Goal: Task Accomplishment & Management: Complete application form

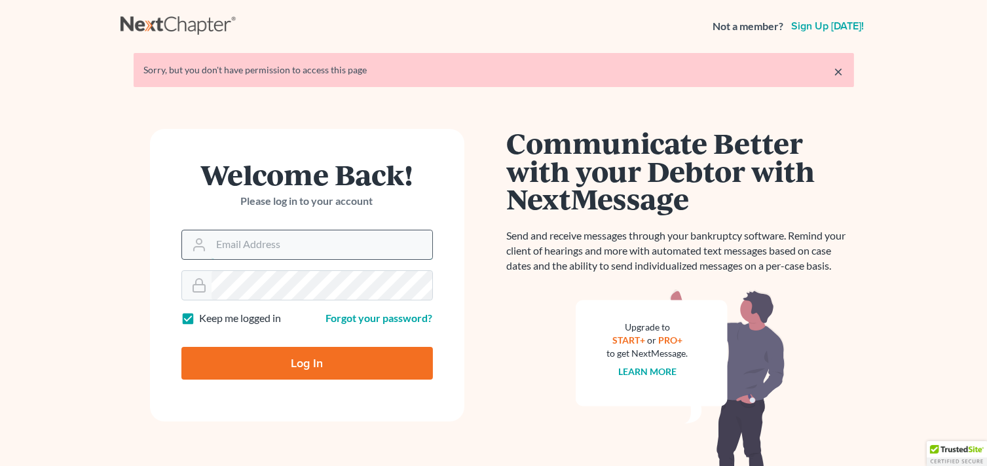
click at [278, 238] on input "Email Address" at bounding box center [322, 245] width 221 height 29
type input "[EMAIL_ADDRESS][DOMAIN_NAME]"
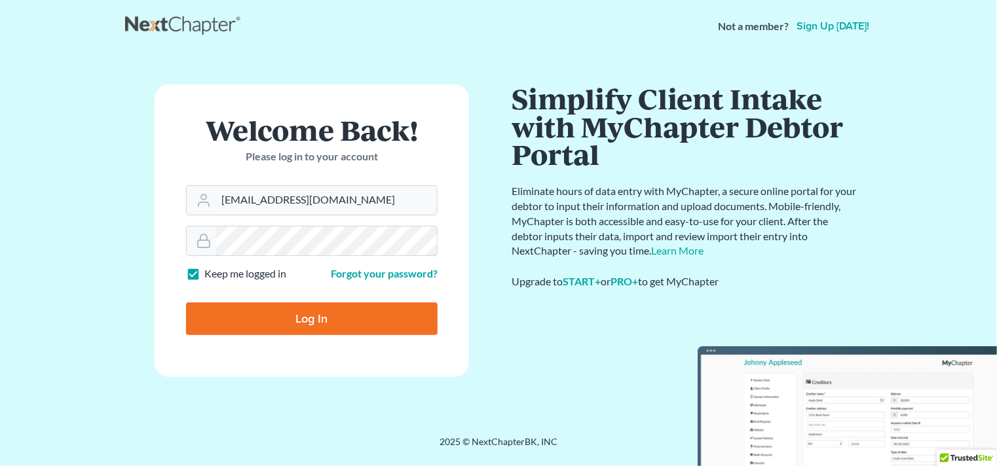
click at [147, 235] on div "Welcome Back! Please log in to your account Email Address pacer@lynnlawgroup.co…" at bounding box center [311, 245] width 373 height 320
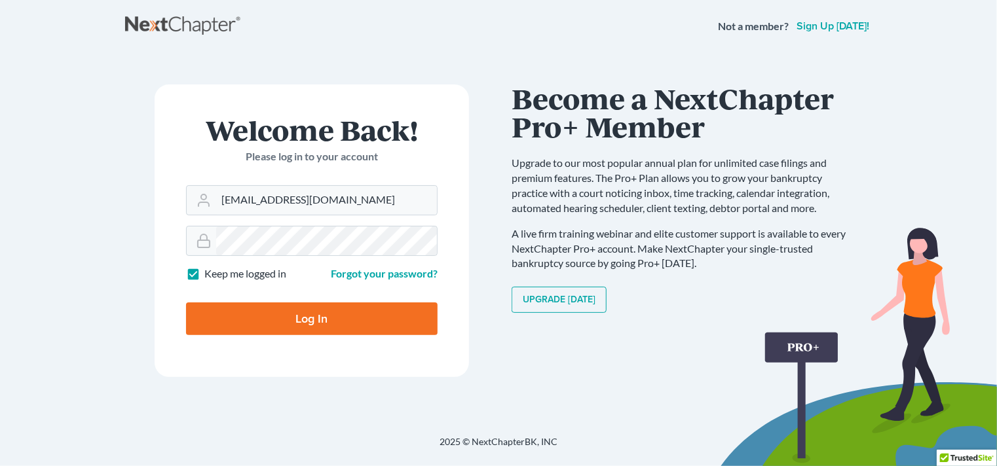
click at [286, 316] on input "Log In" at bounding box center [312, 319] width 252 height 33
type input "Thinking..."
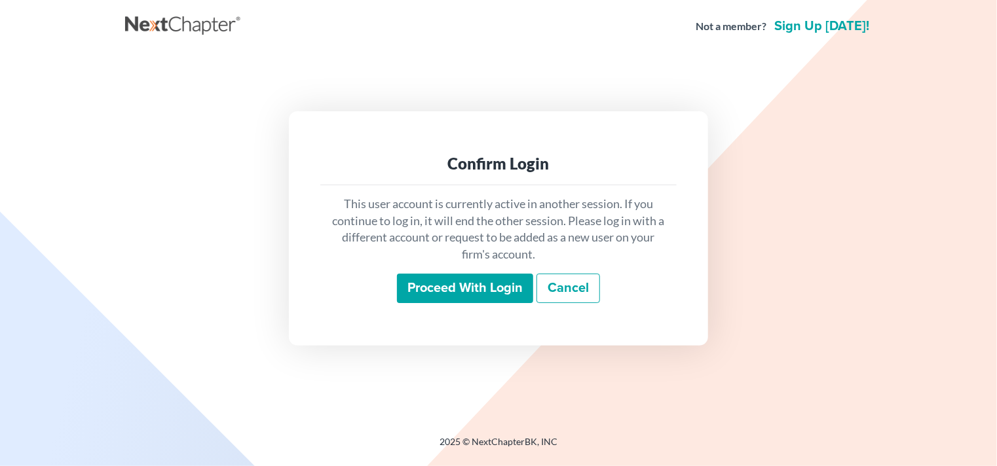
click at [480, 283] on input "Proceed with login" at bounding box center [465, 289] width 136 height 30
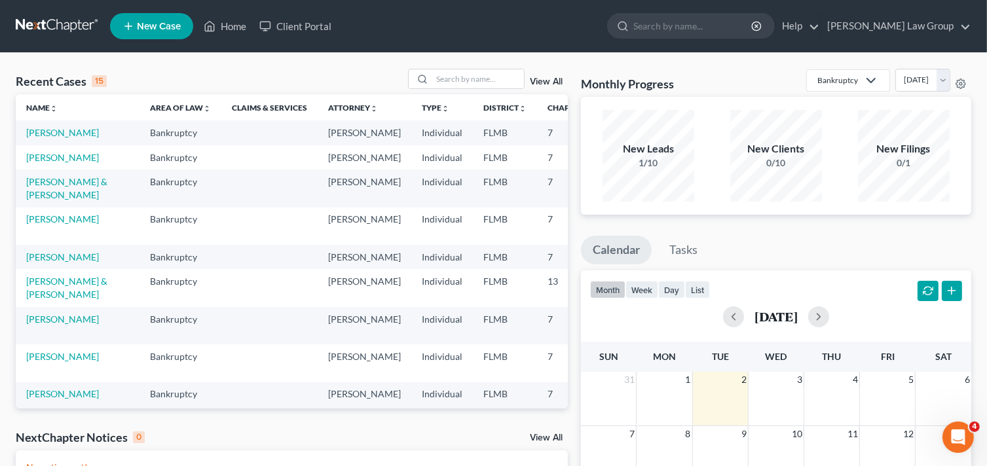
click at [53, 8] on nav "Home New Case Client Portal [PERSON_NAME] Law Group [EMAIL_ADDRESS][DOMAIN_NAME…" at bounding box center [493, 26] width 987 height 52
click at [55, 133] on link "[PERSON_NAME]" at bounding box center [62, 132] width 73 height 11
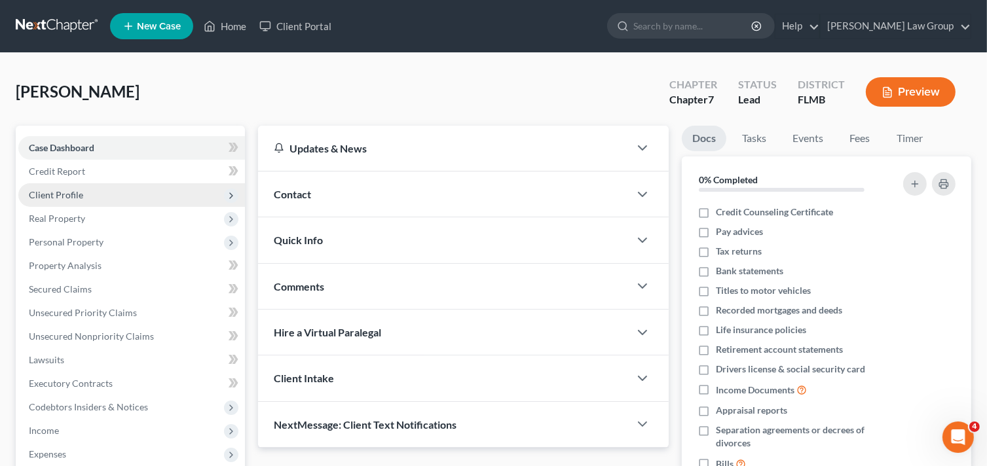
click at [90, 193] on span "Client Profile" at bounding box center [131, 195] width 227 height 24
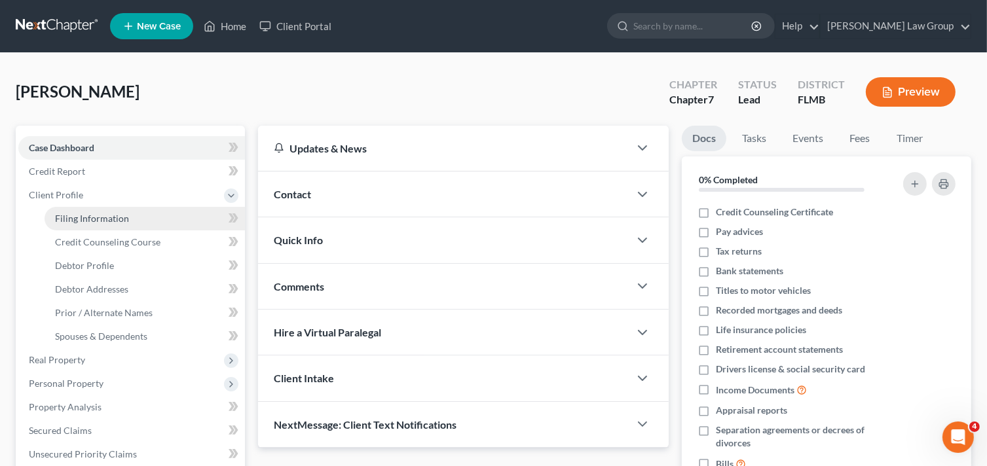
click at [111, 215] on span "Filing Information" at bounding box center [92, 218] width 74 height 11
select select "1"
select select "0"
select select "9"
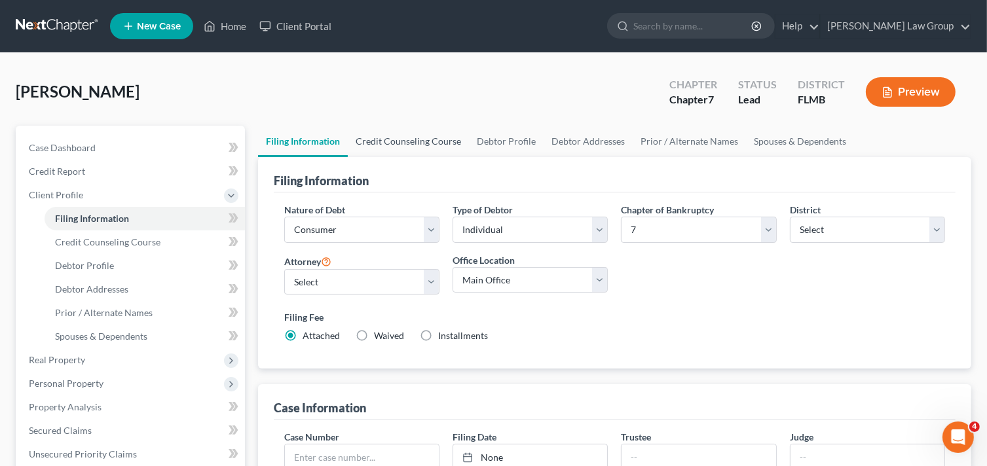
click at [403, 140] on link "Credit Counseling Course" at bounding box center [408, 141] width 121 height 31
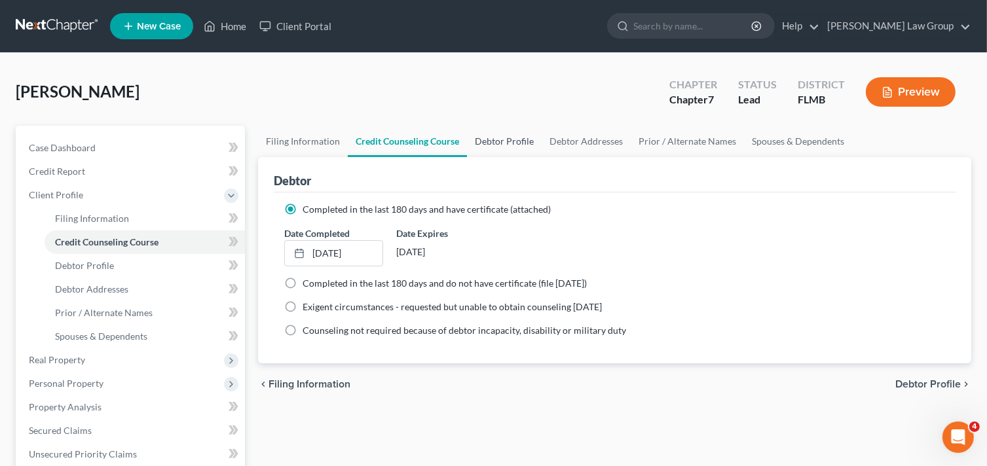
click at [495, 143] on link "Debtor Profile" at bounding box center [504, 141] width 75 height 31
select select "0"
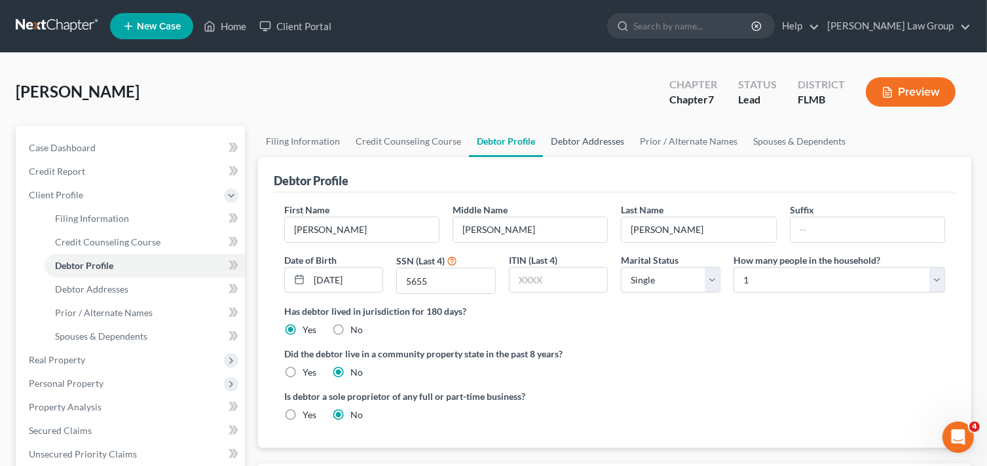
click at [574, 141] on link "Debtor Addresses" at bounding box center [587, 141] width 89 height 31
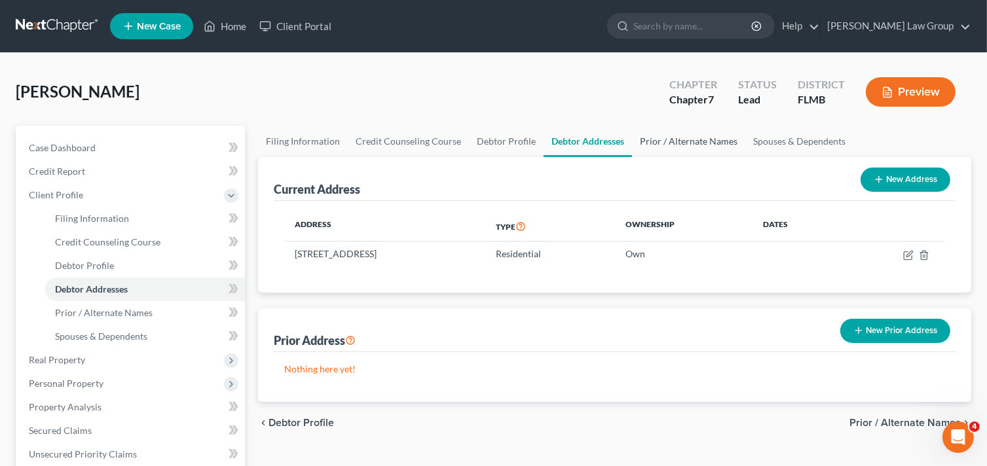
click at [668, 141] on link "Prior / Alternate Names" at bounding box center [688, 141] width 113 height 31
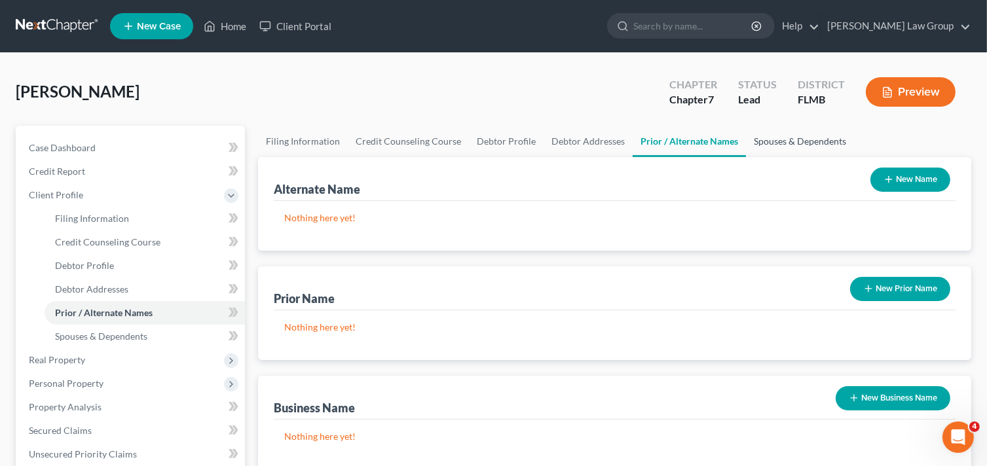
click at [793, 140] on link "Spouses & Dependents" at bounding box center [800, 141] width 108 height 31
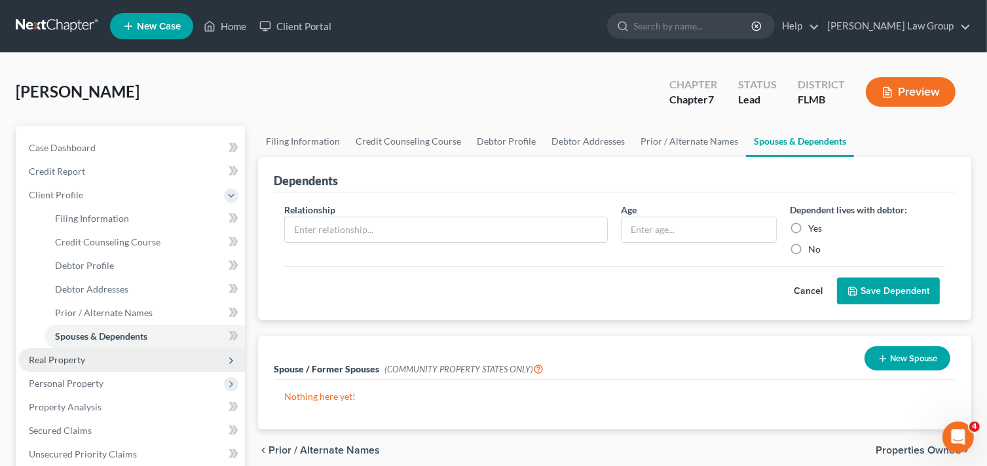
click at [46, 361] on span "Real Property" at bounding box center [57, 359] width 56 height 11
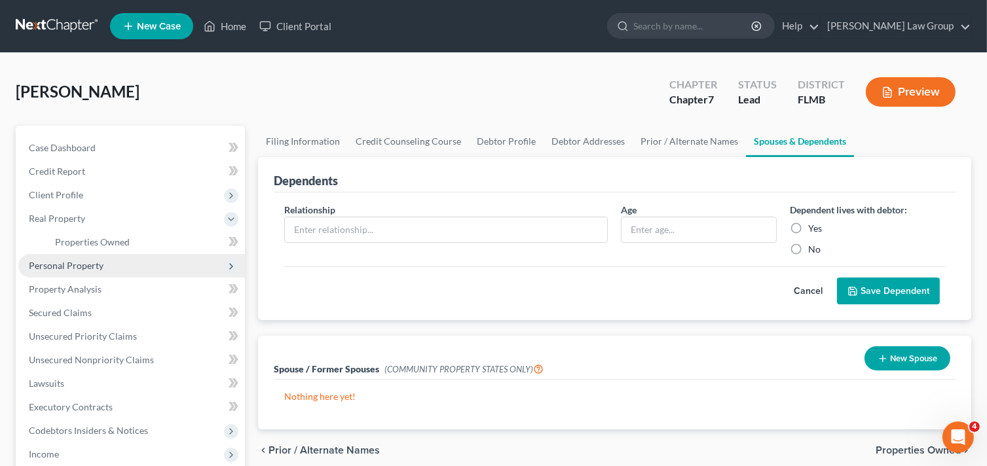
click at [102, 265] on span "Personal Property" at bounding box center [66, 265] width 75 height 11
click at [105, 266] on span "Vehicles Owned" at bounding box center [88, 265] width 66 height 11
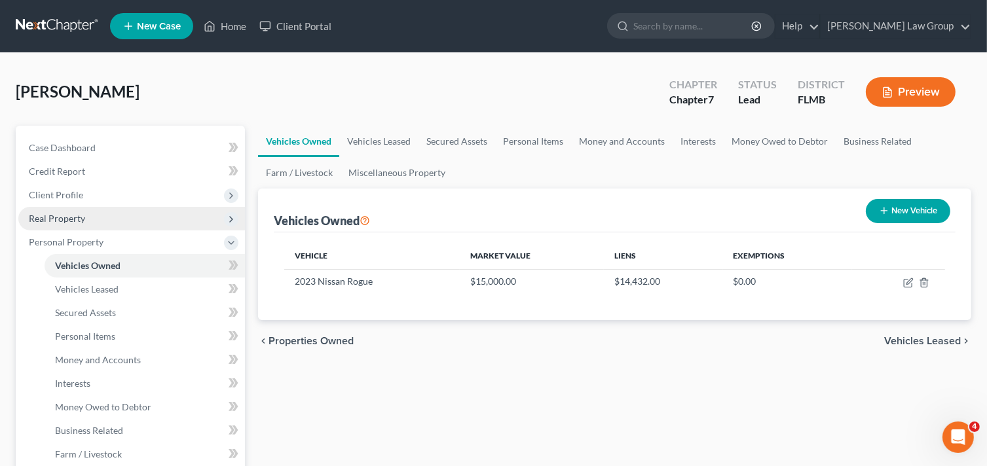
click at [102, 216] on span "Real Property" at bounding box center [131, 219] width 227 height 24
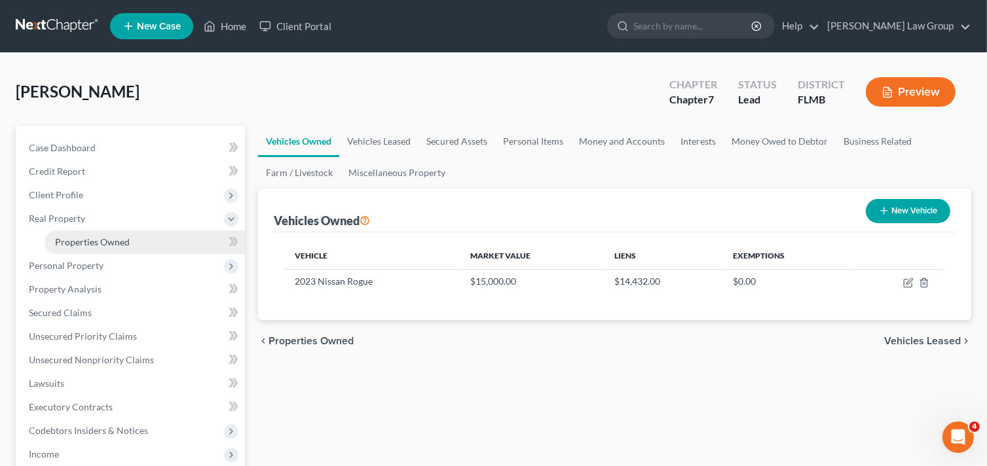
click at [104, 241] on span "Properties Owned" at bounding box center [92, 241] width 75 height 11
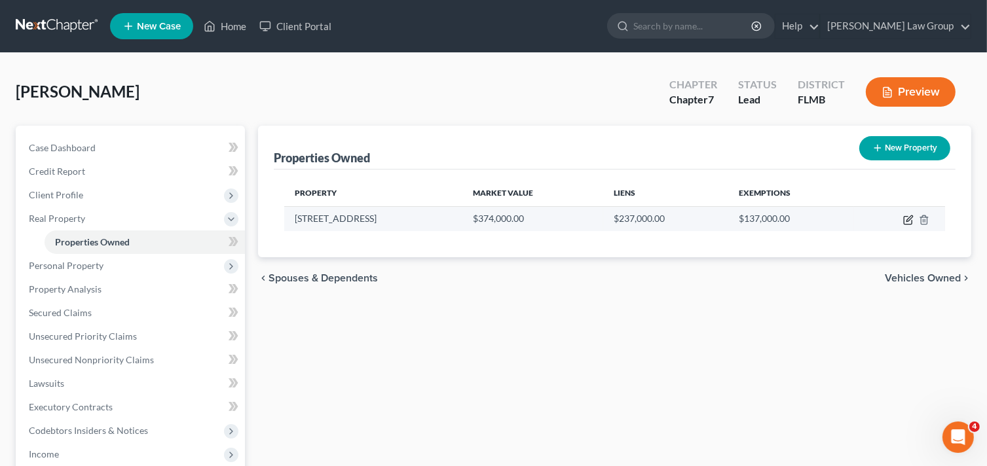
click at [907, 217] on icon "button" at bounding box center [908, 220] width 10 height 10
select select "9"
select select "0"
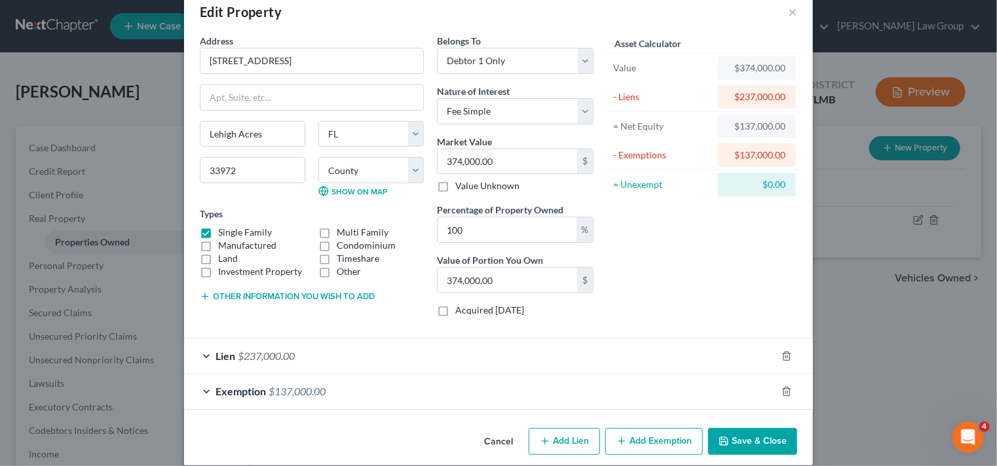
scroll to position [39, 0]
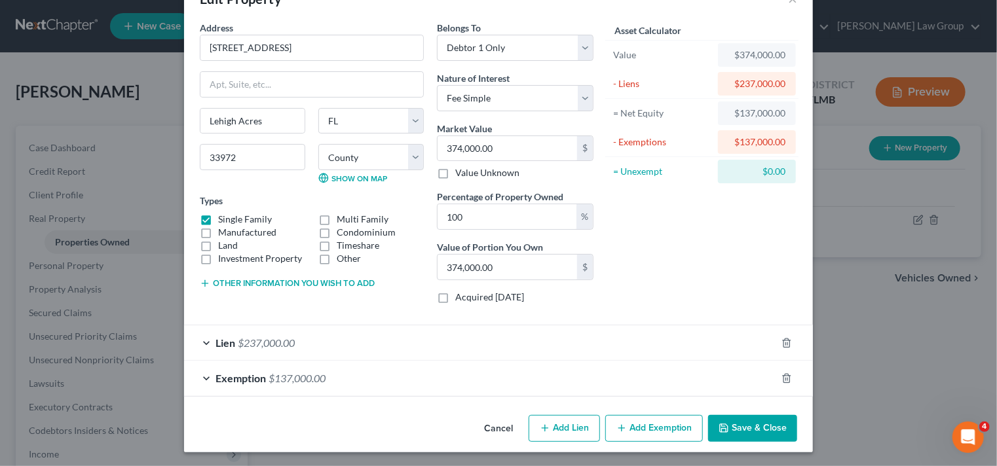
click at [262, 338] on span "$237,000.00" at bounding box center [266, 343] width 57 height 12
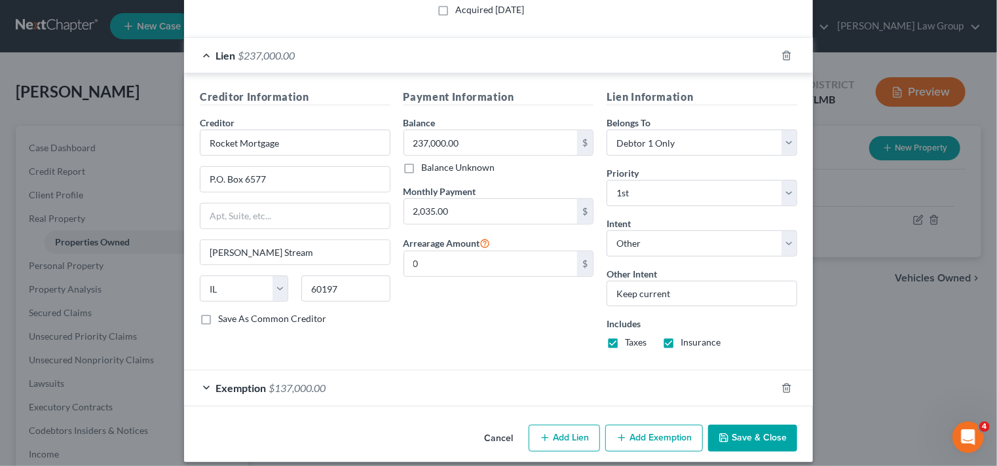
scroll to position [335, 0]
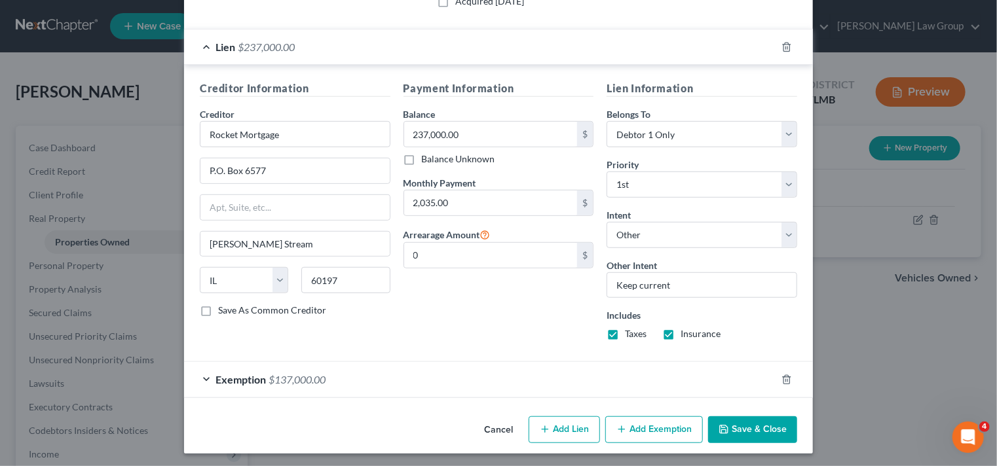
click at [660, 432] on button "Add Exemption" at bounding box center [654, 431] width 98 height 28
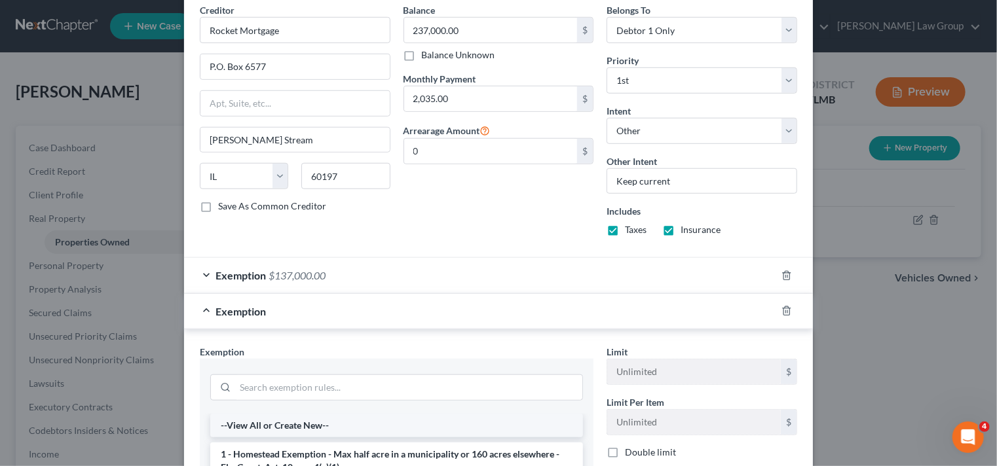
scroll to position [597, 0]
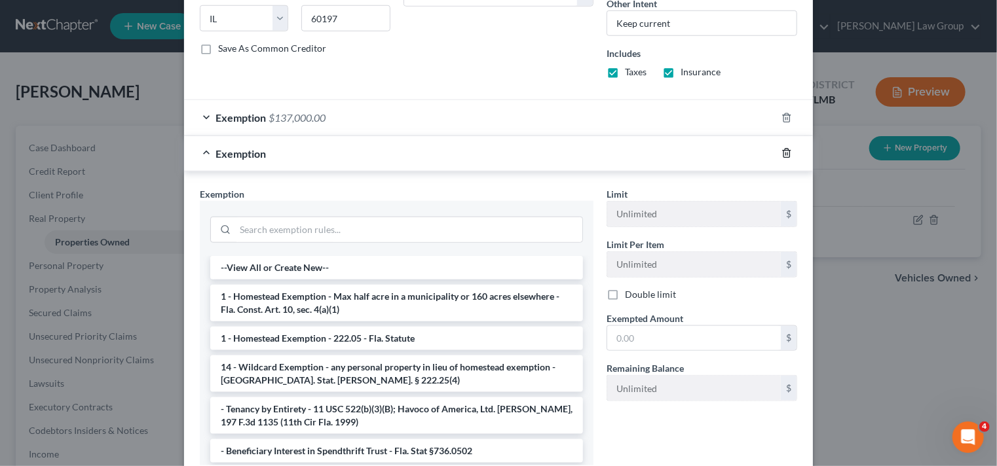
click at [781, 150] on icon "button" at bounding box center [786, 153] width 10 height 10
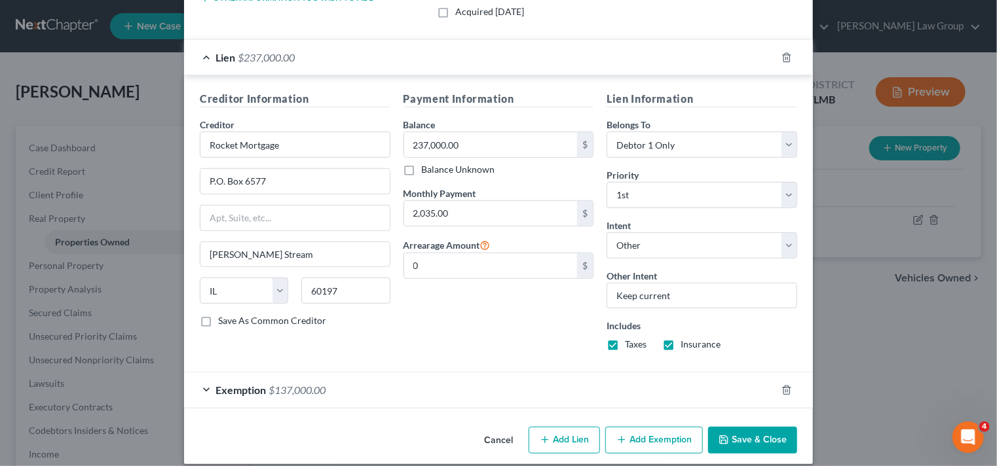
scroll to position [328, 0]
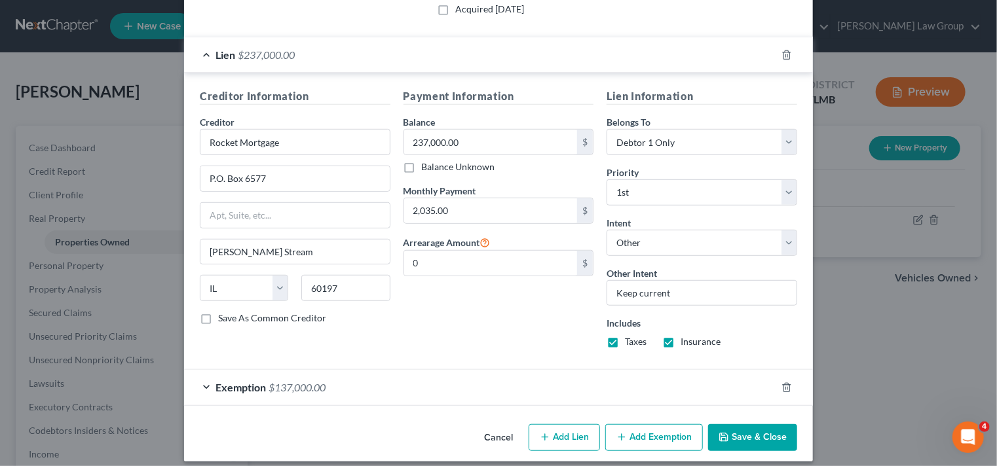
click at [568, 440] on button "Add Lien" at bounding box center [564, 438] width 71 height 28
select select "0"
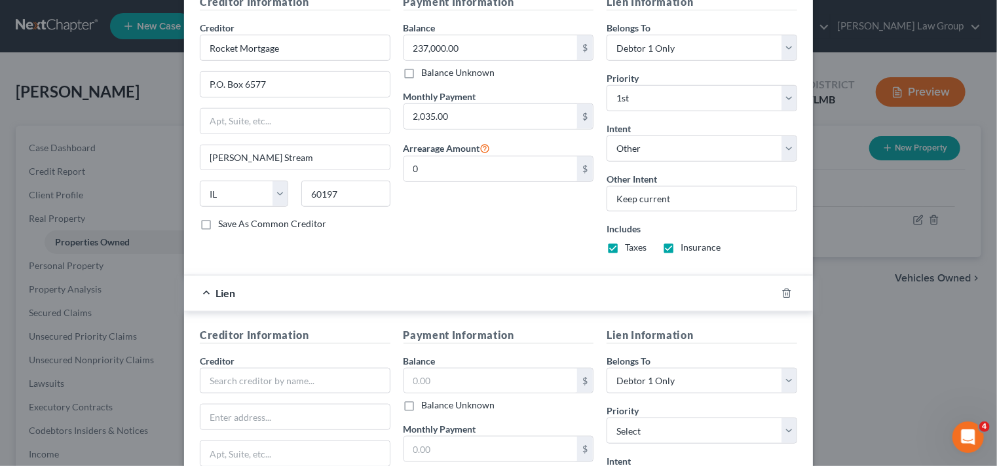
scroll to position [524, 0]
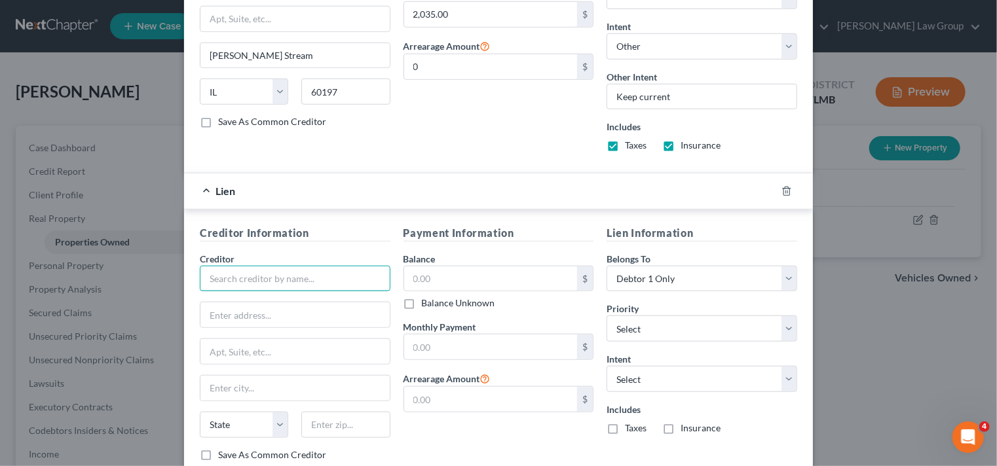
click at [267, 269] on input "text" at bounding box center [295, 279] width 191 height 26
type input "J"
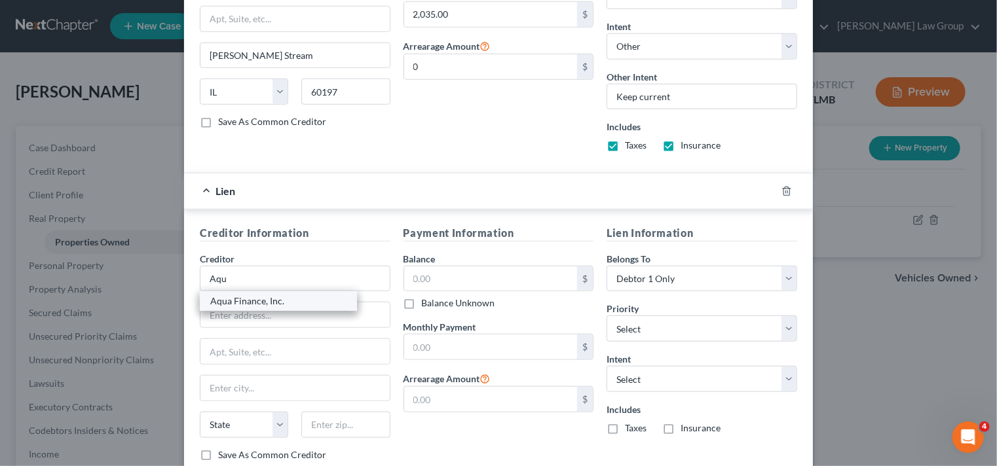
click at [280, 295] on div "Aqua Finance, Inc." at bounding box center [278, 301] width 136 height 13
type input "Aqua Finance, Inc."
type input "P.O. Box 844"
type input "Wausau"
select select "52"
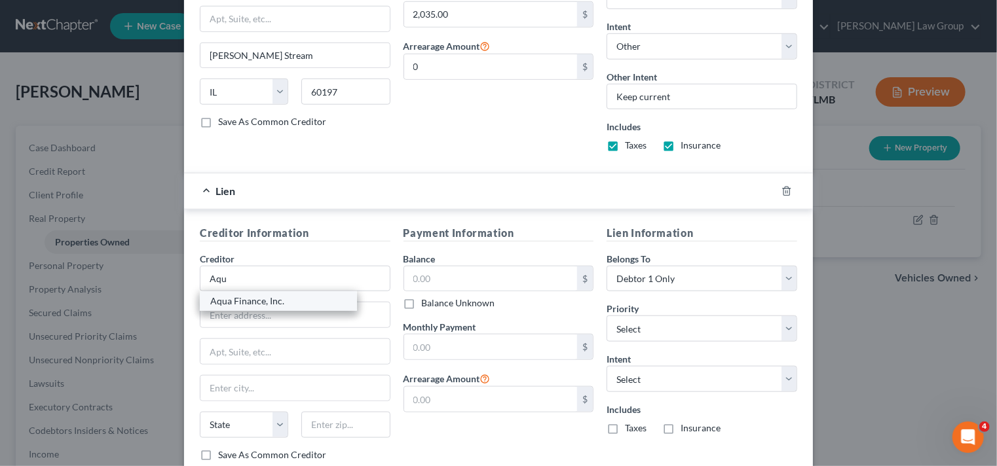
type input "54402-0844"
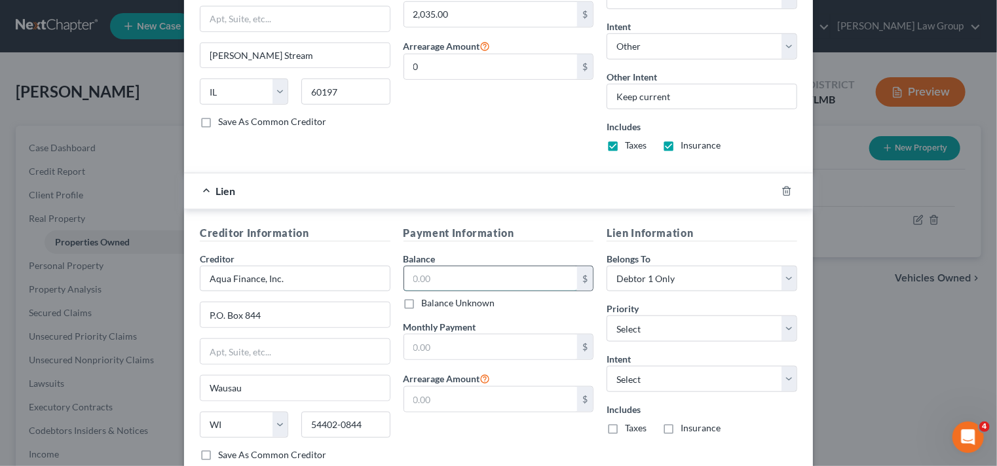
click at [477, 273] on input "text" at bounding box center [491, 279] width 174 height 25
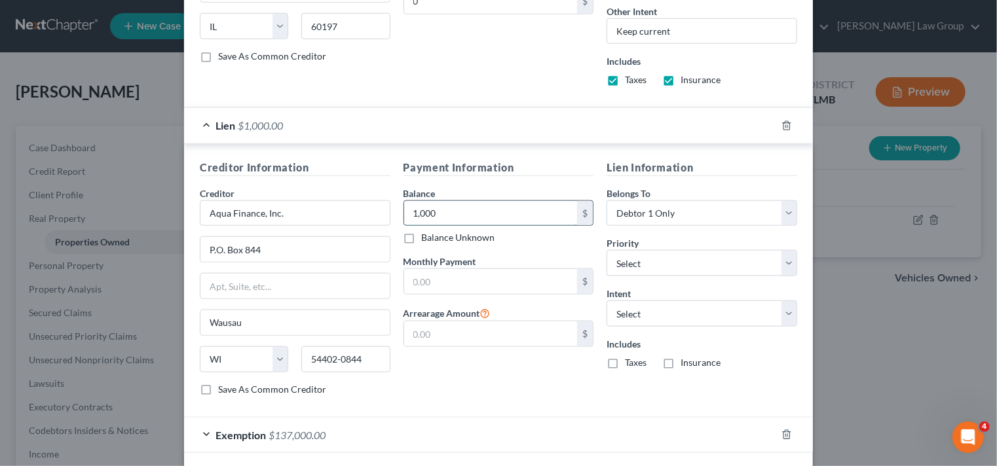
scroll to position [643, 0]
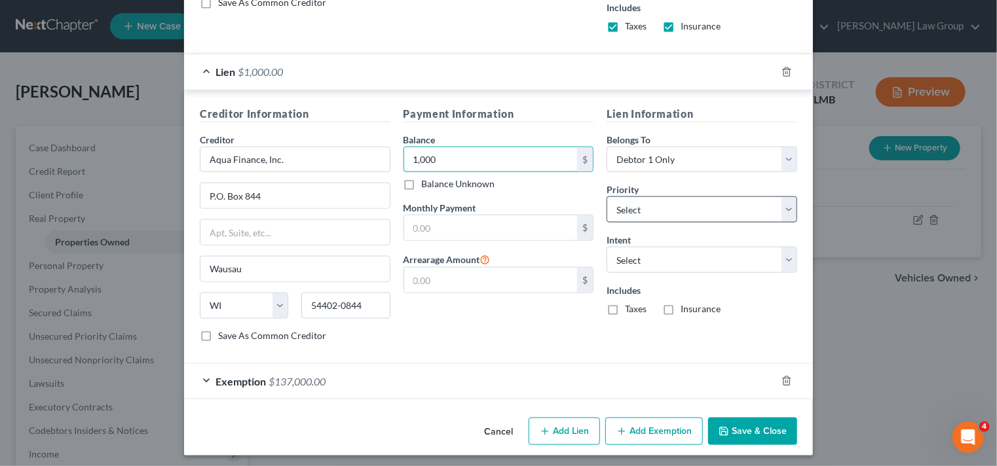
type input "1,000"
click at [654, 206] on select "Select 1st 2nd 3rd 4th 5th 6th 7th 8th 9th 10th 11th 12th 13th 14th 15th 16th 1…" at bounding box center [702, 210] width 191 height 26
select select "1"
click at [607, 197] on select "Select 1st 2nd 3rd 4th 5th 6th 7th 8th 9th 10th 11th 12th 13th 14th 15th 16th 1…" at bounding box center [702, 210] width 191 height 26
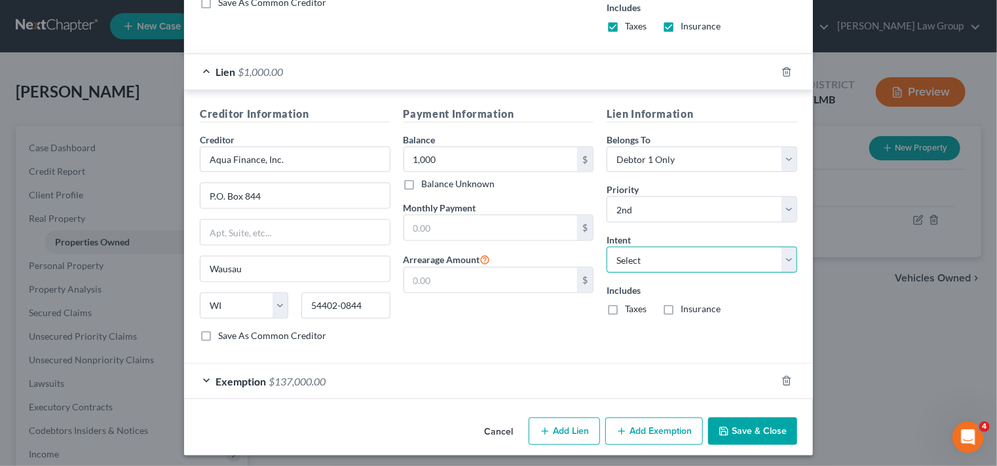
click at [673, 247] on select "Select Surrender Redeem Reaffirm Avoid Other" at bounding box center [702, 260] width 191 height 26
select select "4"
click at [607, 247] on select "Select Surrender Redeem Reaffirm Avoid Other" at bounding box center [702, 260] width 191 height 26
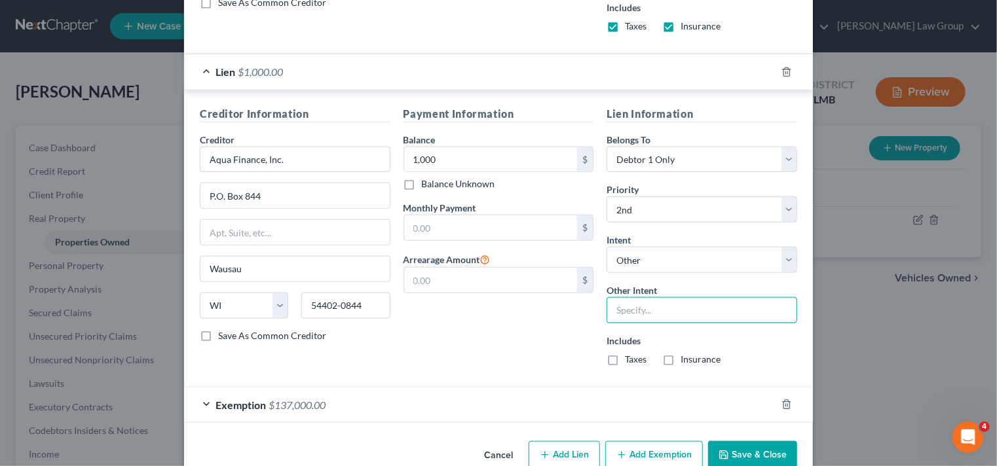
click at [668, 301] on input "text" at bounding box center [702, 310] width 191 height 26
type input "Keep current"
click at [459, 209] on label "Monthly Payment" at bounding box center [440, 208] width 73 height 14
click at [461, 217] on input "text" at bounding box center [491, 228] width 174 height 25
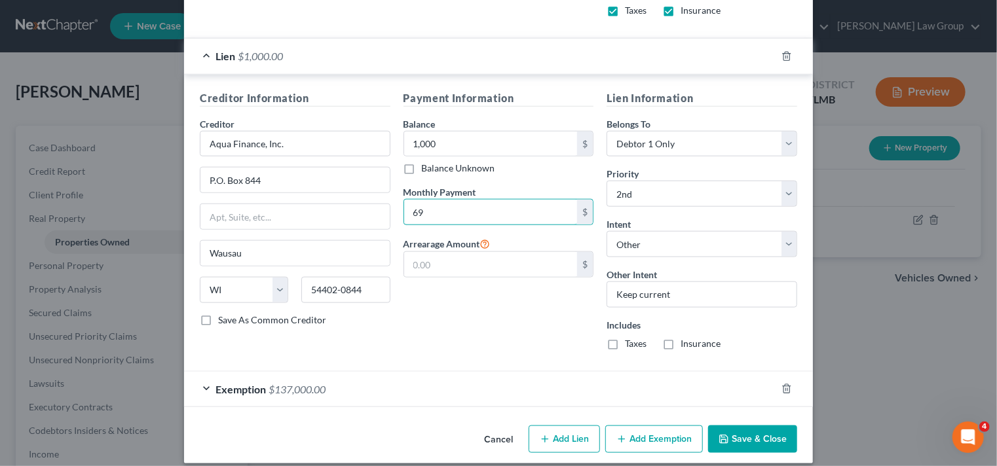
scroll to position [668, 0]
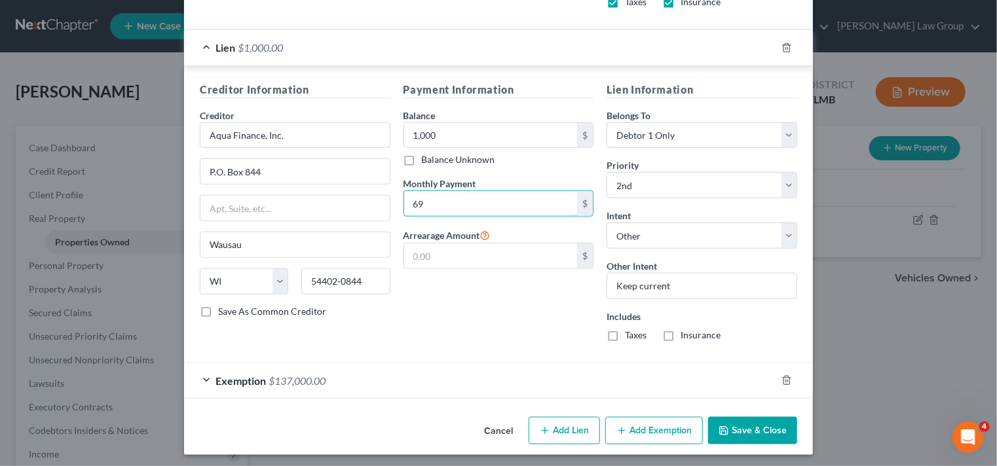
type input "69"
click at [571, 422] on button "Add Lien" at bounding box center [564, 431] width 71 height 28
select select "0"
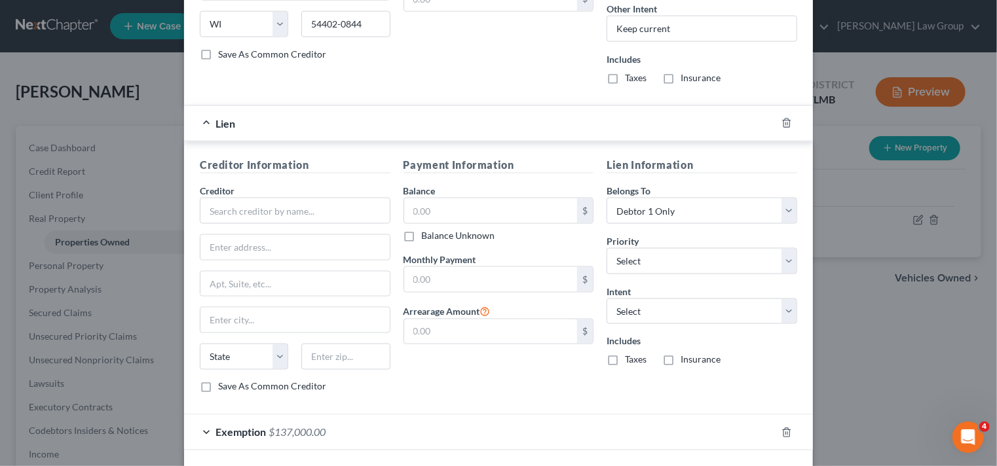
scroll to position [930, 0]
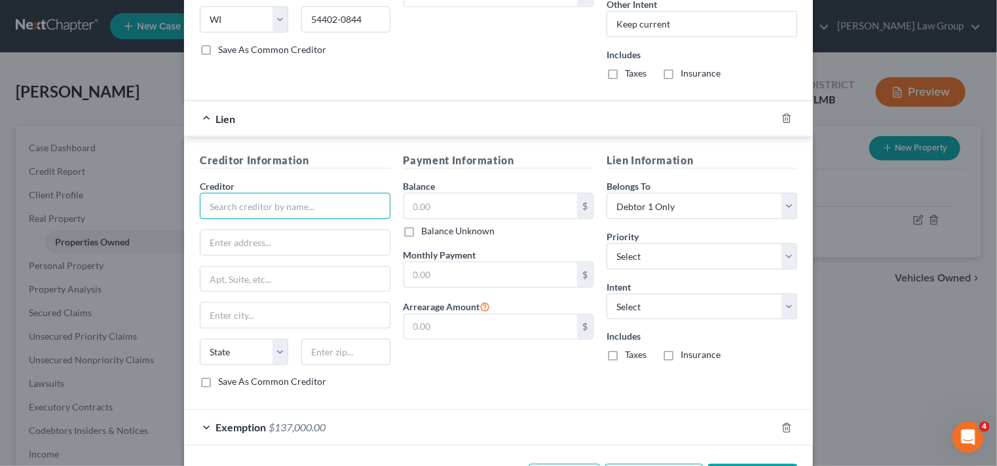
click at [259, 200] on input "text" at bounding box center [295, 206] width 191 height 26
type input "[PERSON_NAME]"
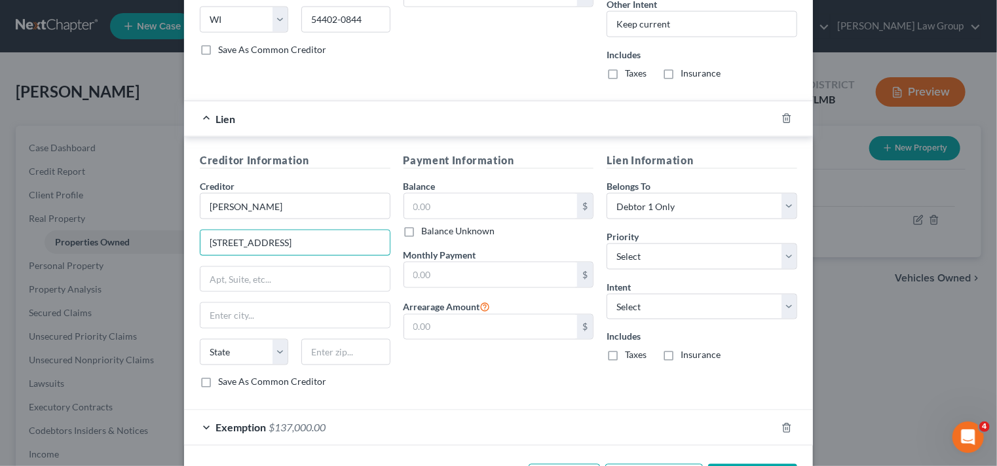
type input "[STREET_ADDRESS]"
type input "37167"
type input "[GEOGRAPHIC_DATA]"
select select "44"
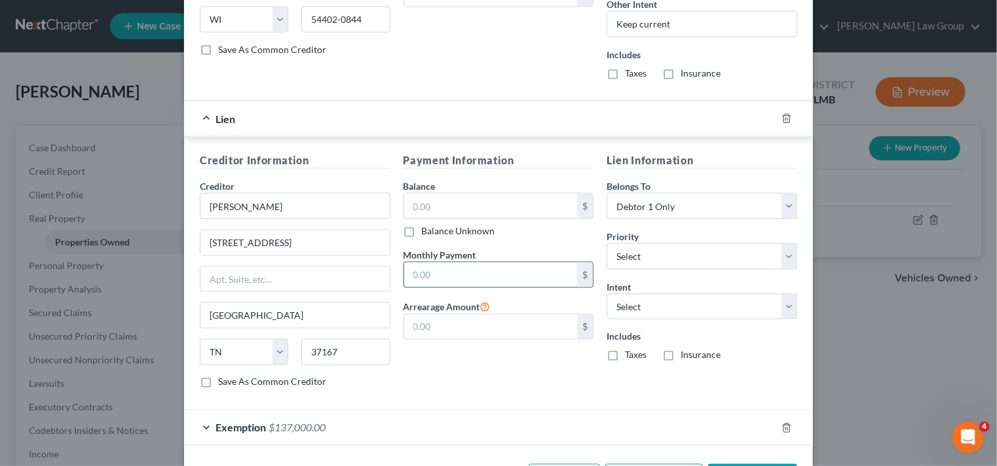
click at [508, 267] on input "text" at bounding box center [491, 275] width 174 height 25
type input "431"
click at [693, 252] on select "Select 1st 3rd 4th 5th 6th 7th 8th 9th 10th 11th 12th 13th 14th 15th 16th 17th …" at bounding box center [702, 257] width 191 height 26
select select "1"
click at [607, 244] on select "Select 1st 3rd 4th 5th 6th 7th 8th 9th 10th 11th 12th 13th 14th 15th 16th 17th …" at bounding box center [702, 257] width 191 height 26
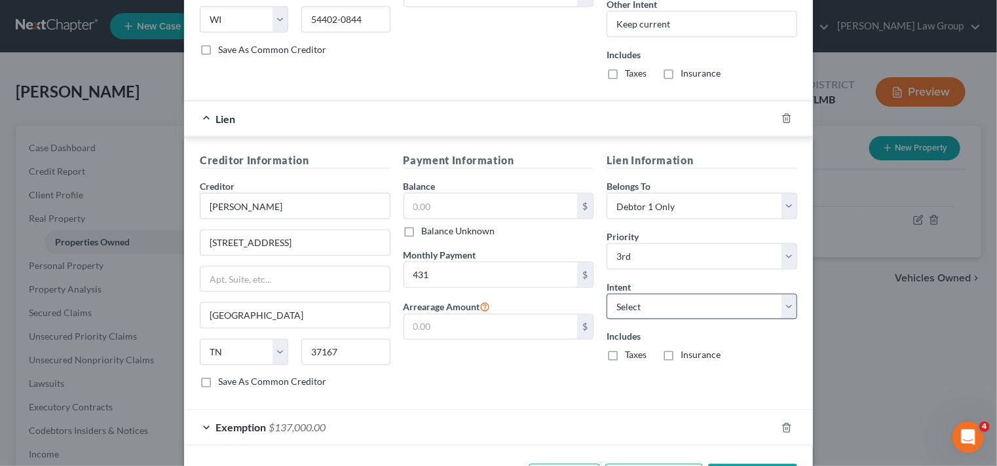
click at [668, 292] on div "Intent Select Surrender Redeem Reaffirm Avoid Other" at bounding box center [702, 300] width 191 height 40
drag, startPoint x: 675, startPoint y: 316, endPoint x: 671, endPoint y: 309, distance: 8.2
click at [674, 316] on div "Lien Information Belongs To * Select Debtor 1 Only Debtor 2 Only Debtor 1 And D…" at bounding box center [702, 276] width 204 height 247
click at [668, 297] on select "Select Surrender Redeem Reaffirm Avoid Other" at bounding box center [702, 307] width 191 height 26
select select "4"
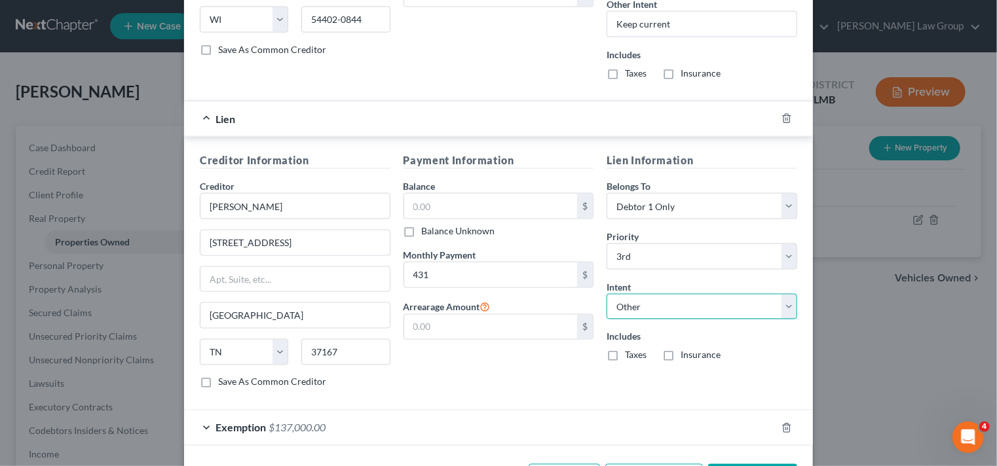
click at [607, 294] on select "Select Surrender Redeem Reaffirm Avoid Other" at bounding box center [702, 307] width 191 height 26
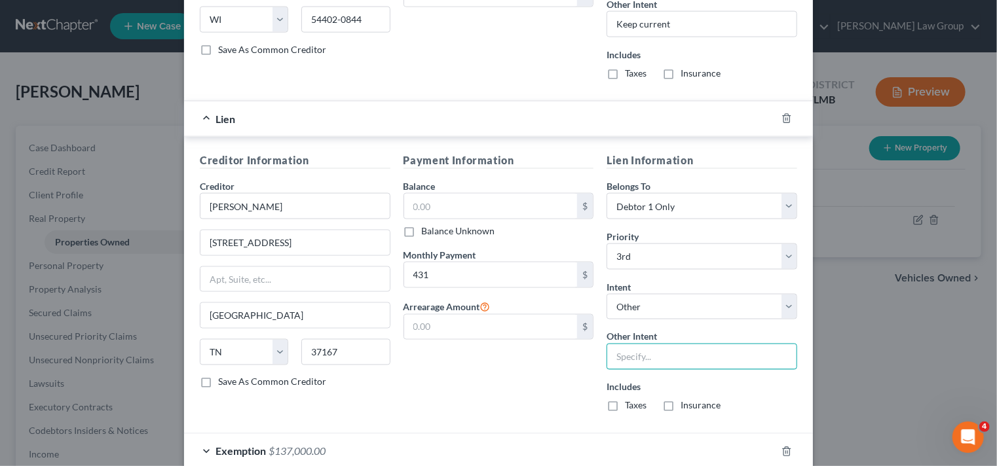
click at [685, 345] on input "text" at bounding box center [702, 357] width 191 height 26
type input "Keep current"
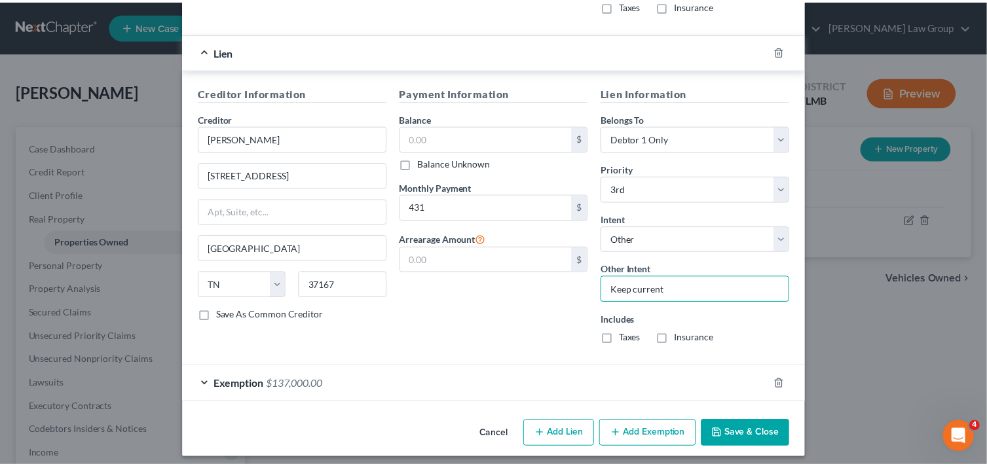
scroll to position [999, 0]
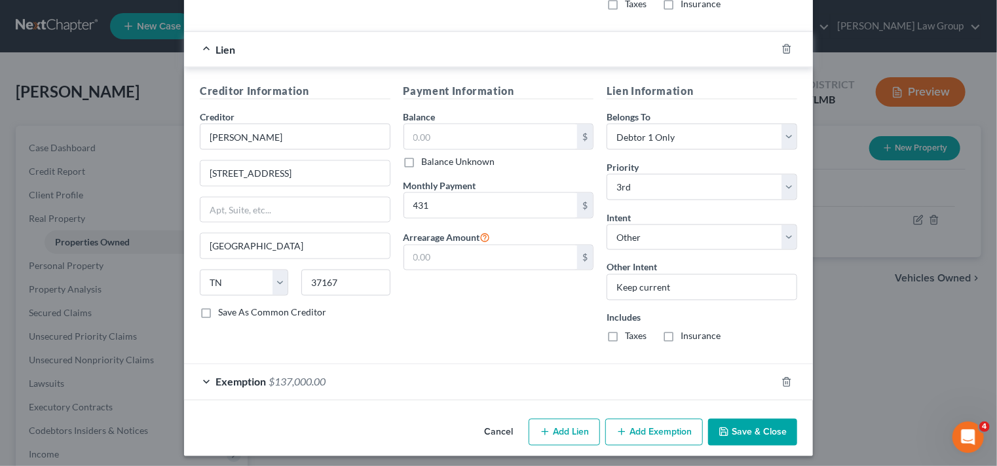
click at [744, 440] on button "Save & Close" at bounding box center [752, 433] width 89 height 28
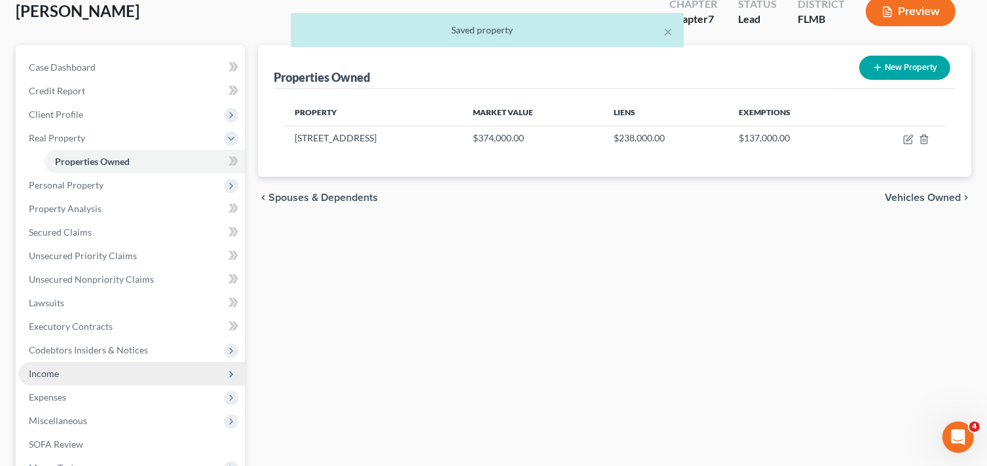
scroll to position [197, 0]
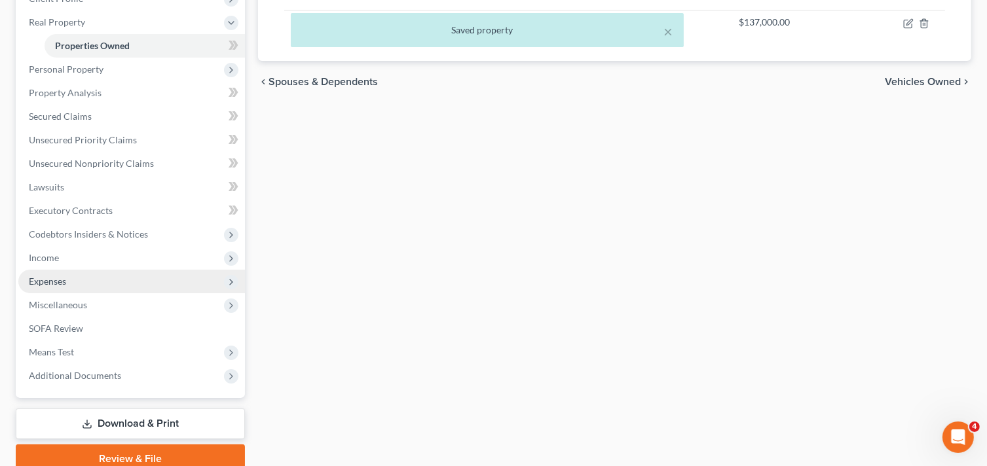
click at [89, 279] on span "Expenses" at bounding box center [131, 282] width 227 height 24
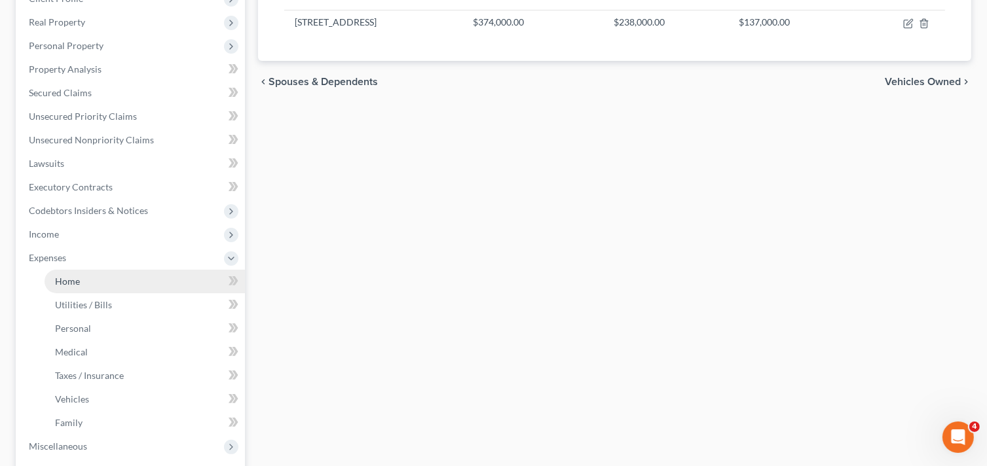
click at [114, 286] on link "Home" at bounding box center [145, 282] width 200 height 24
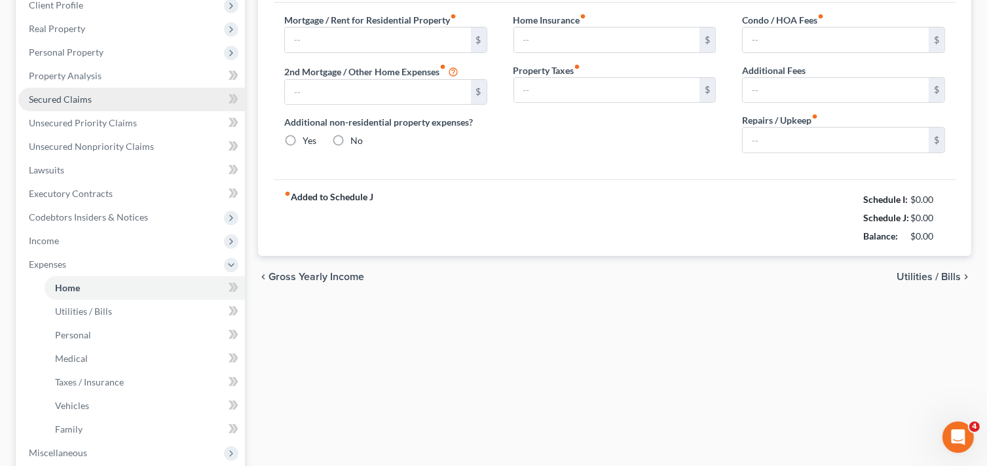
type input "2,095.00"
type input "0.00"
radio input "true"
type input "0.00"
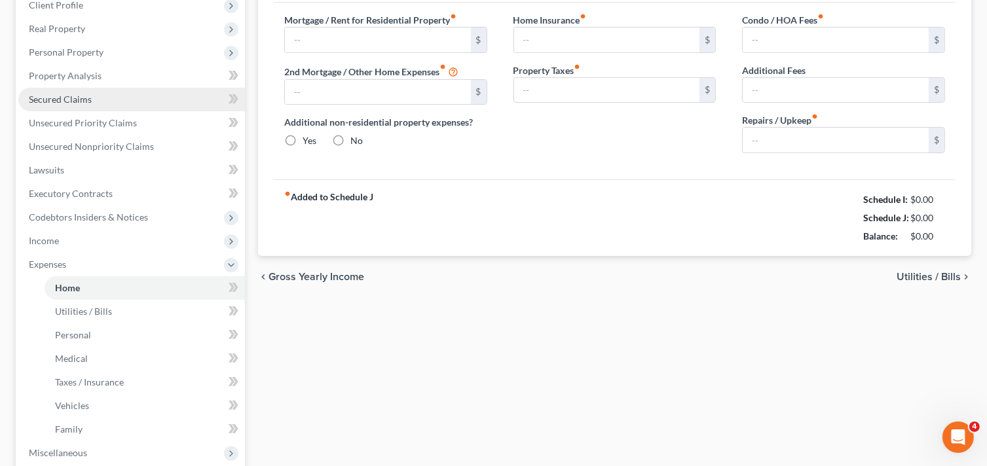
type input "0.00"
type input "50.00"
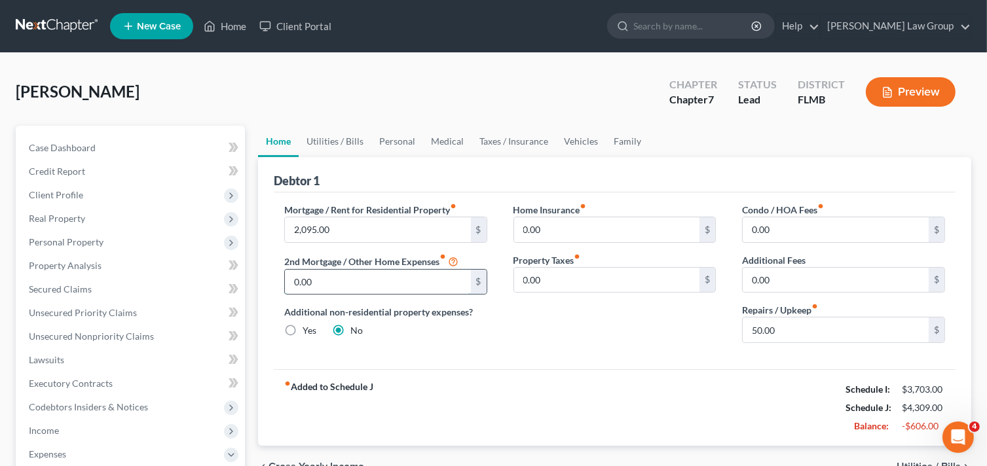
click at [419, 278] on input "0.00" at bounding box center [378, 282] width 186 height 25
click at [362, 270] on input "0.00" at bounding box center [378, 282] width 186 height 25
drag, startPoint x: 367, startPoint y: 277, endPoint x: 170, endPoint y: 256, distance: 198.3
click at [170, 256] on div "Petition Navigation Case Dashboard Payments Invoices Payments Payments Credit R…" at bounding box center [493, 469] width 969 height 686
type input "500"
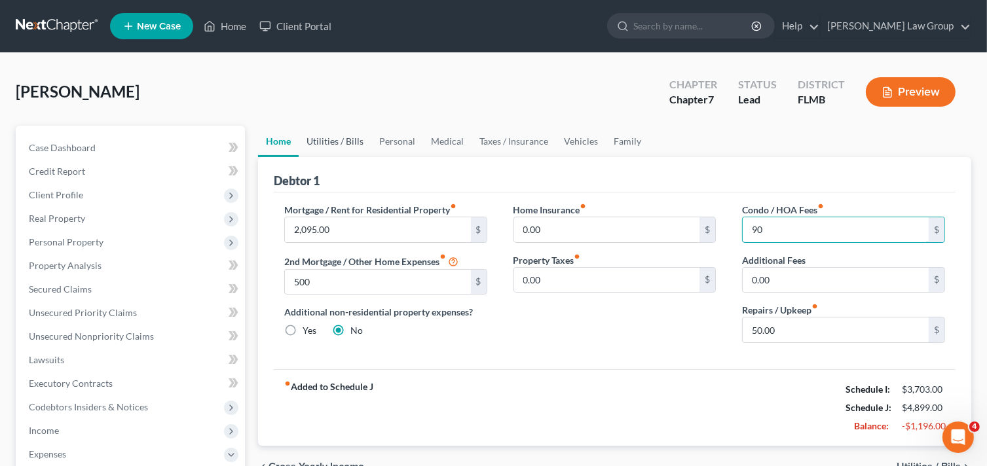
type input "90"
click at [323, 135] on link "Utilities / Bills" at bounding box center [335, 141] width 73 height 31
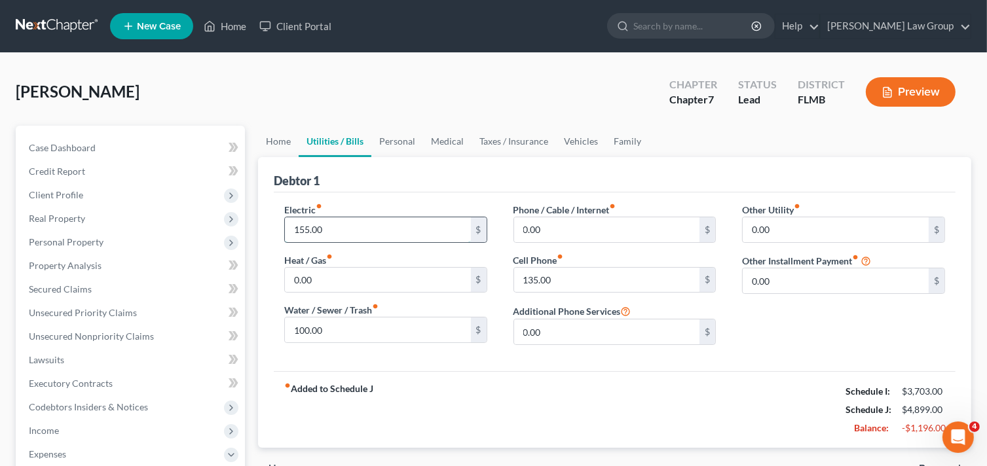
click at [378, 225] on input "155.00" at bounding box center [378, 229] width 186 height 25
type input "200"
click at [422, 360] on div "Electric fiber_manual_record 200 $ Heat / Gas fiber_manual_record 0.00 $ Water …" at bounding box center [615, 282] width 682 height 179
click at [550, 335] on input "0.00" at bounding box center [607, 332] width 186 height 25
click at [405, 142] on link "Personal" at bounding box center [397, 141] width 52 height 31
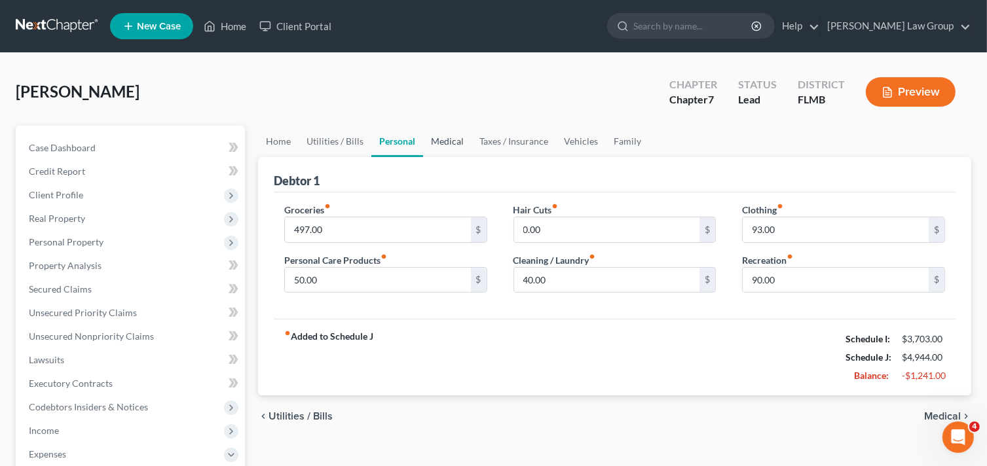
click at [461, 140] on link "Medical" at bounding box center [447, 141] width 48 height 31
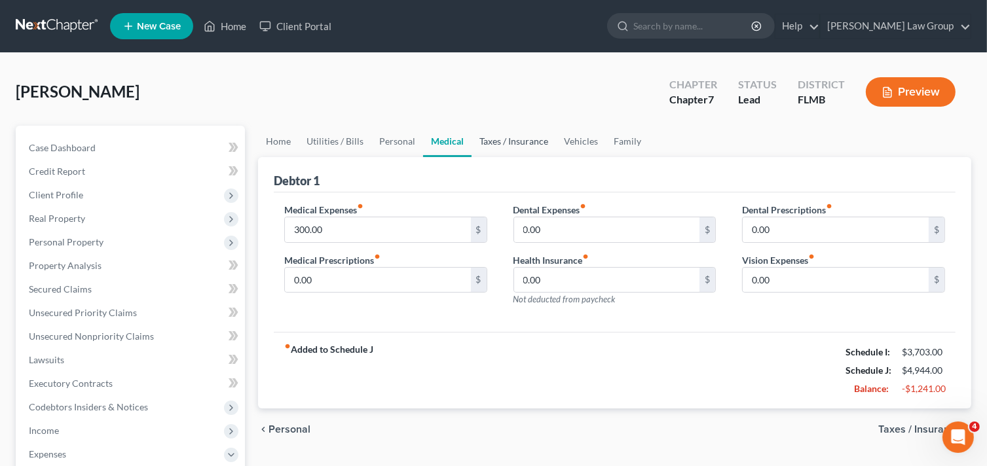
click at [503, 139] on link "Taxes / Insurance" at bounding box center [514, 141] width 85 height 31
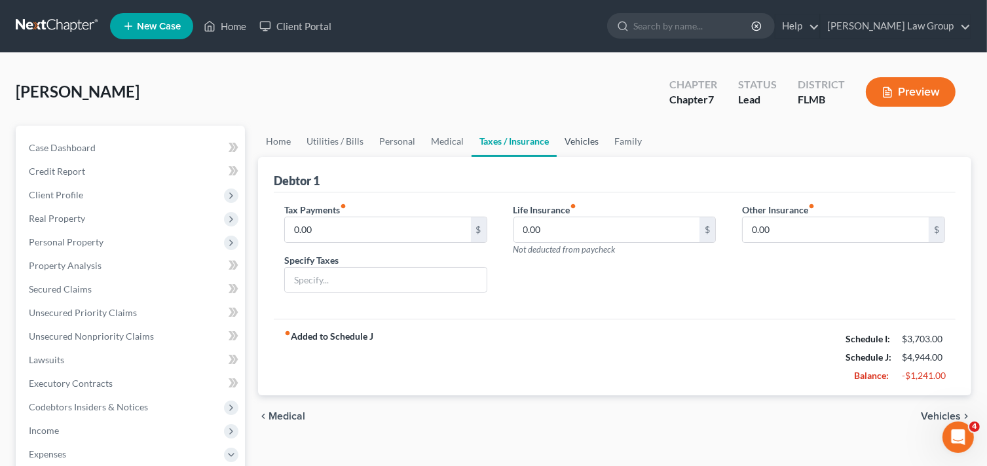
click at [574, 138] on link "Vehicles" at bounding box center [582, 141] width 50 height 31
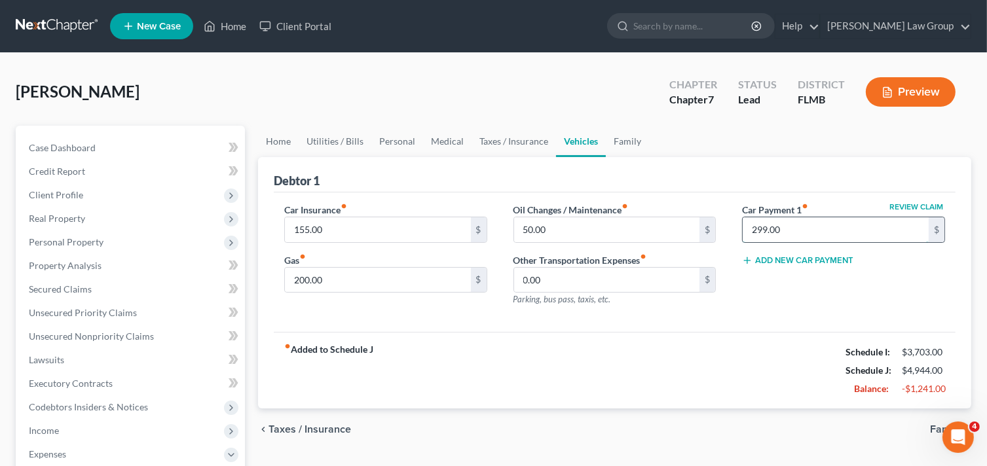
click at [820, 231] on input "299.00" at bounding box center [836, 229] width 186 height 25
click at [637, 135] on link "Family" at bounding box center [627, 141] width 43 height 31
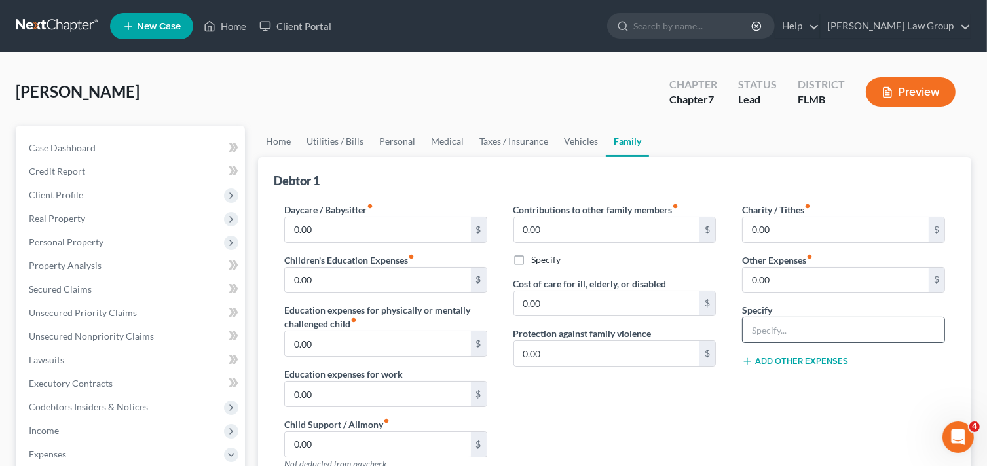
click at [814, 329] on input "text" at bounding box center [844, 330] width 202 height 25
click at [689, 412] on div "Contributions to other family members fiber_manual_record 0.00 $ Specify Cost o…" at bounding box center [614, 342] width 229 height 278
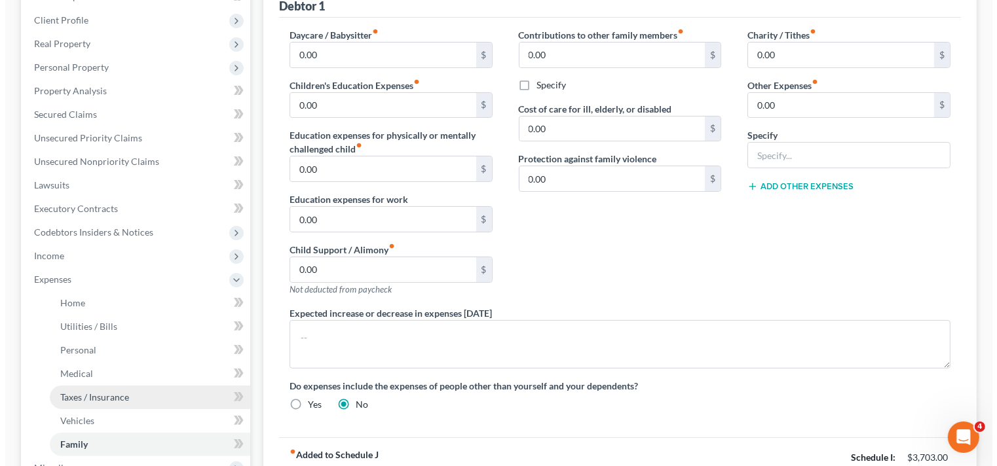
scroll to position [262, 0]
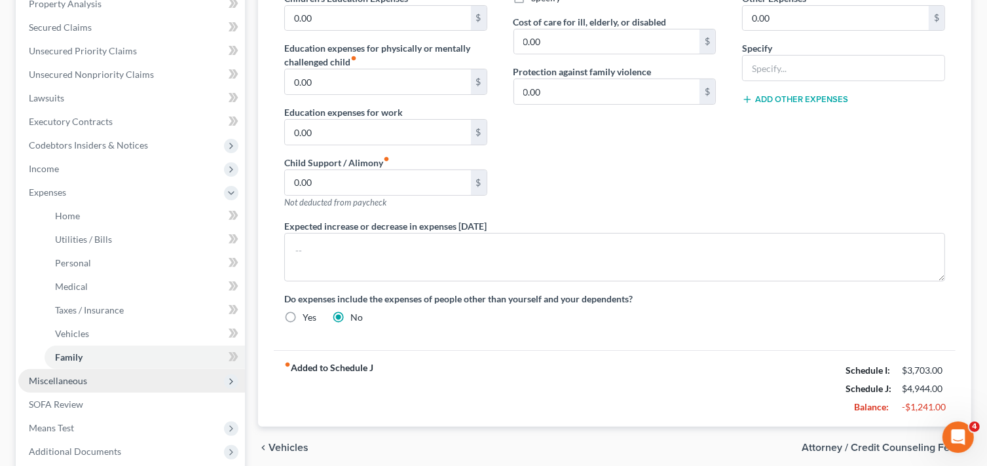
click at [107, 377] on span "Miscellaneous" at bounding box center [131, 381] width 227 height 24
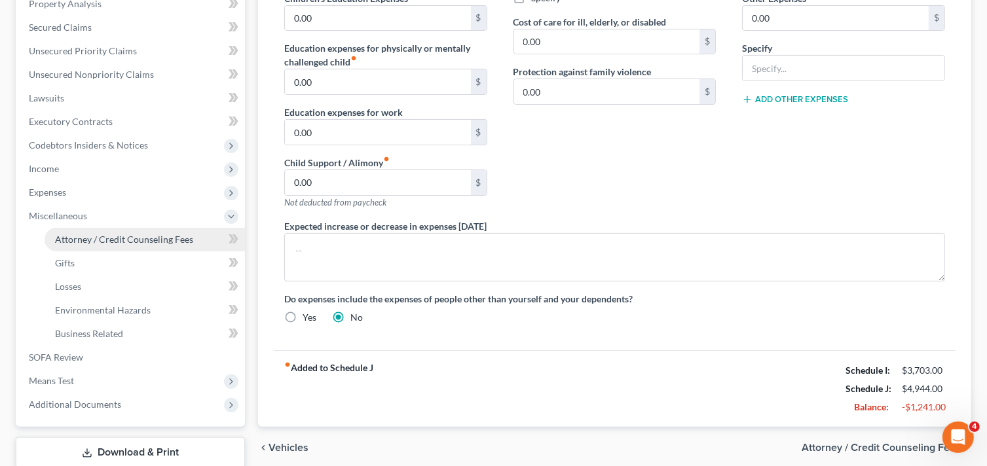
click at [113, 234] on span "Attorney / Credit Counseling Fees" at bounding box center [124, 239] width 138 height 11
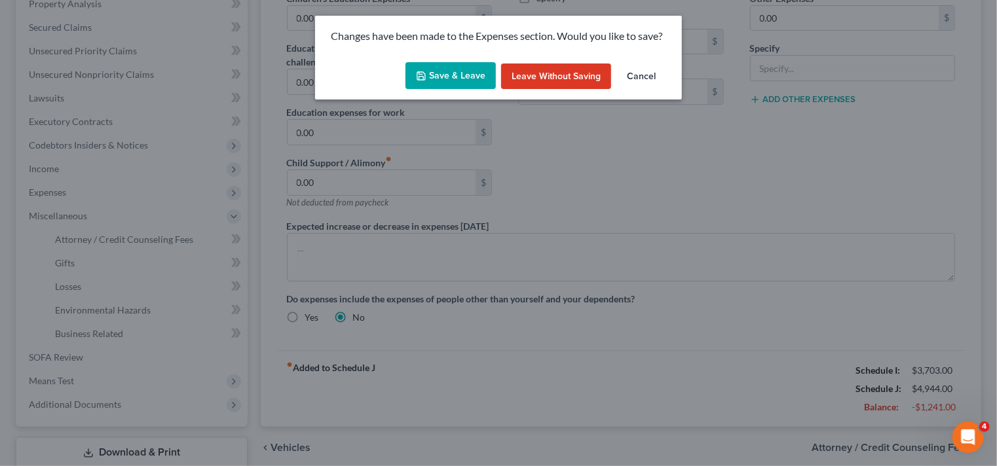
click at [472, 70] on button "Save & Leave" at bounding box center [450, 76] width 90 height 28
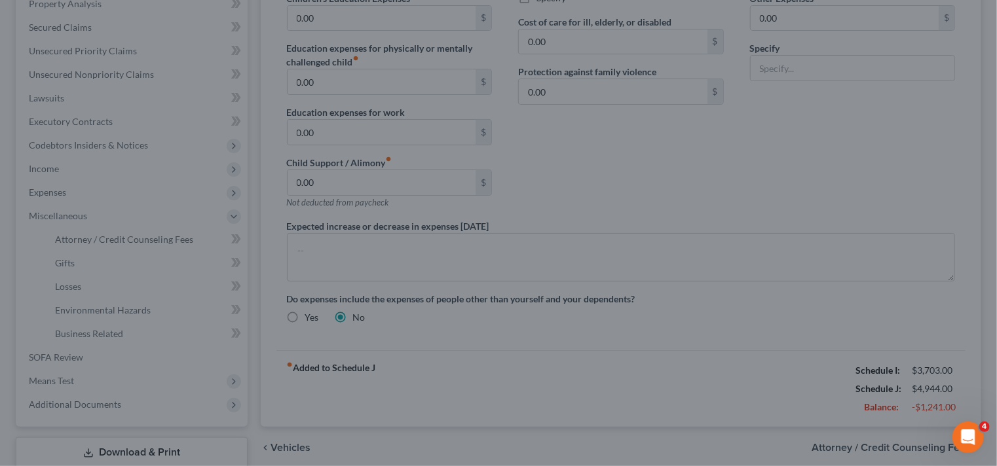
select select "0"
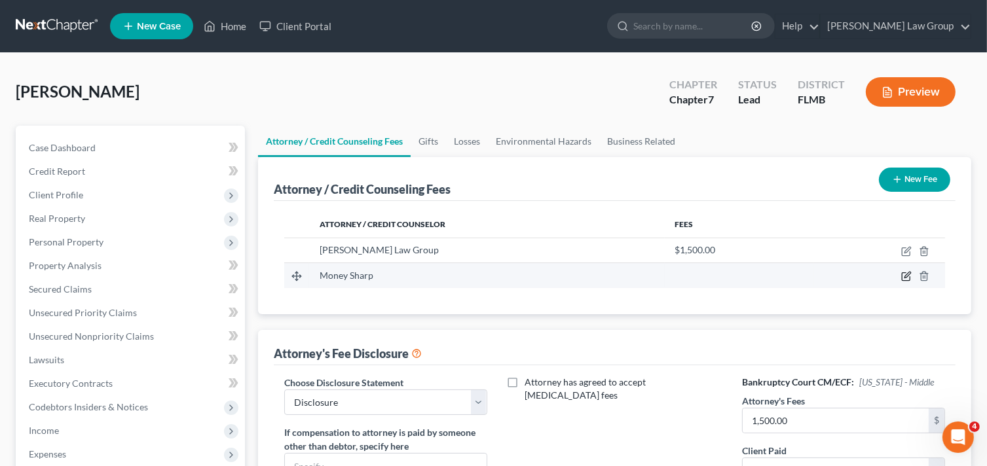
click at [904, 274] on icon "button" at bounding box center [906, 276] width 10 height 10
select select "14"
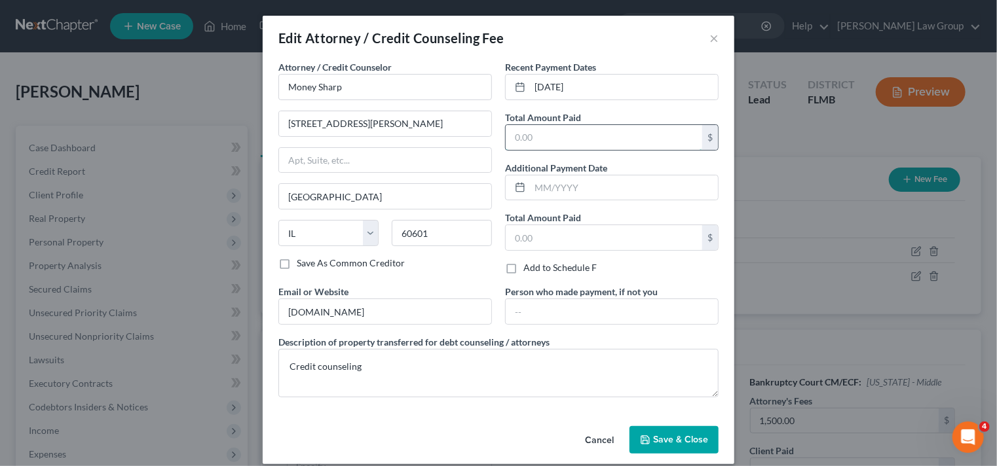
click at [555, 138] on input "text" at bounding box center [604, 137] width 197 height 25
type input "11.99"
click at [674, 426] on button "Save & Close" at bounding box center [674, 440] width 89 height 28
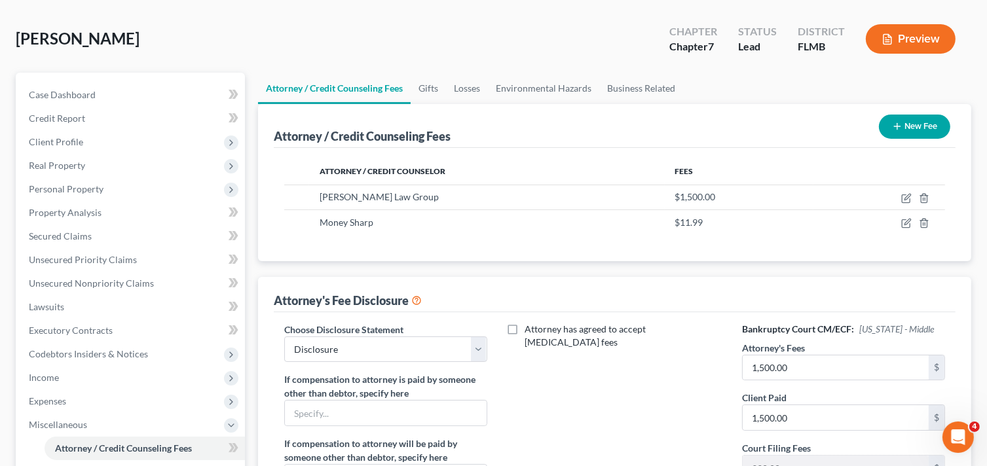
scroll to position [197, 0]
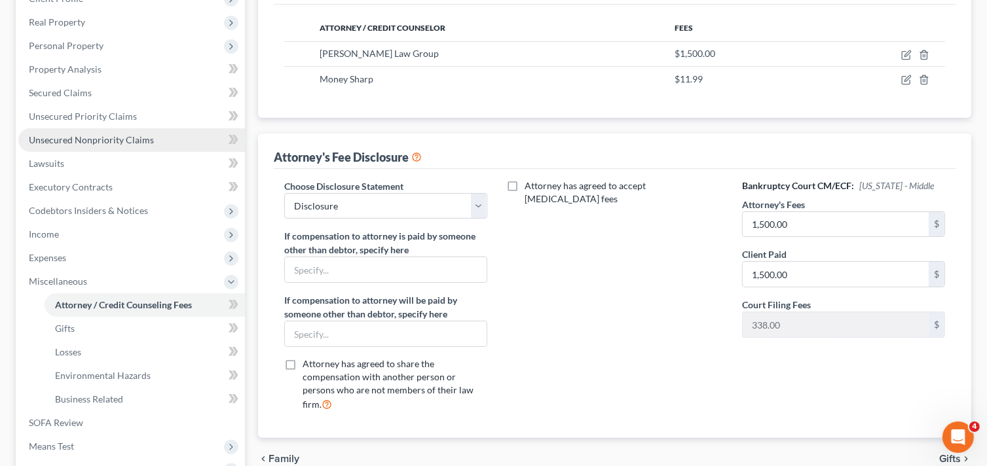
click at [122, 139] on span "Unsecured Nonpriority Claims" at bounding box center [91, 139] width 125 height 11
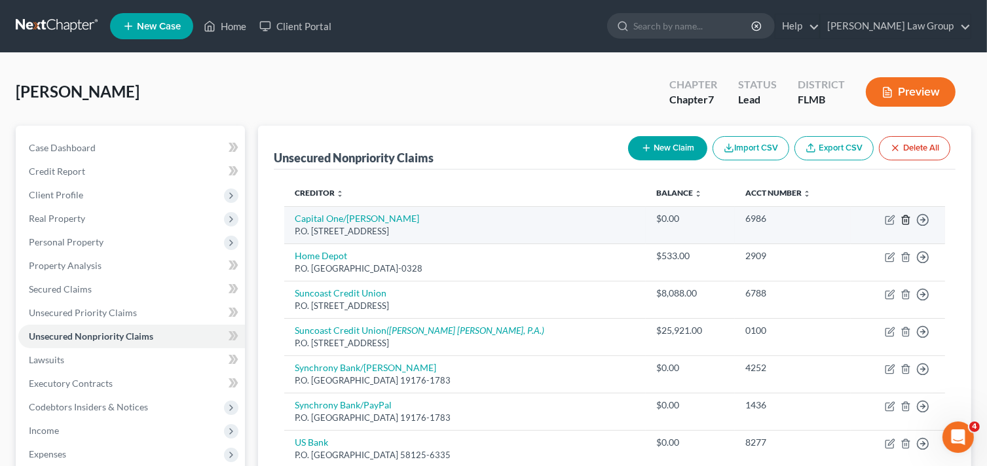
click at [906, 222] on icon "button" at bounding box center [906, 220] width 10 height 10
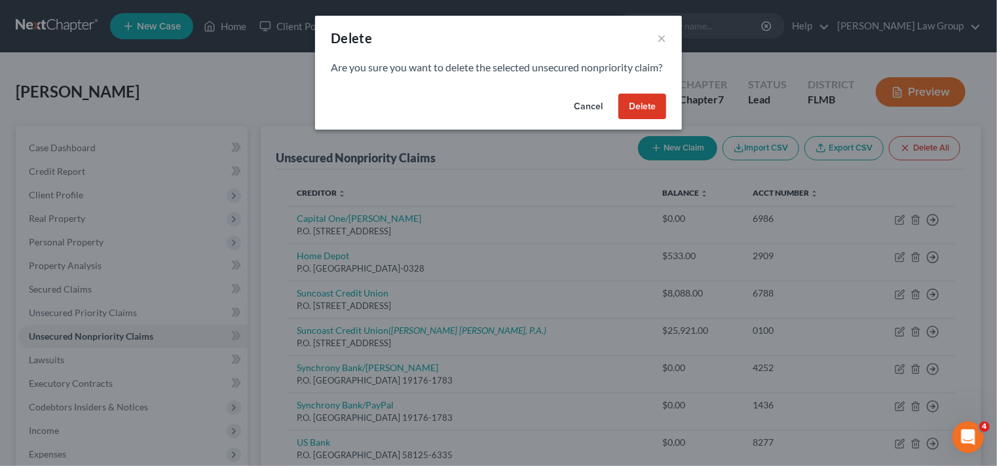
click at [651, 119] on button "Delete" at bounding box center [642, 107] width 48 height 26
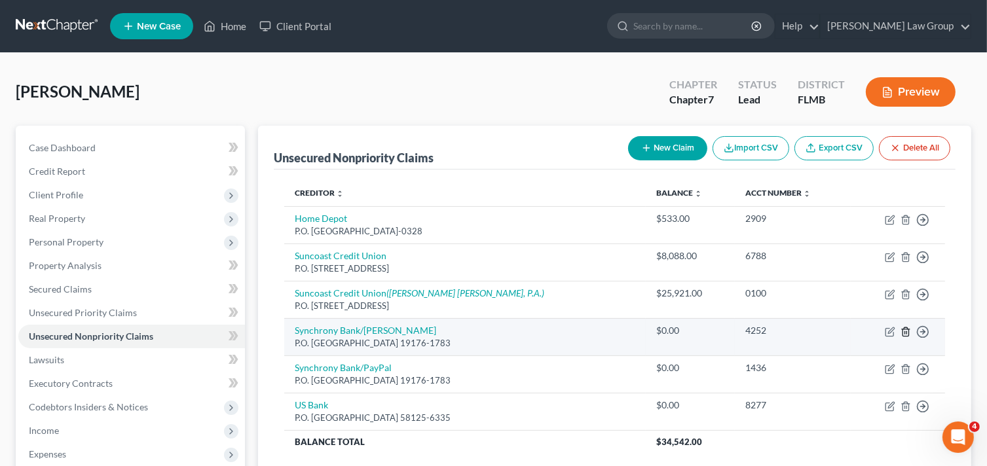
click at [904, 332] on icon "button" at bounding box center [906, 332] width 10 height 10
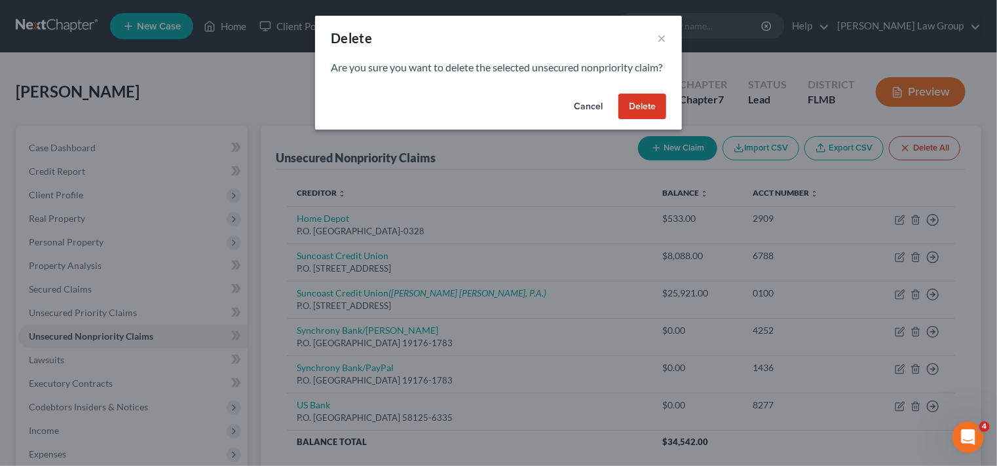
click at [653, 120] on button "Delete" at bounding box center [642, 107] width 48 height 26
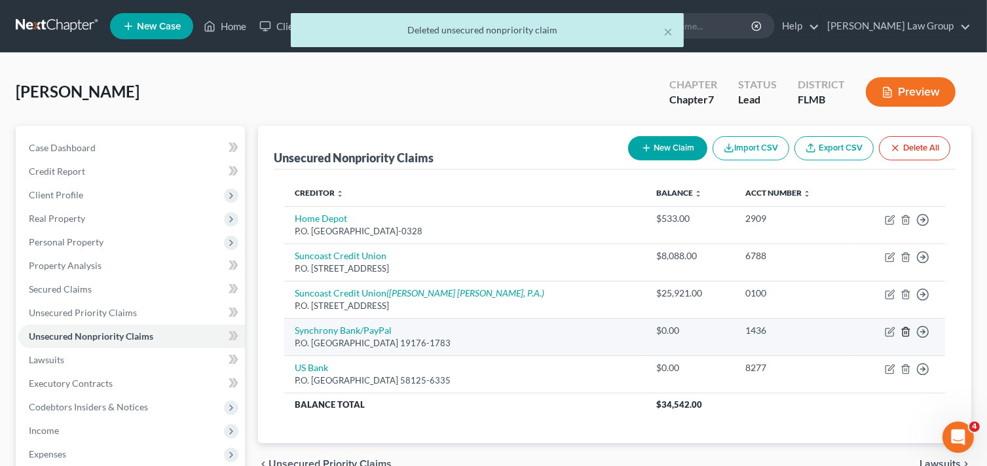
click at [904, 332] on icon "button" at bounding box center [906, 332] width 10 height 10
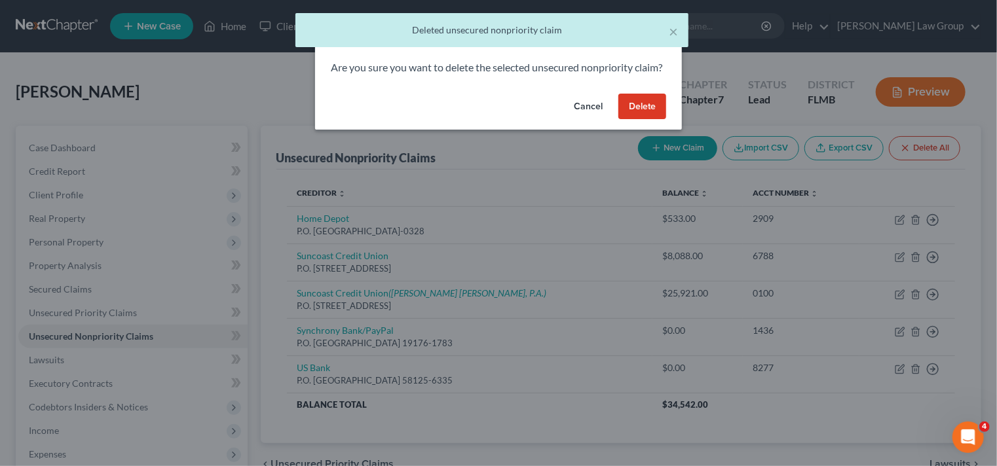
click at [651, 117] on button "Delete" at bounding box center [642, 107] width 48 height 26
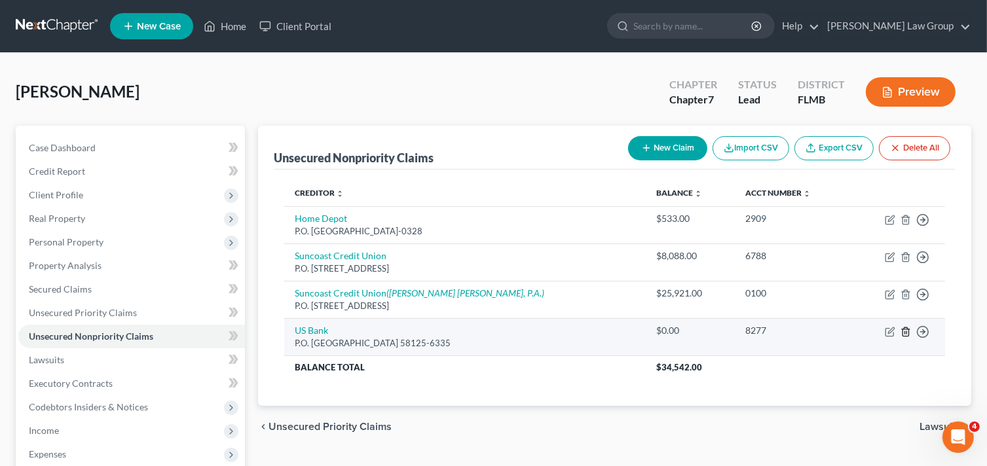
click at [909, 328] on icon "button" at bounding box center [906, 332] width 6 height 9
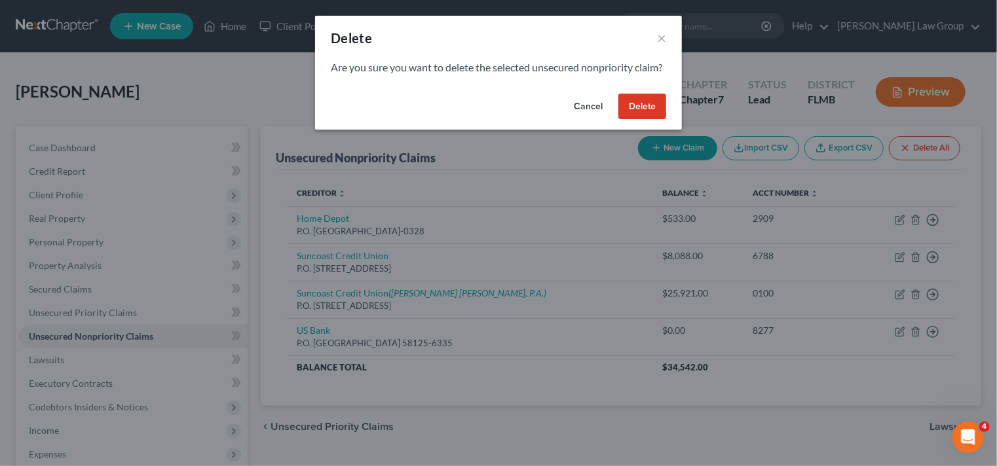
click at [633, 120] on button "Delete" at bounding box center [642, 107] width 48 height 26
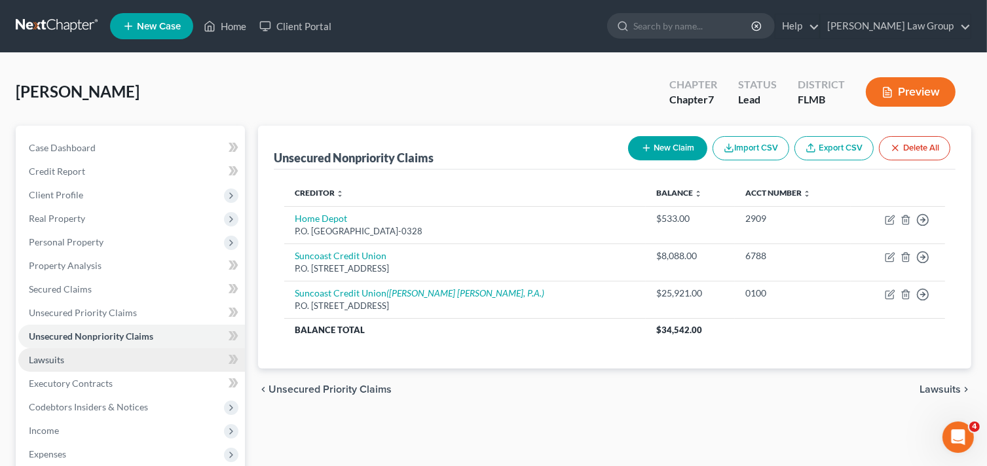
click at [94, 356] on link "Lawsuits" at bounding box center [131, 360] width 227 height 24
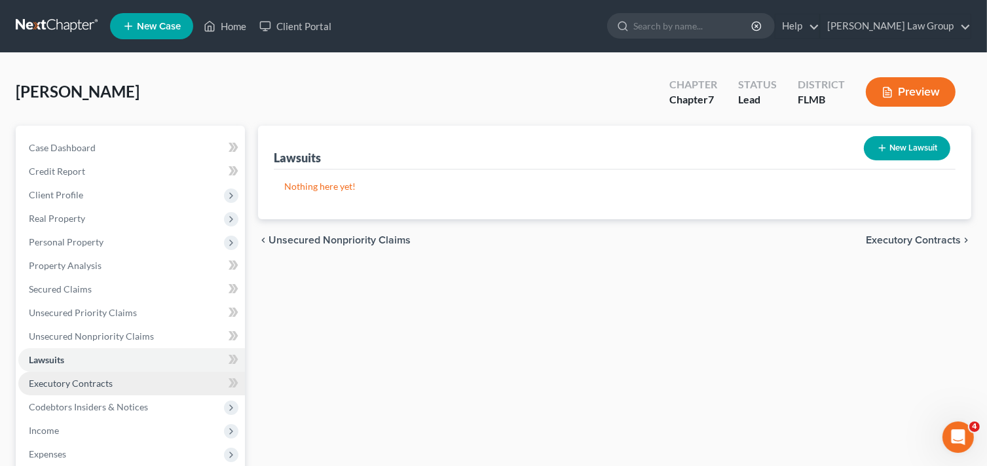
click at [87, 385] on span "Executory Contracts" at bounding box center [71, 383] width 84 height 11
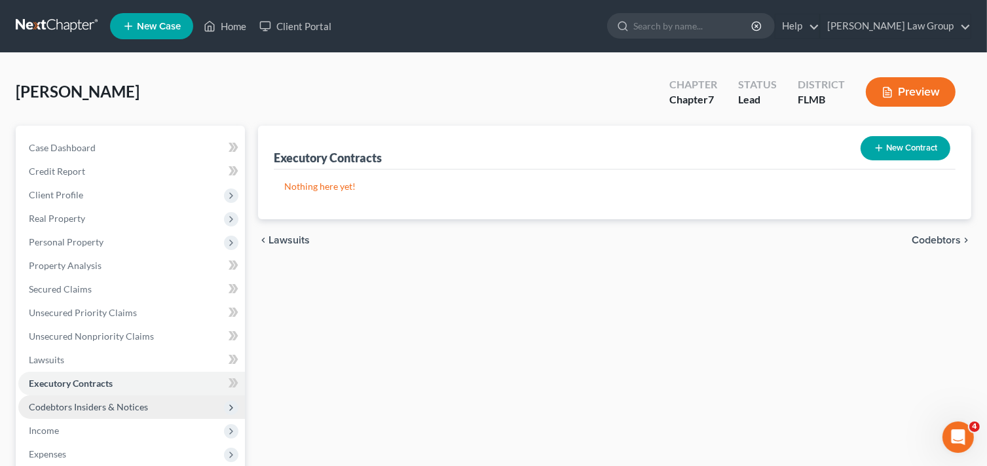
click at [94, 402] on span "Codebtors Insiders & Notices" at bounding box center [88, 407] width 119 height 11
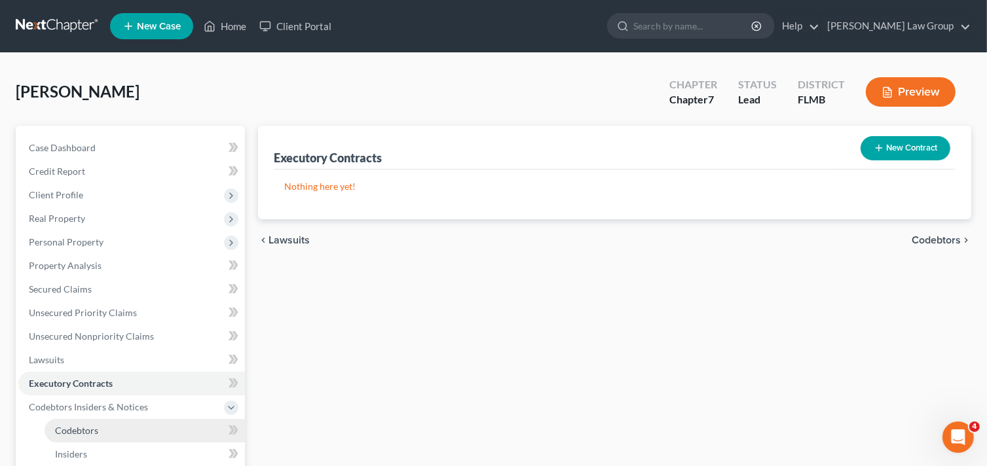
click at [84, 427] on span "Codebtors" at bounding box center [76, 430] width 43 height 11
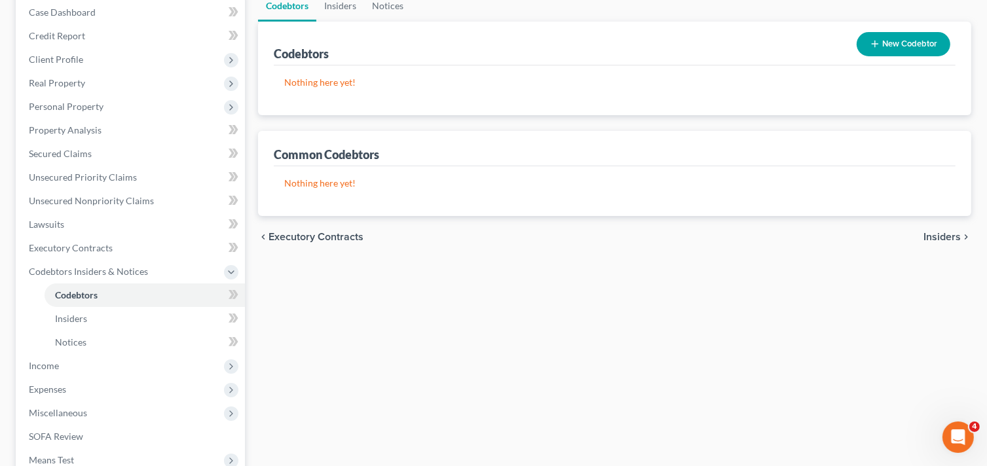
scroll to position [262, 0]
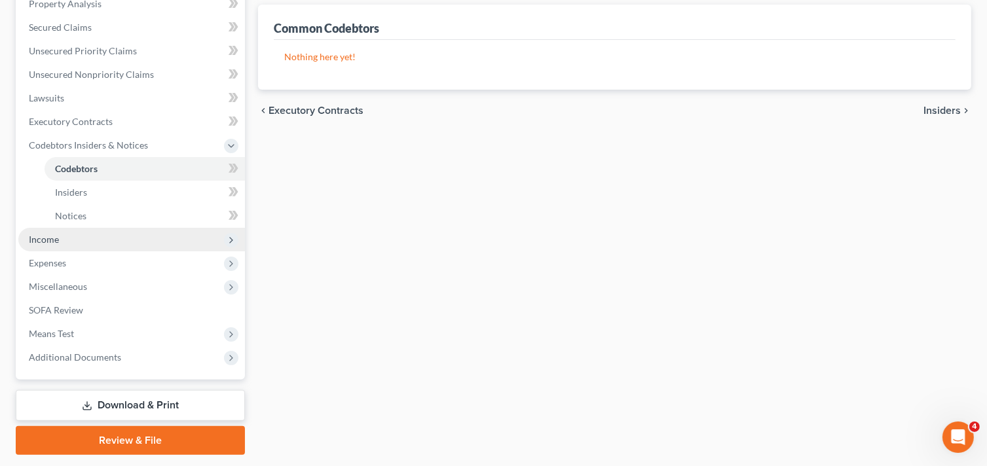
click at [100, 231] on span "Income" at bounding box center [131, 240] width 227 height 24
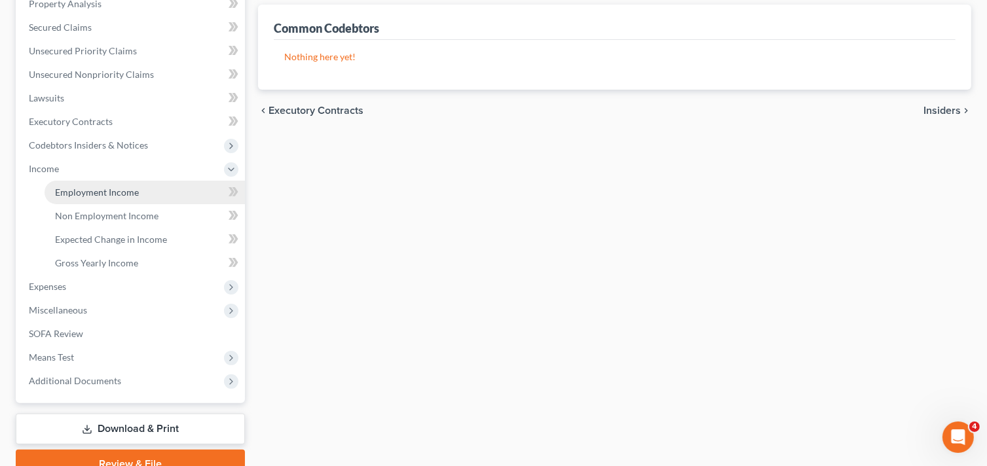
click at [113, 184] on link "Employment Income" at bounding box center [145, 193] width 200 height 24
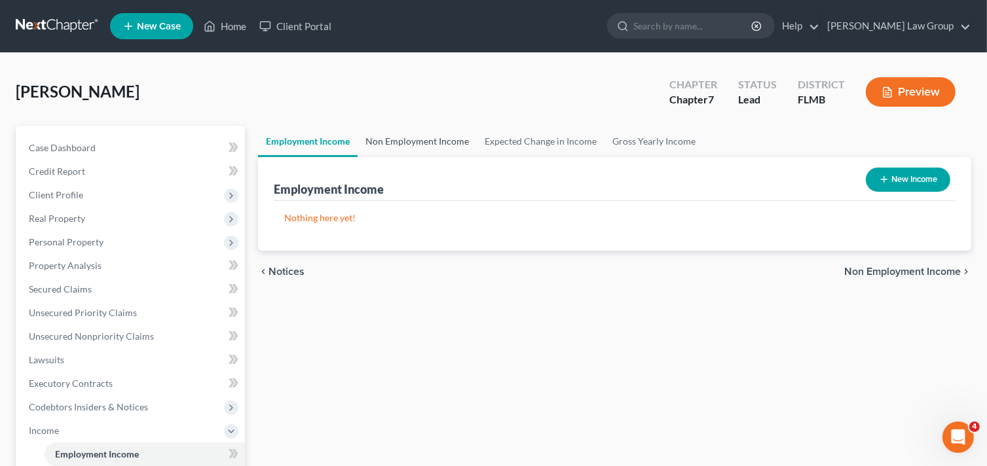
click at [453, 145] on link "Non Employment Income" at bounding box center [417, 141] width 119 height 31
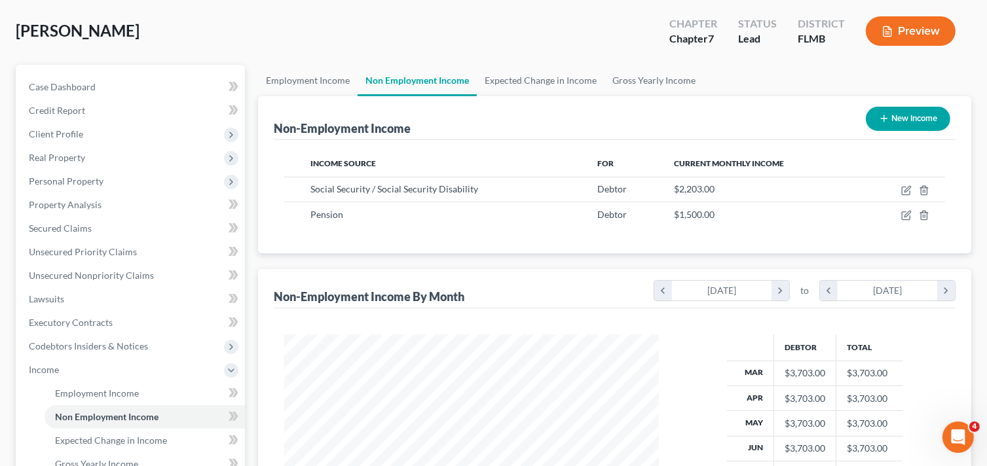
scroll to position [131, 0]
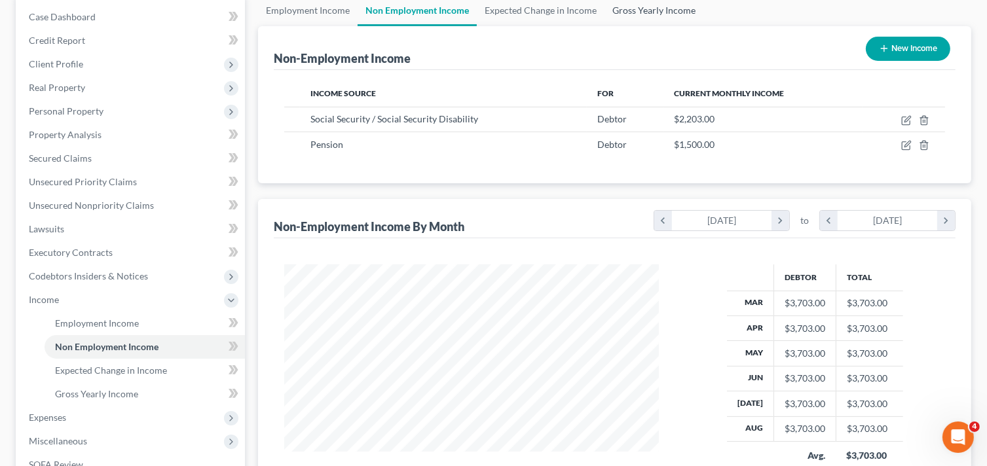
click at [660, 7] on link "Gross Yearly Income" at bounding box center [654, 10] width 99 height 31
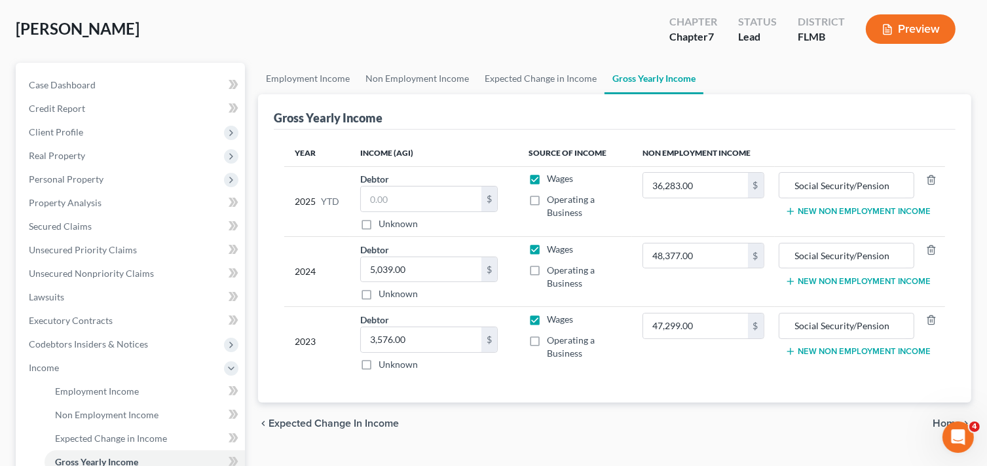
scroll to position [197, 0]
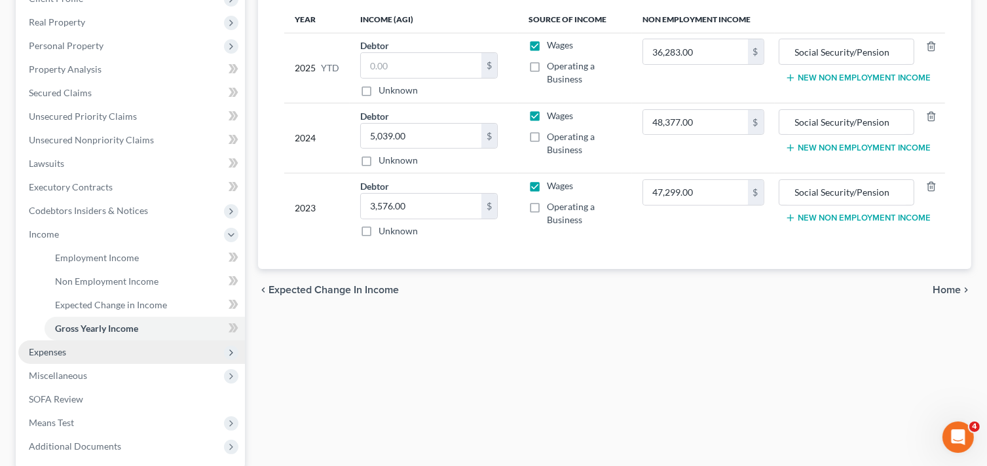
click at [73, 354] on span "Expenses" at bounding box center [131, 353] width 227 height 24
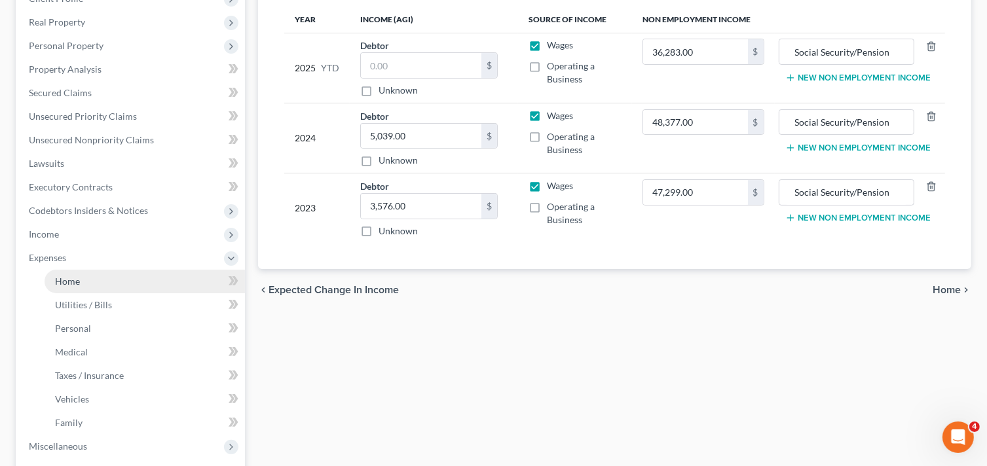
click at [110, 274] on link "Home" at bounding box center [145, 282] width 200 height 24
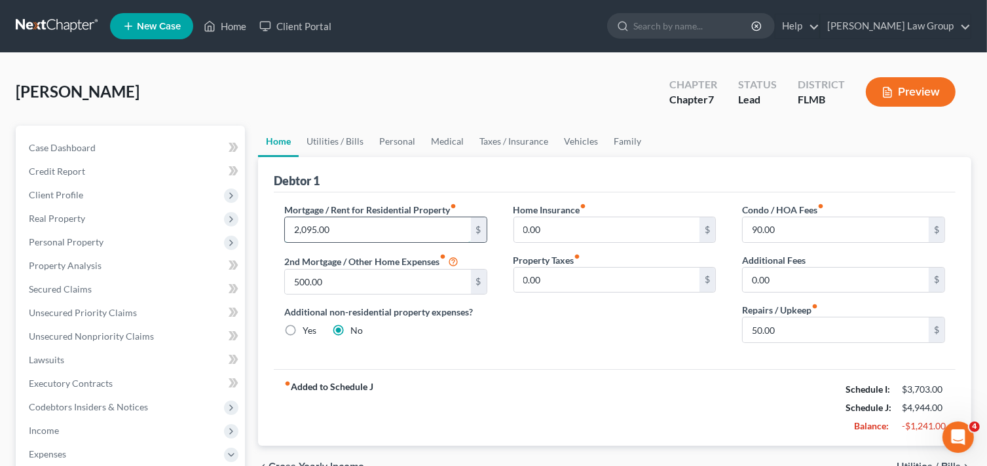
click at [312, 231] on input "2,095.00" at bounding box center [378, 229] width 186 height 25
click at [311, 230] on input "2,095.00" at bounding box center [378, 229] width 186 height 25
click at [303, 227] on input "2,095.00" at bounding box center [378, 229] width 186 height 25
drag, startPoint x: 301, startPoint y: 231, endPoint x: 317, endPoint y: 236, distance: 17.2
click at [317, 236] on input "2,095.00" at bounding box center [378, 229] width 186 height 25
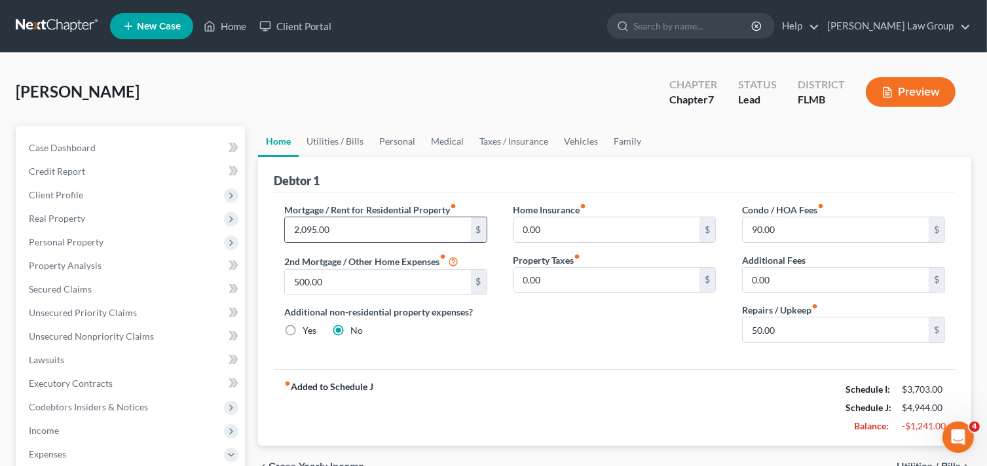
click at [345, 225] on input "2,095.00" at bounding box center [378, 229] width 186 height 25
drag, startPoint x: 300, startPoint y: 225, endPoint x: 314, endPoint y: 227, distance: 14.6
click at [314, 227] on input "2,095.00" at bounding box center [378, 229] width 186 height 25
type input "2,102"
click at [323, 139] on link "Utilities / Bills" at bounding box center [335, 141] width 73 height 31
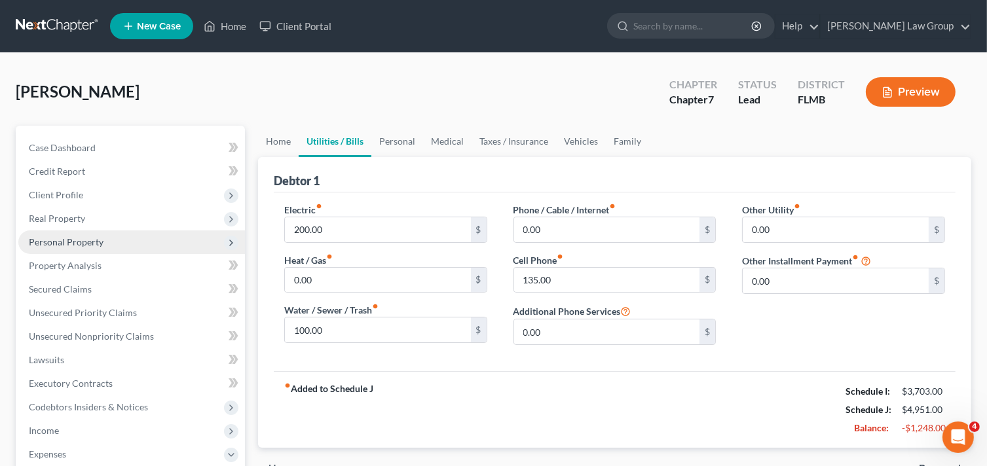
click at [105, 240] on span "Personal Property" at bounding box center [131, 243] width 227 height 24
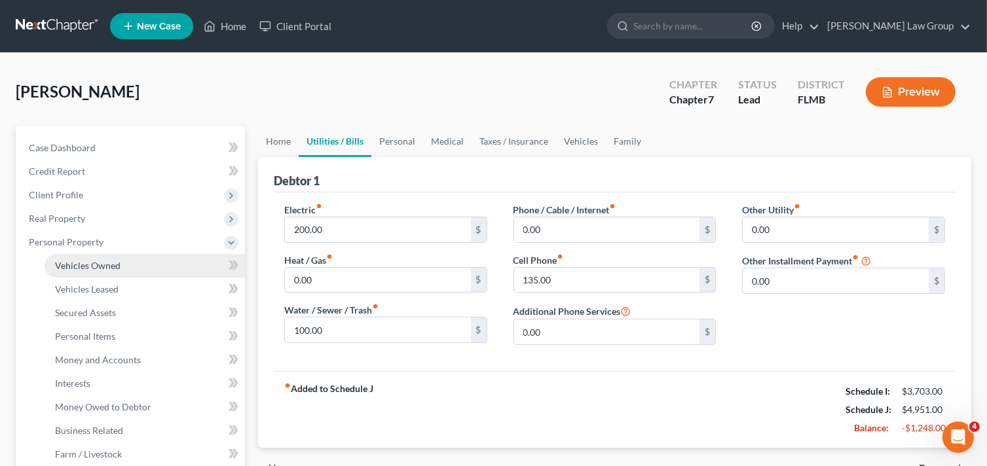
click at [126, 270] on link "Vehicles Owned" at bounding box center [145, 266] width 200 height 24
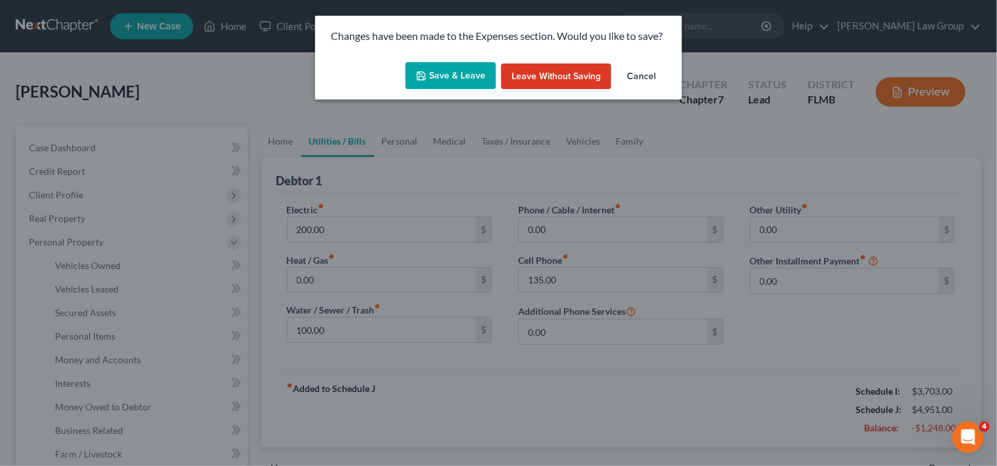
click at [448, 75] on button "Save & Leave" at bounding box center [450, 76] width 90 height 28
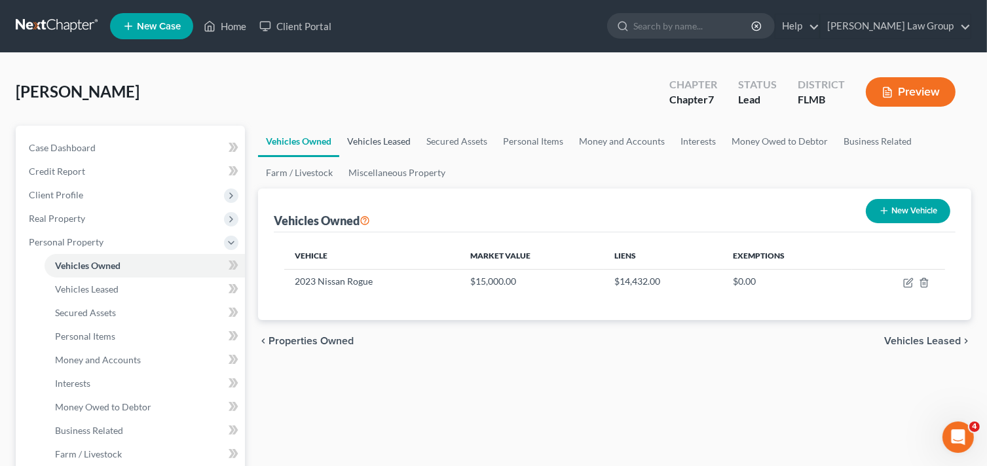
click at [393, 143] on link "Vehicles Leased" at bounding box center [378, 141] width 79 height 31
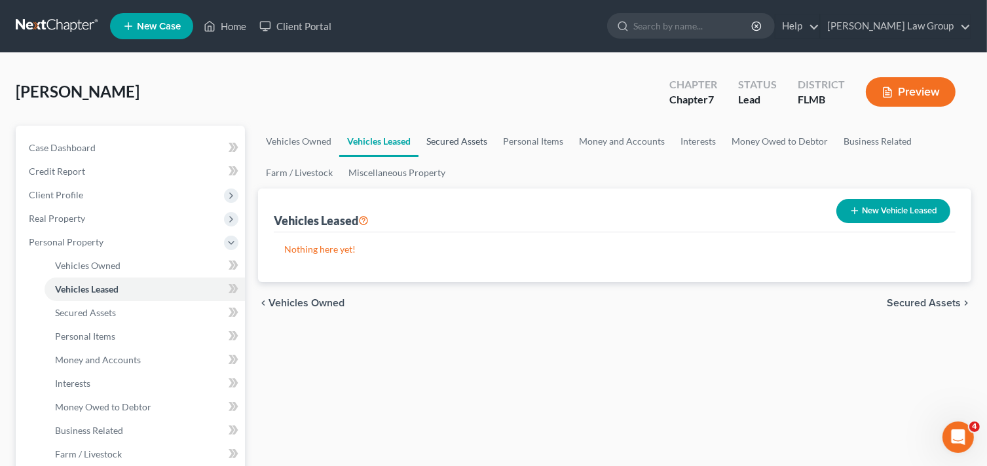
click at [468, 143] on link "Secured Assets" at bounding box center [457, 141] width 77 height 31
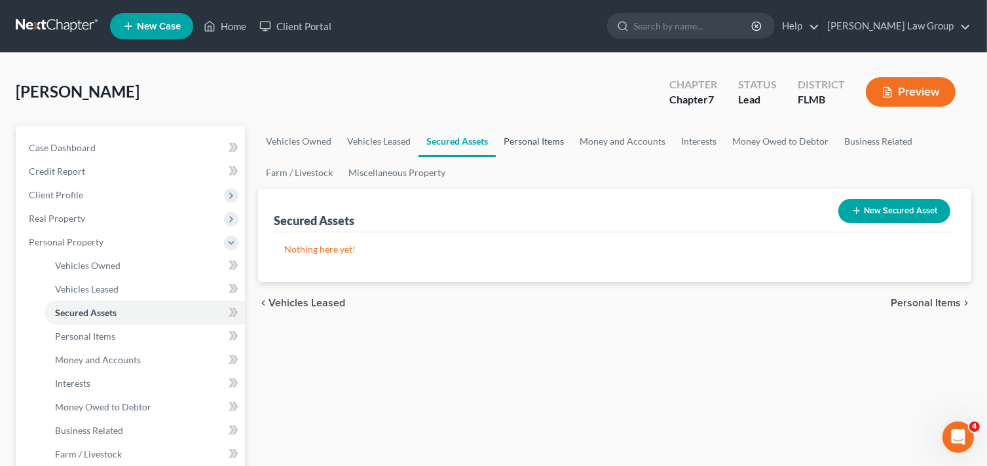
click at [527, 143] on link "Personal Items" at bounding box center [534, 141] width 76 height 31
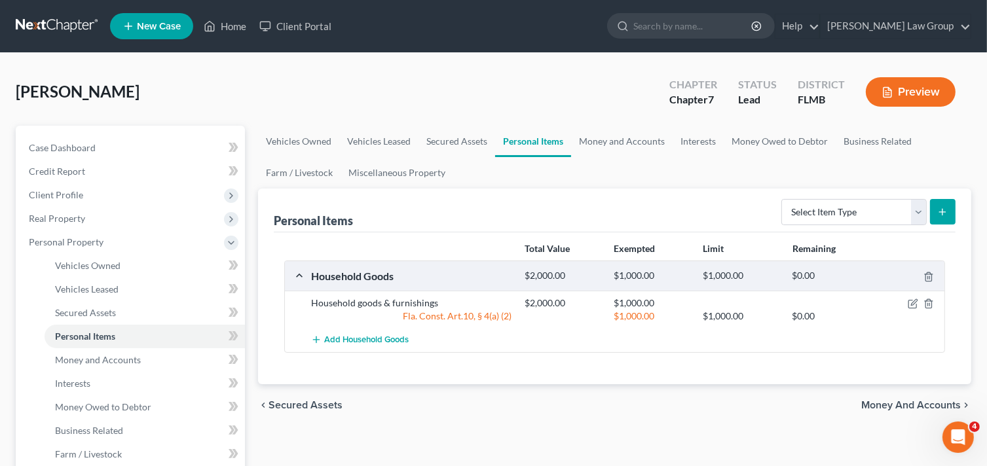
click at [536, 138] on link "Personal Items" at bounding box center [533, 141] width 76 height 31
click at [634, 140] on link "Money and Accounts" at bounding box center [622, 141] width 102 height 31
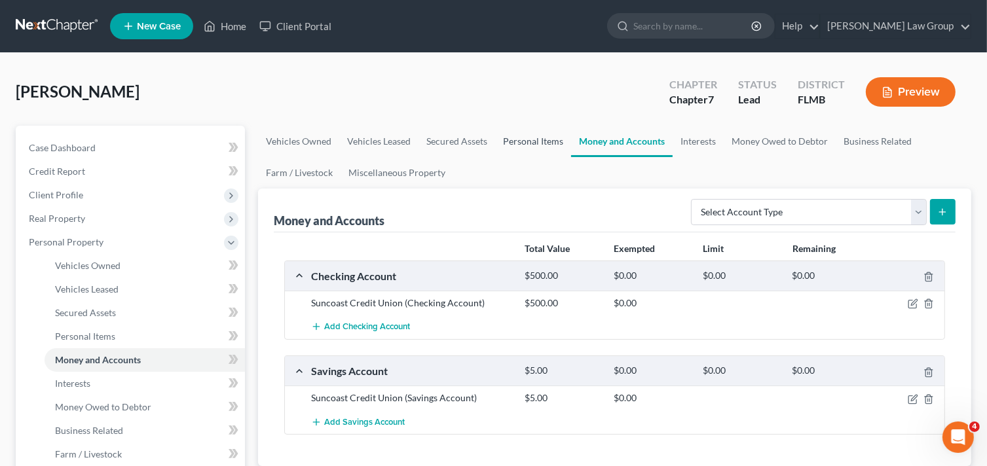
click at [531, 139] on link "Personal Items" at bounding box center [533, 141] width 76 height 31
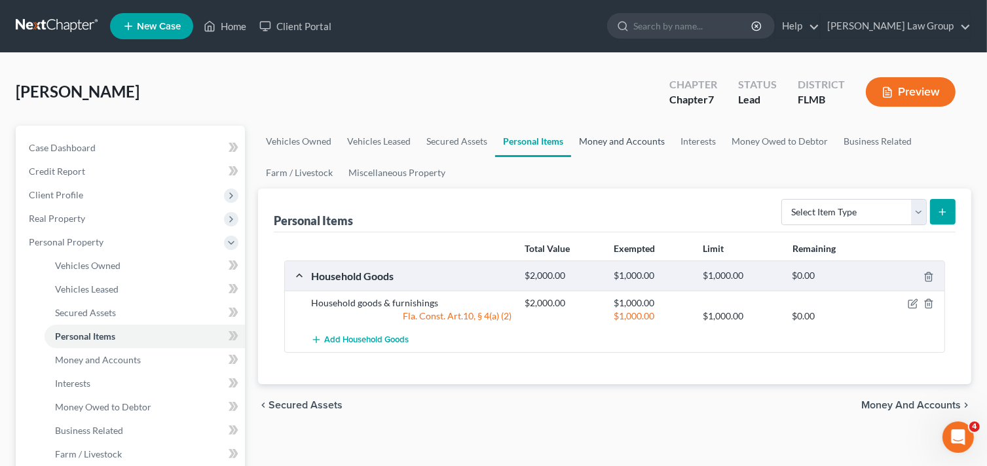
click at [580, 136] on link "Money and Accounts" at bounding box center [622, 141] width 102 height 31
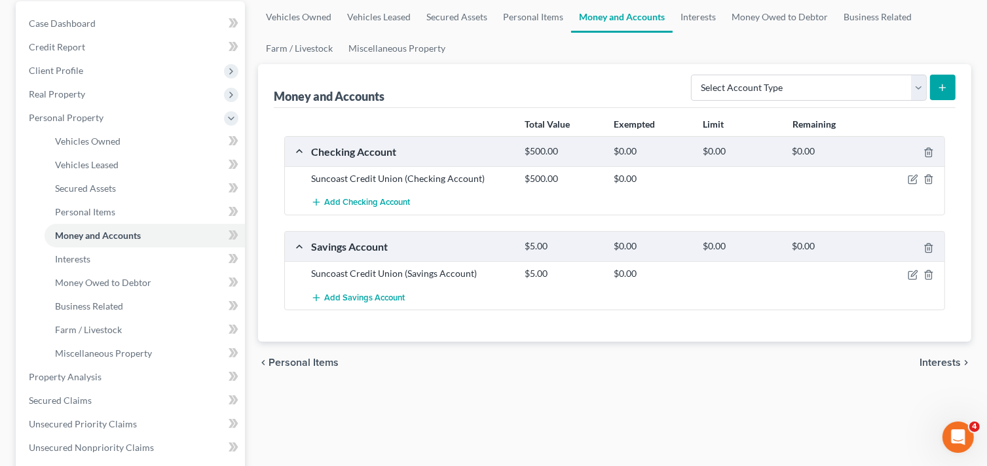
scroll to position [131, 0]
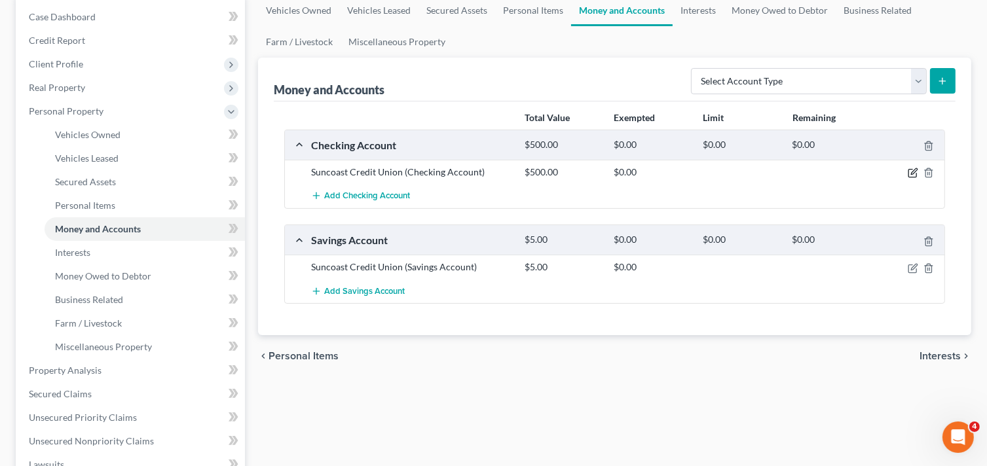
click at [913, 172] on icon "button" at bounding box center [913, 173] width 10 height 10
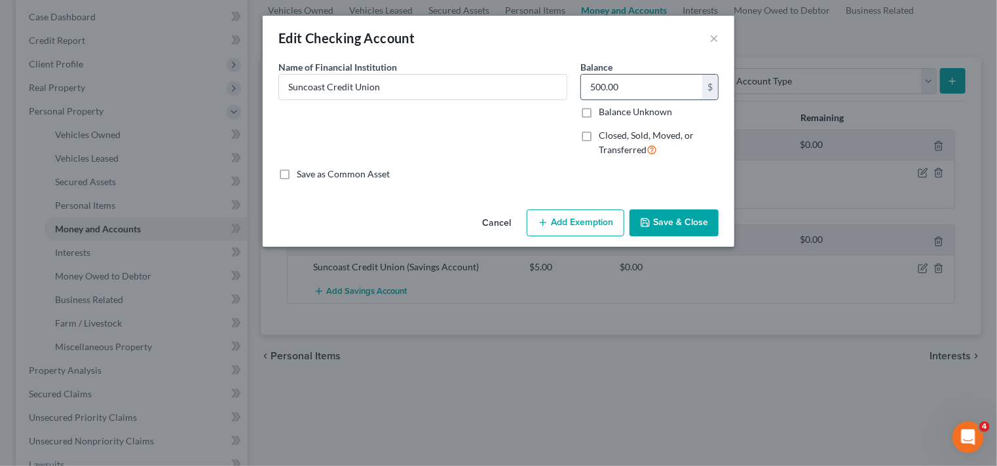
click at [630, 92] on input "500.00" at bounding box center [641, 87] width 121 height 25
type input "0"
click at [692, 215] on button "Save & Close" at bounding box center [674, 224] width 89 height 28
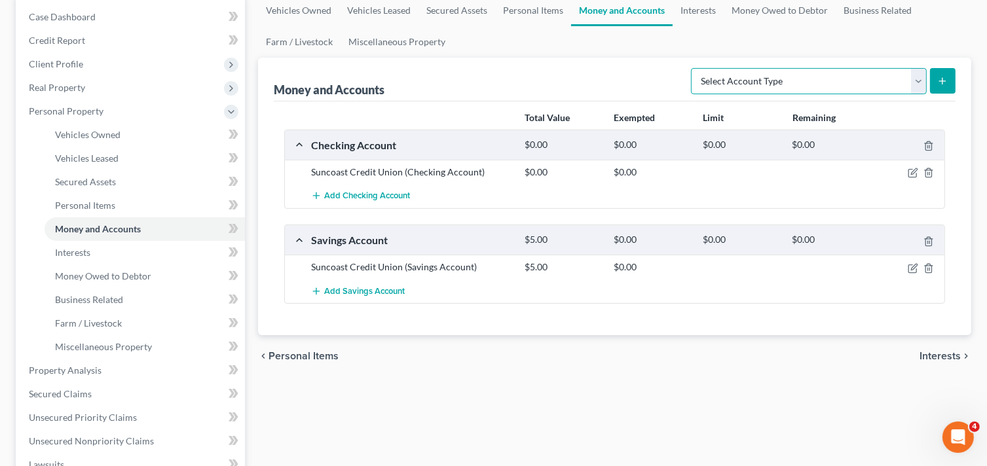
click at [846, 75] on select "Select Account Type Brokerage Cash on Hand Certificates of Deposit Checking Acc…" at bounding box center [809, 81] width 236 height 26
select select "checking"
click at [694, 68] on select "Select Account Type Brokerage Cash on Hand Certificates of Deposit Checking Acc…" at bounding box center [809, 81] width 236 height 26
click at [937, 78] on icon "submit" at bounding box center [942, 81] width 10 height 10
click at [956, 81] on div "Money and Accounts Select Account Type Brokerage Cash on Hand Certificates of D…" at bounding box center [614, 197] width 713 height 278
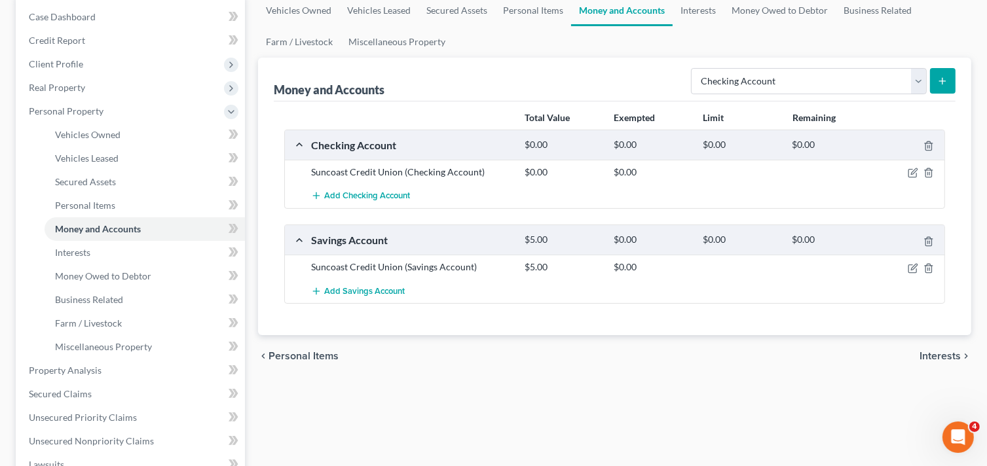
click at [950, 75] on button "submit" at bounding box center [943, 81] width 26 height 26
click at [100, 253] on link "Interests" at bounding box center [145, 253] width 200 height 24
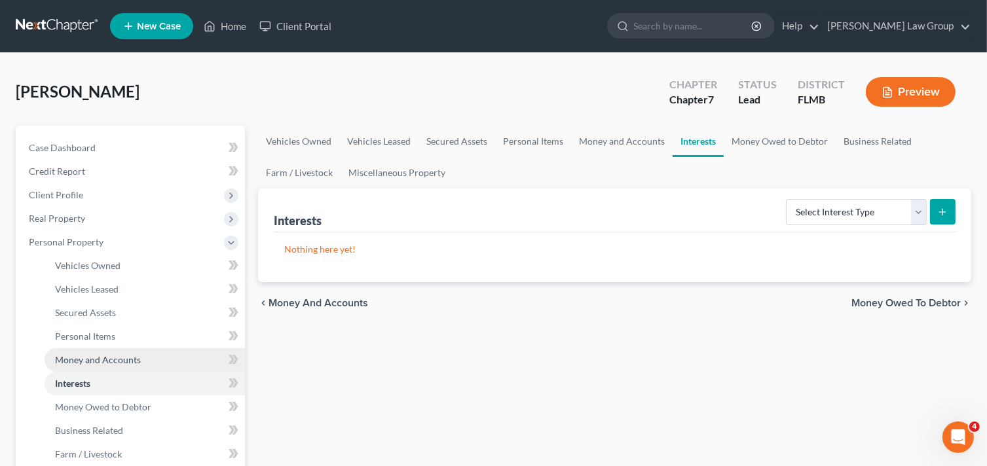
click at [97, 360] on span "Money and Accounts" at bounding box center [98, 359] width 86 height 11
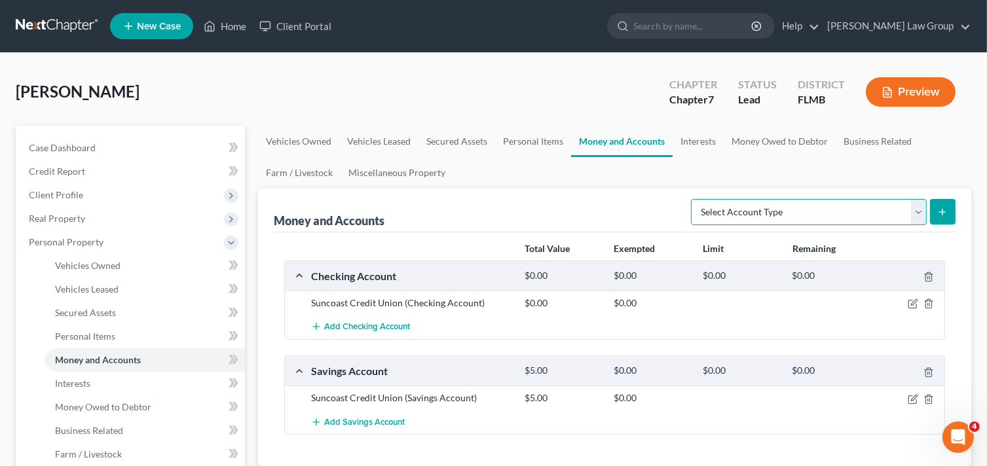
click at [880, 211] on select "Select Account Type Brokerage Cash on Hand Certificates of Deposit Checking Acc…" at bounding box center [809, 212] width 236 height 26
select select "checking"
click at [694, 199] on select "Select Account Type Brokerage Cash on Hand Certificates of Deposit Checking Acc…" at bounding box center [809, 212] width 236 height 26
click at [938, 207] on icon "submit" at bounding box center [942, 212] width 10 height 10
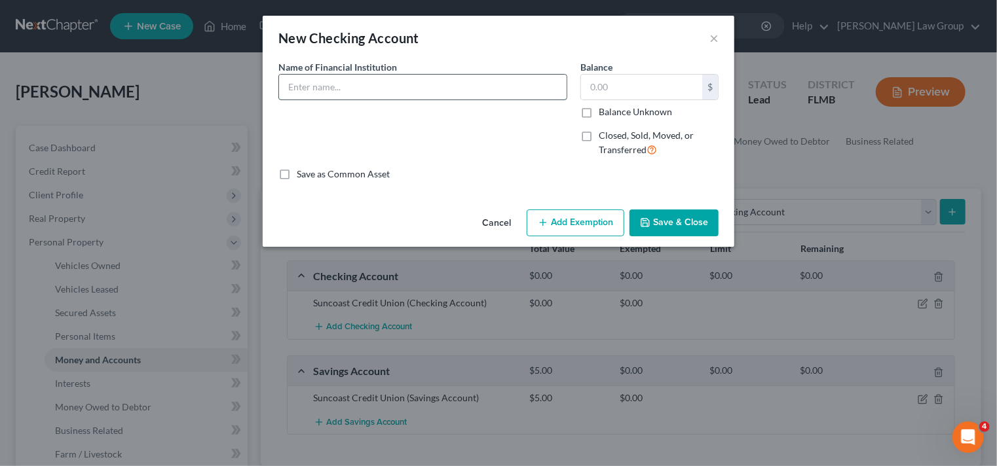
click at [381, 83] on input "text" at bounding box center [423, 87] width 288 height 25
click at [376, 83] on input "Chime" at bounding box center [423, 87] width 288 height 25
type input "Chime Bank"
type input "100"
click at [585, 221] on button "Add Exemption" at bounding box center [576, 224] width 98 height 28
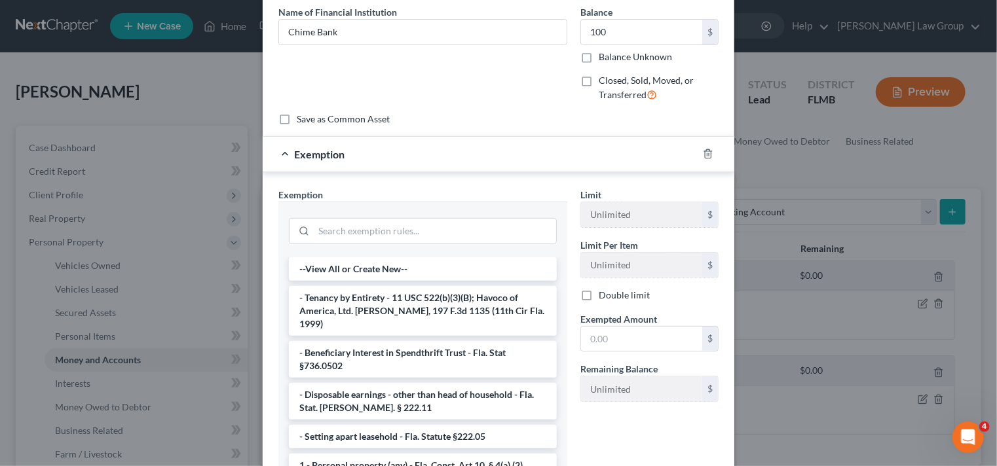
scroll to position [131, 0]
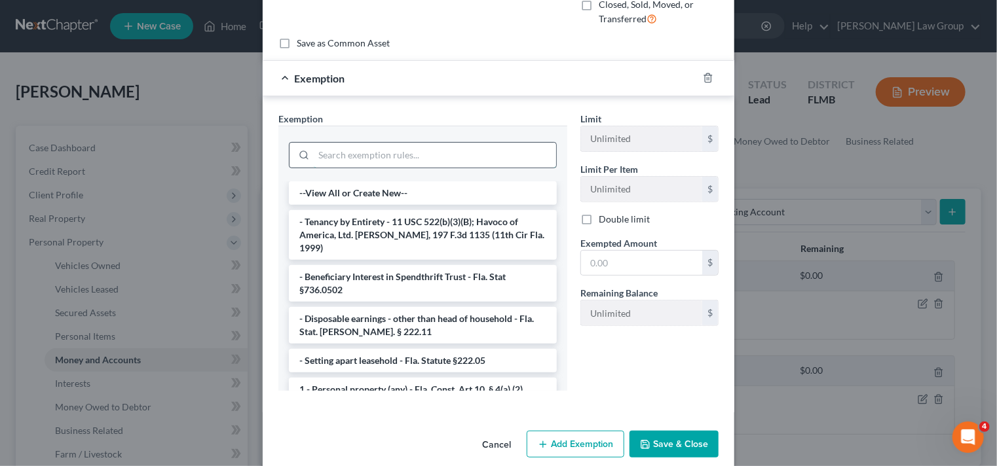
click at [386, 153] on input "search" at bounding box center [435, 155] width 242 height 25
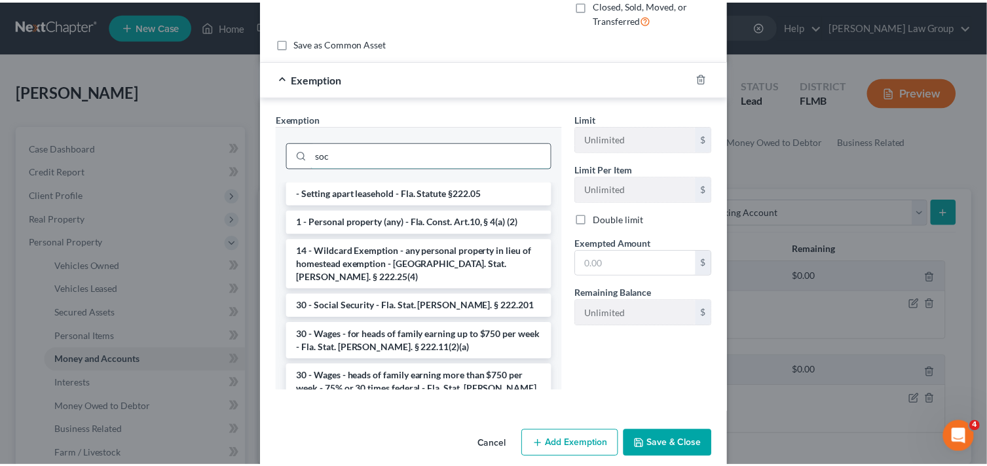
scroll to position [83, 0]
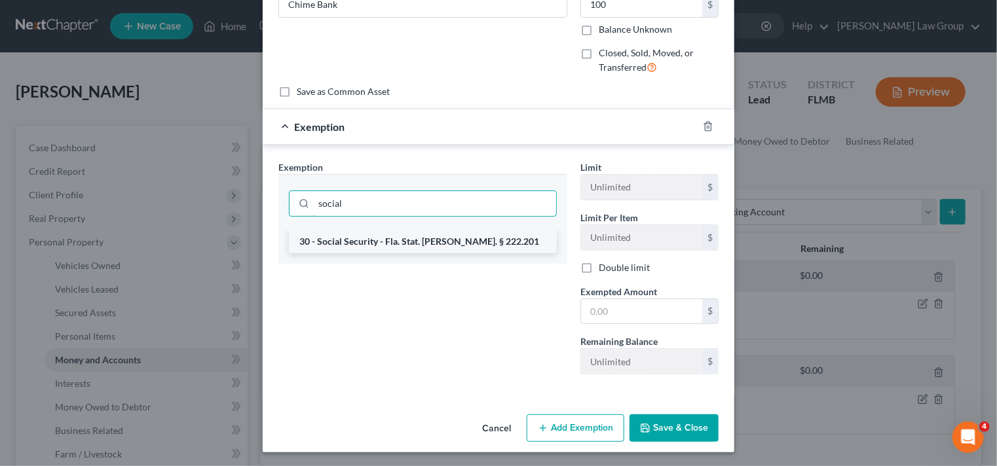
type input "social"
click at [428, 238] on li "30 - Social Security - Fla. Stat. [PERSON_NAME]. § 222.201" at bounding box center [423, 242] width 268 height 24
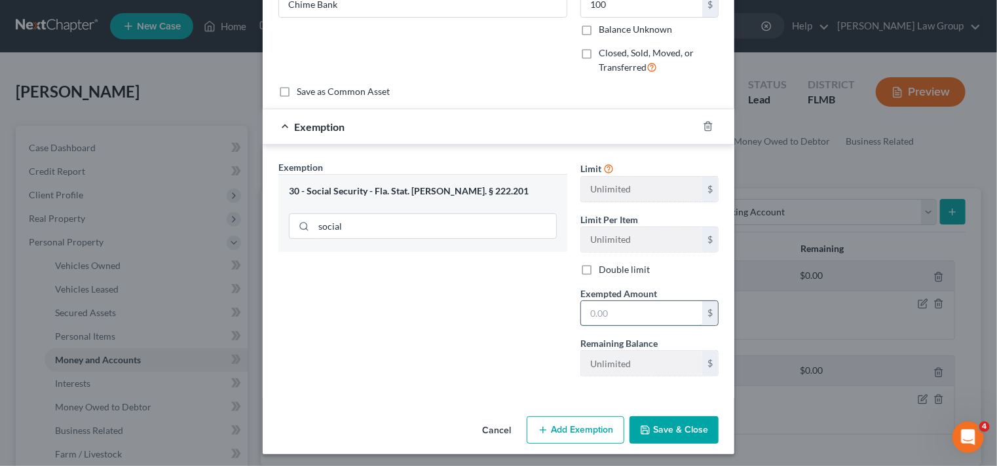
click at [652, 309] on input "text" at bounding box center [641, 313] width 121 height 25
click at [639, 311] on input "text" at bounding box center [641, 313] width 121 height 25
type input "100"
drag, startPoint x: 470, startPoint y: 309, endPoint x: 506, endPoint y: 334, distance: 43.3
click at [470, 309] on div "Exemption Set must be selected for CA. Exemption * 30 - Social Security - Fla. …" at bounding box center [423, 273] width 302 height 227
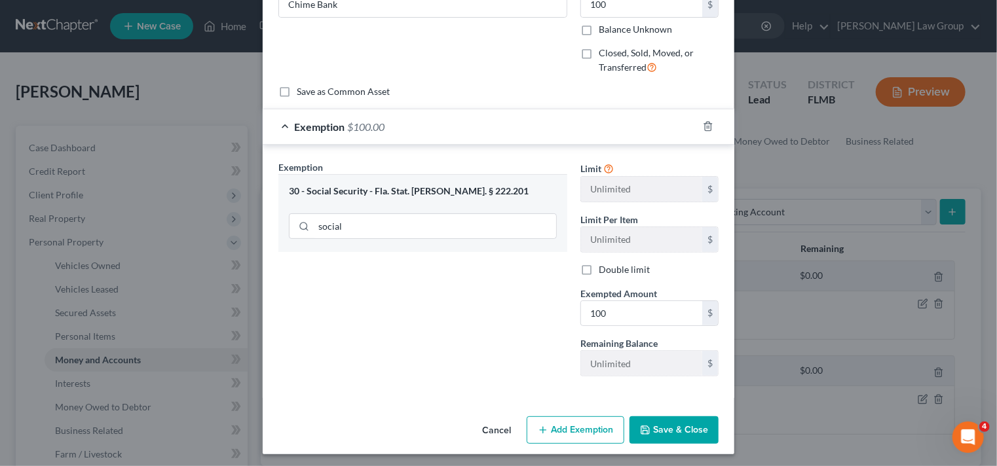
click at [700, 426] on button "Save & Close" at bounding box center [674, 431] width 89 height 28
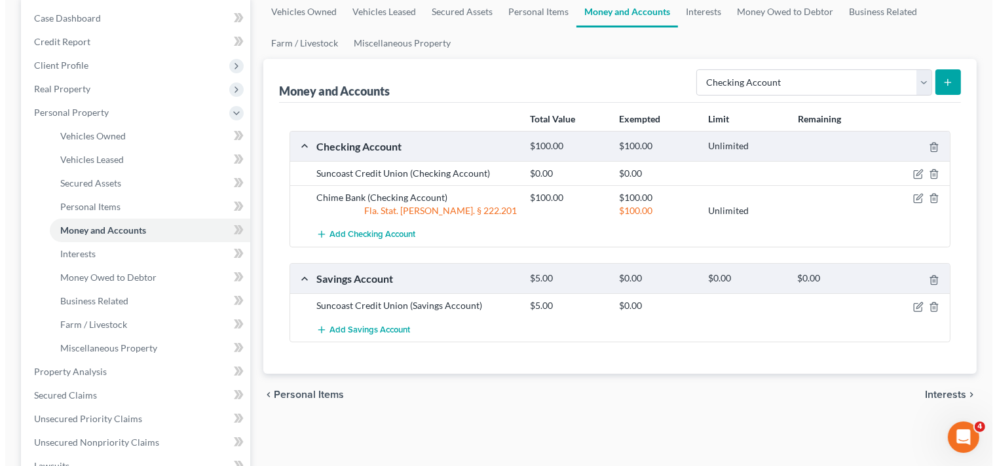
scroll to position [131, 0]
click at [947, 68] on button "submit" at bounding box center [943, 81] width 26 height 26
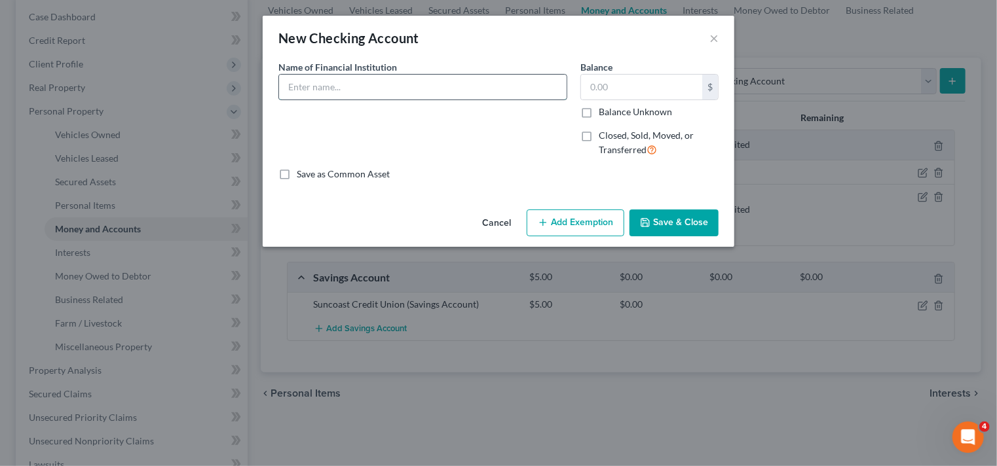
click at [293, 91] on input "text" at bounding box center [423, 87] width 288 height 25
type input "Chime Bank"
click at [620, 86] on input "text" at bounding box center [641, 87] width 121 height 25
type input "5"
click at [679, 220] on button "Save & Close" at bounding box center [674, 224] width 89 height 28
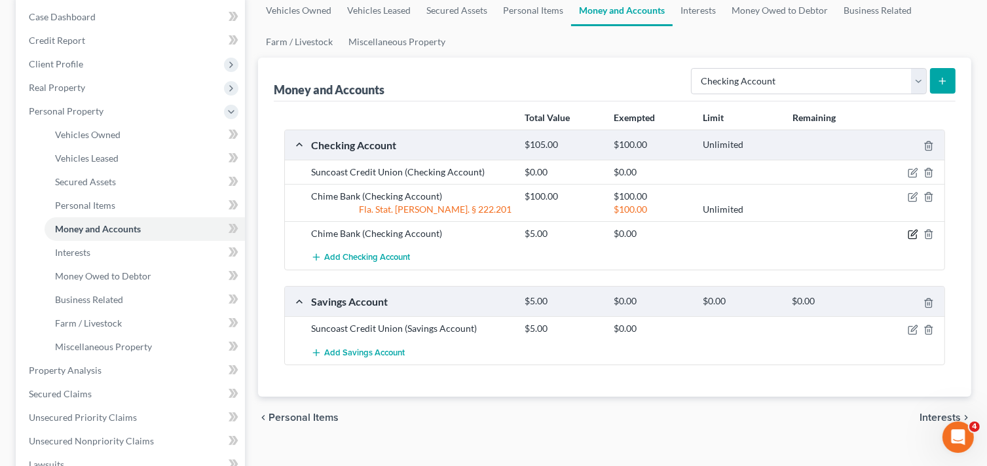
click at [910, 230] on icon "button" at bounding box center [913, 234] width 10 height 10
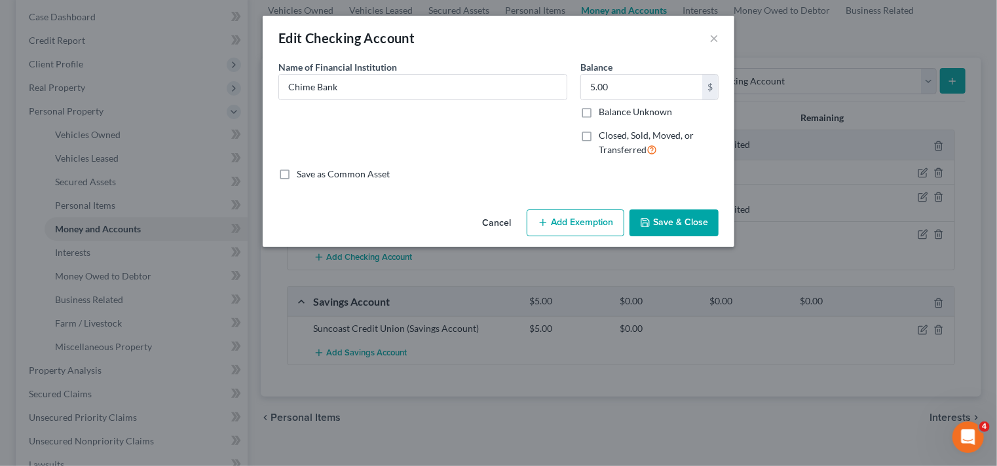
click at [571, 222] on button "Add Exemption" at bounding box center [576, 224] width 98 height 28
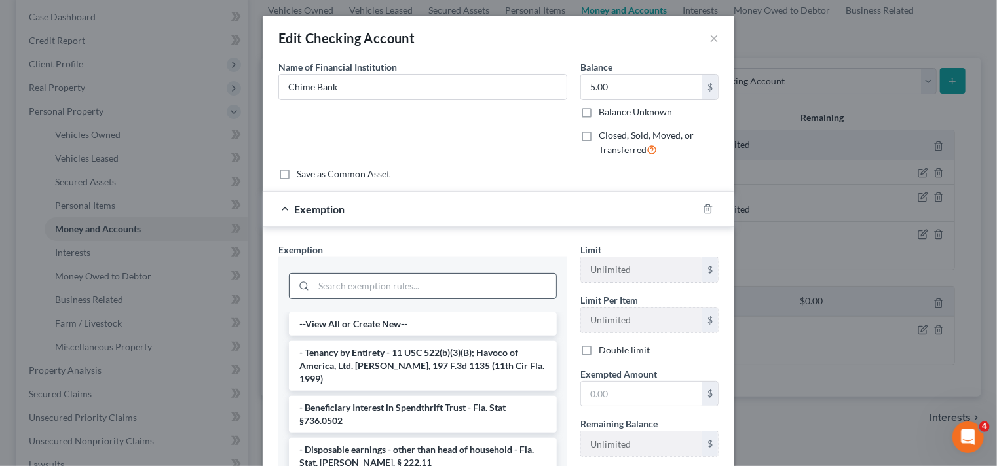
click at [374, 282] on input "search" at bounding box center [435, 286] width 242 height 25
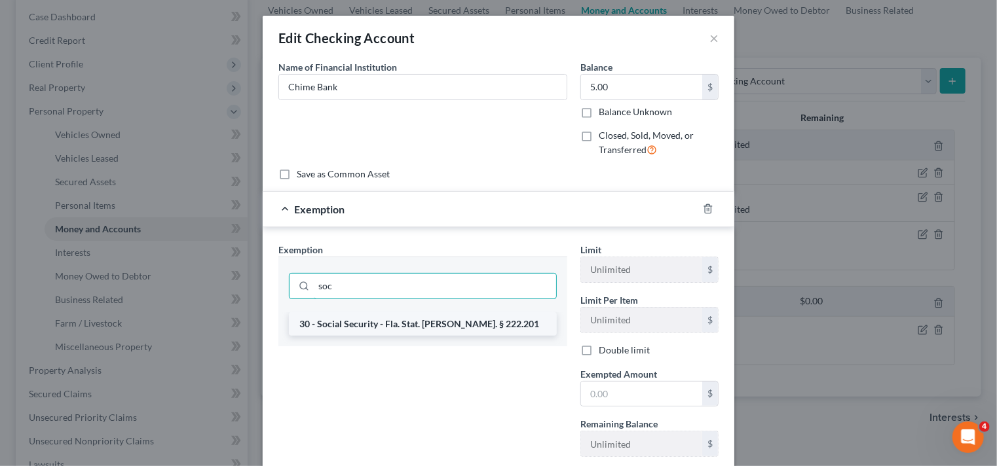
type input "soc"
click at [453, 323] on li "30 - Social Security - Fla. Stat. [PERSON_NAME]. § 222.201" at bounding box center [423, 324] width 268 height 24
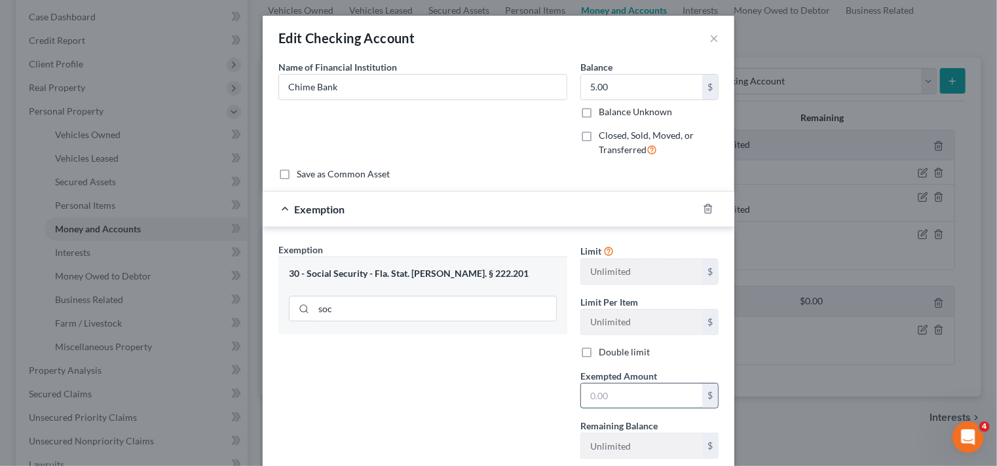
click at [604, 392] on input "text" at bounding box center [641, 396] width 121 height 25
type input "5"
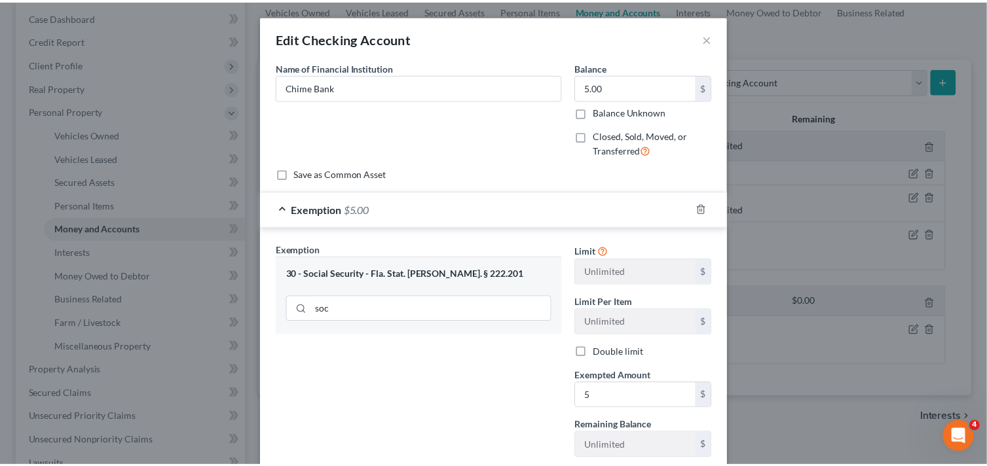
scroll to position [85, 0]
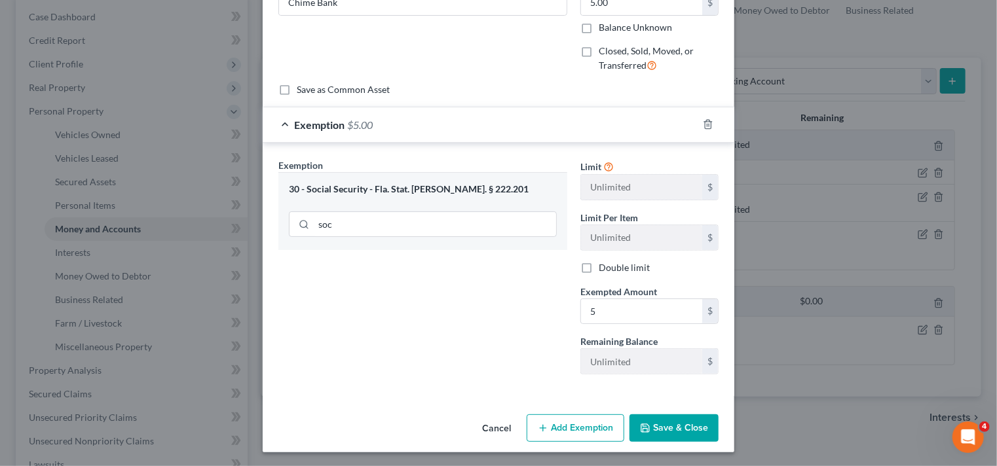
click at [669, 431] on button "Save & Close" at bounding box center [674, 429] width 89 height 28
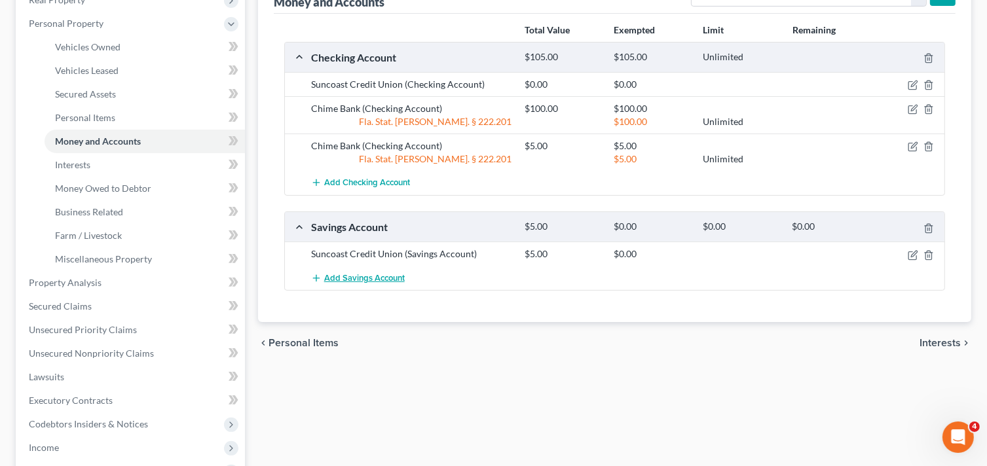
scroll to position [131, 0]
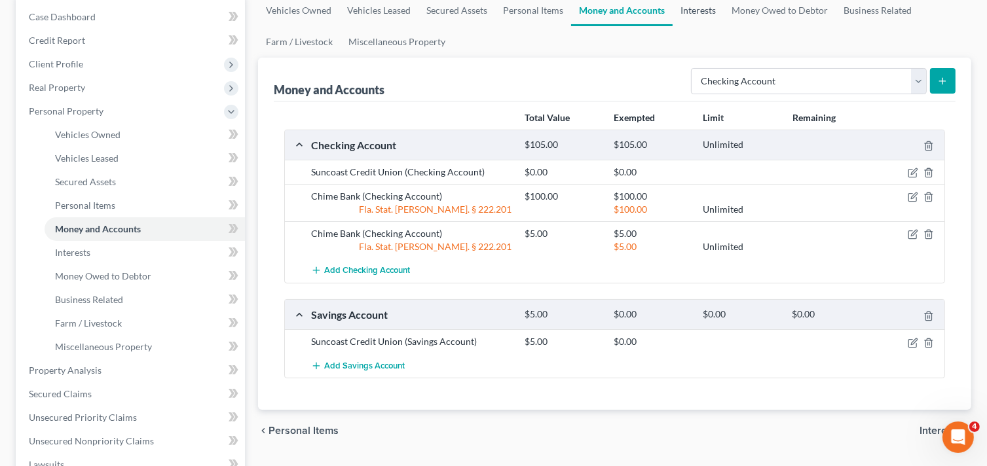
click at [685, 10] on link "Interests" at bounding box center [698, 10] width 51 height 31
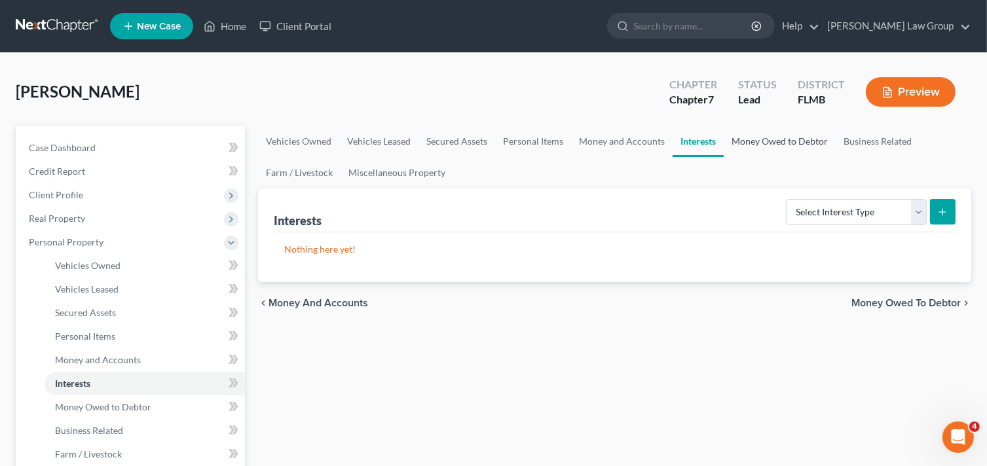
click at [796, 138] on link "Money Owed to Debtor" at bounding box center [780, 141] width 112 height 31
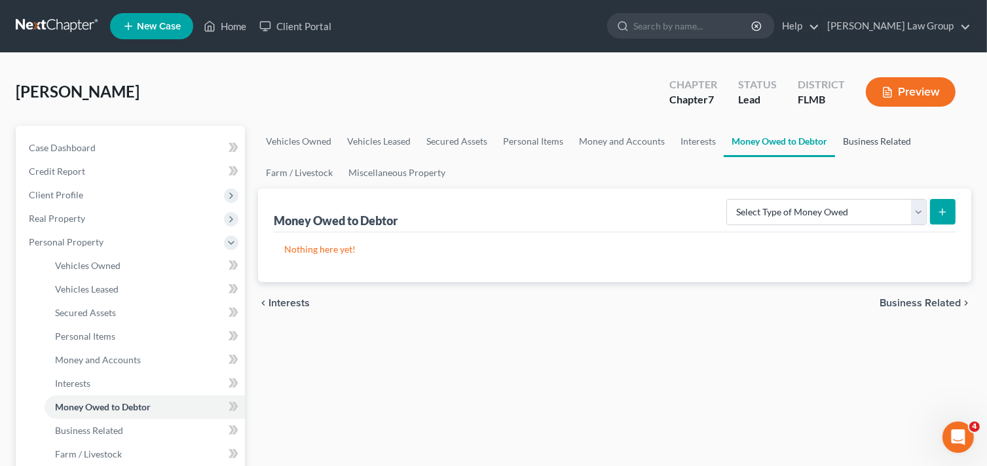
click at [892, 139] on link "Business Related" at bounding box center [877, 141] width 84 height 31
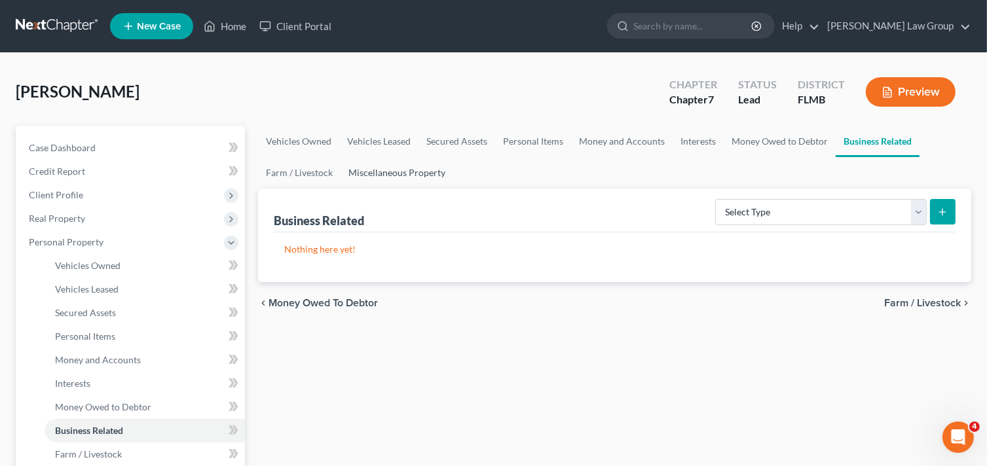
click at [384, 172] on link "Miscellaneous Property" at bounding box center [397, 172] width 113 height 31
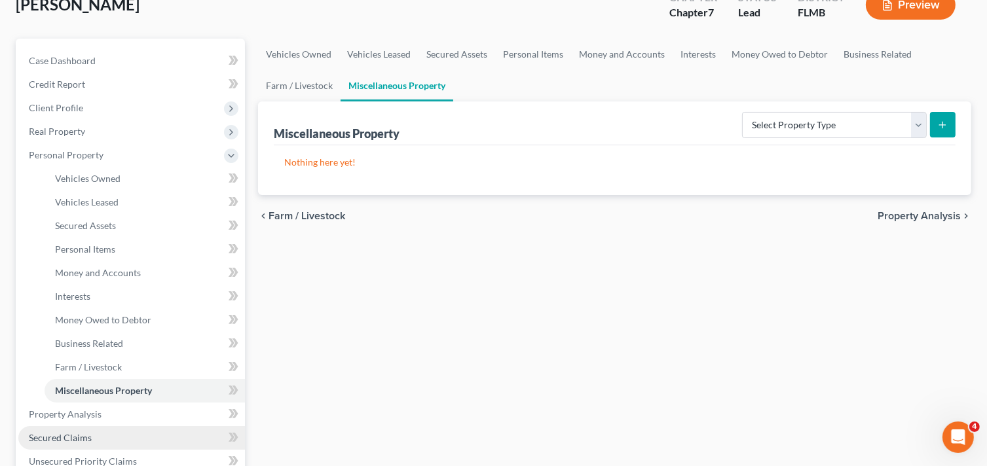
scroll to position [197, 0]
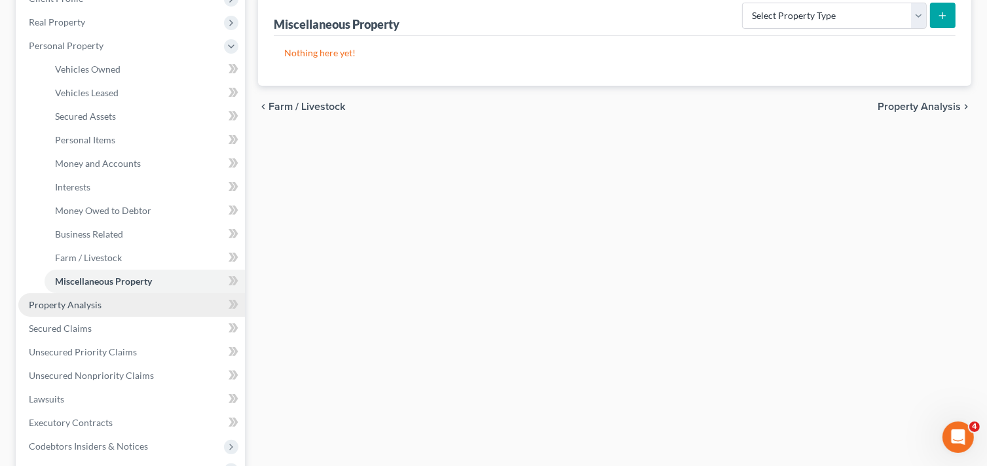
click at [116, 303] on link "Property Analysis" at bounding box center [131, 305] width 227 height 24
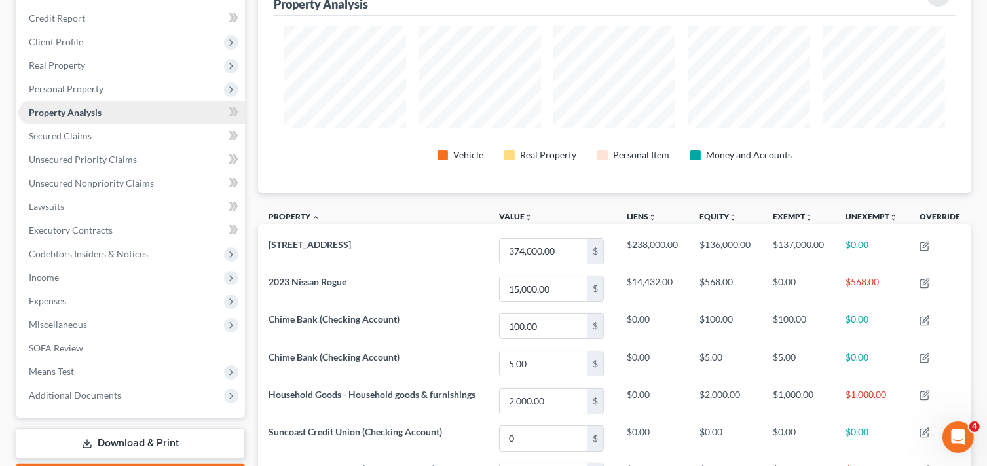
scroll to position [66, 0]
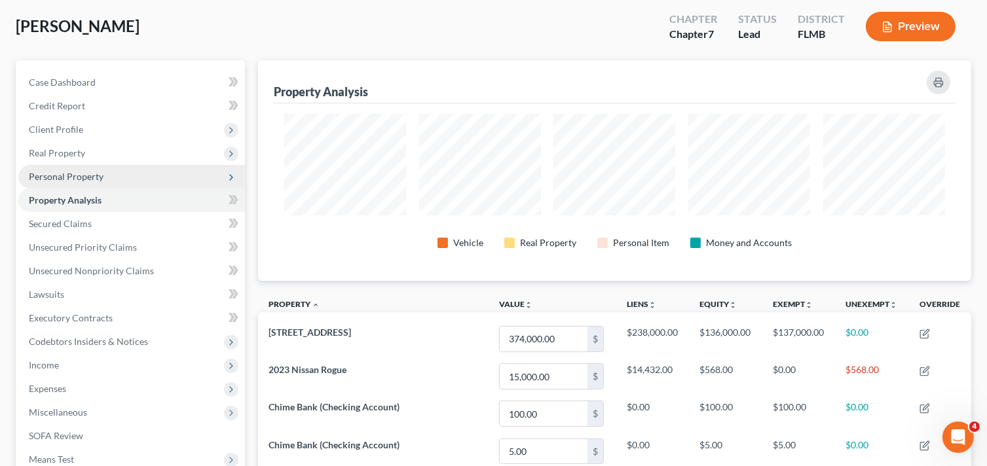
click at [86, 174] on span "Personal Property" at bounding box center [66, 176] width 75 height 11
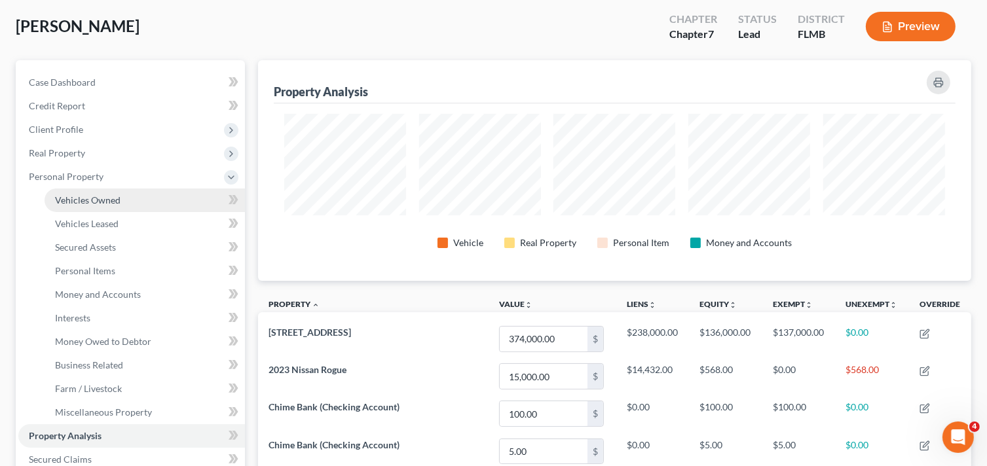
click at [101, 200] on span "Vehicles Owned" at bounding box center [88, 200] width 66 height 11
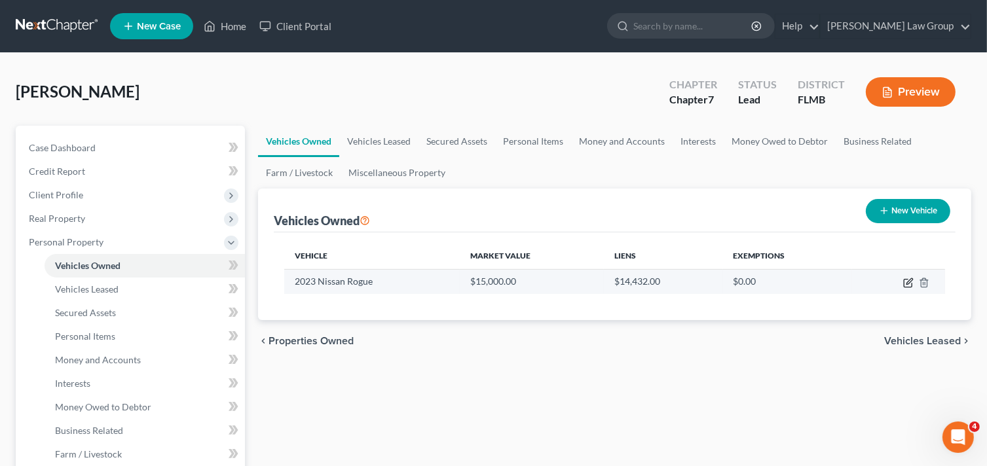
click at [907, 286] on icon "button" at bounding box center [908, 283] width 10 height 10
select select "0"
select select "3"
select select "0"
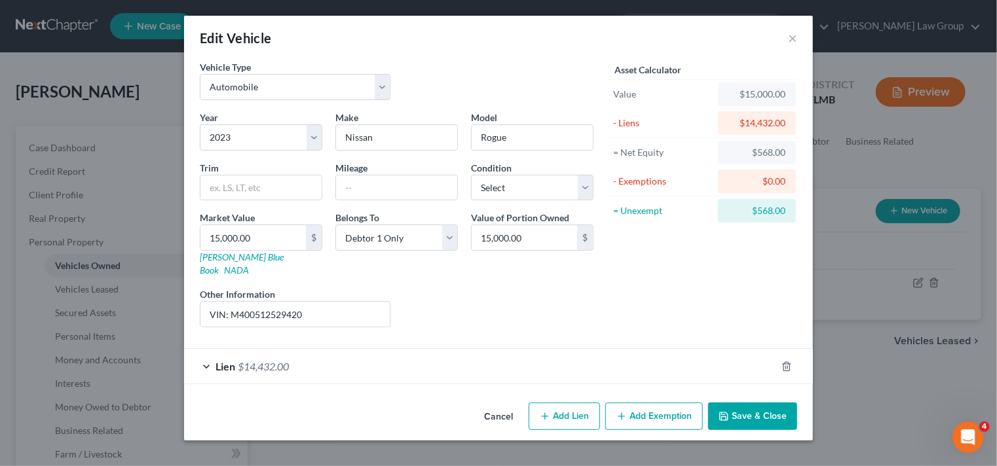
click at [576, 404] on button "Add Lien" at bounding box center [564, 417] width 71 height 28
select select "0"
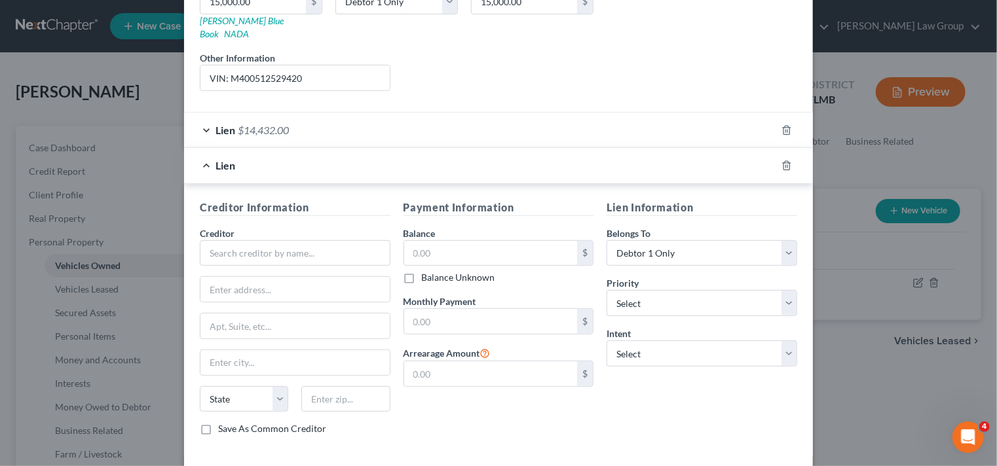
scroll to position [262, 0]
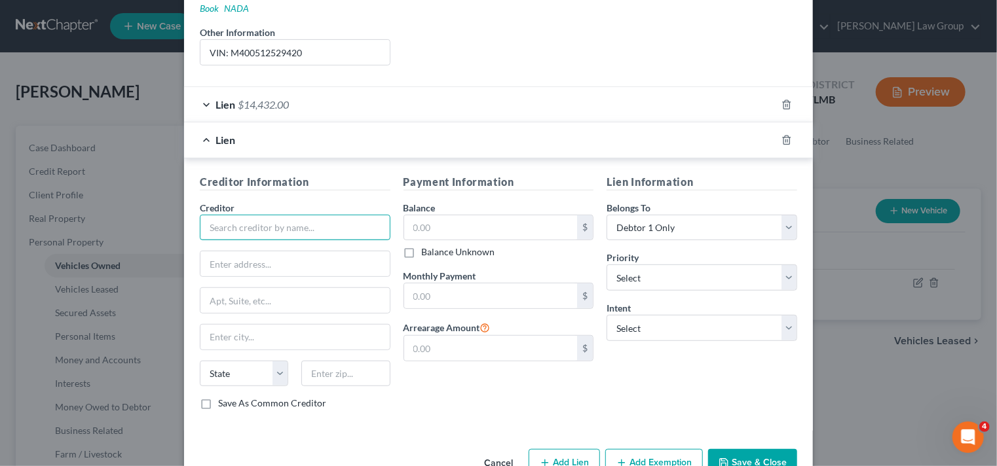
click at [301, 215] on input "text" at bounding box center [295, 228] width 191 height 26
click at [783, 131] on div at bounding box center [794, 140] width 37 height 21
click at [786, 135] on icon "button" at bounding box center [786, 140] width 10 height 10
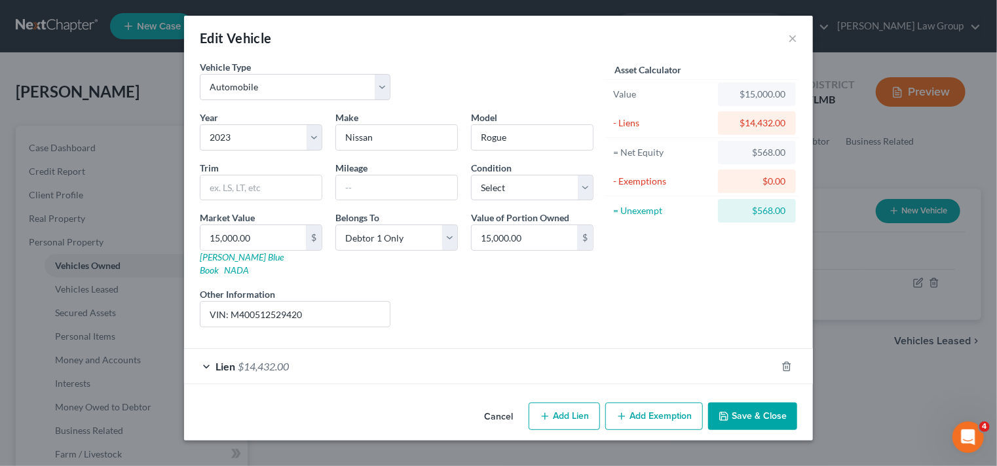
scroll to position [0, 0]
click at [645, 405] on button "Add Exemption" at bounding box center [654, 417] width 98 height 28
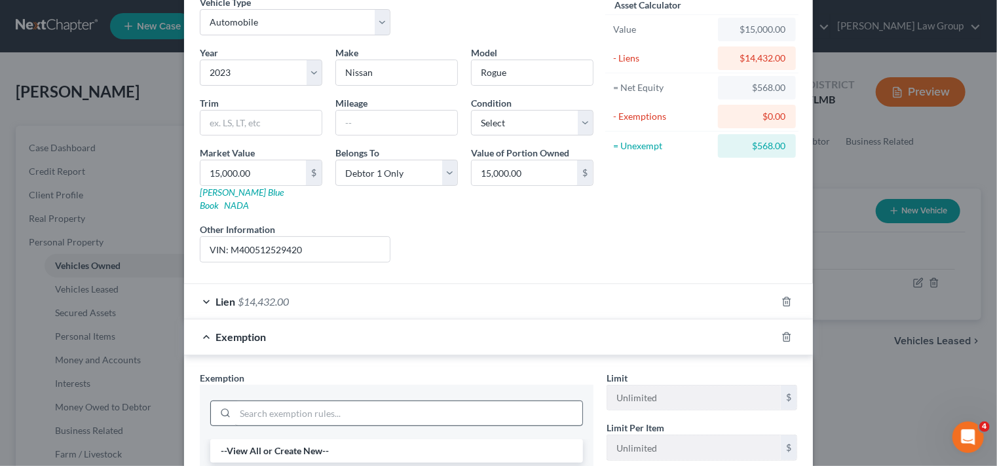
scroll to position [66, 0]
click at [275, 401] on input "search" at bounding box center [408, 413] width 347 height 25
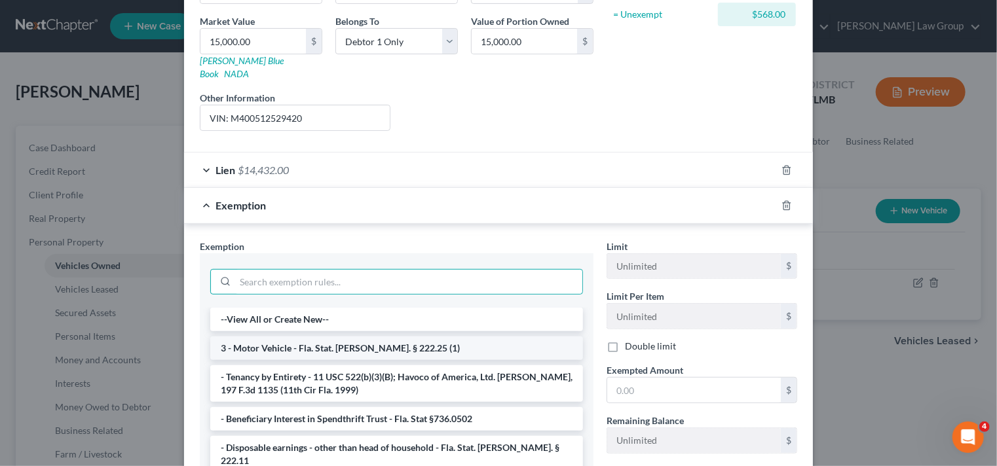
click at [390, 337] on li "3 - Motor Vehicle - Fla. Stat. [PERSON_NAME]. § 222.25 (1)" at bounding box center [396, 349] width 373 height 24
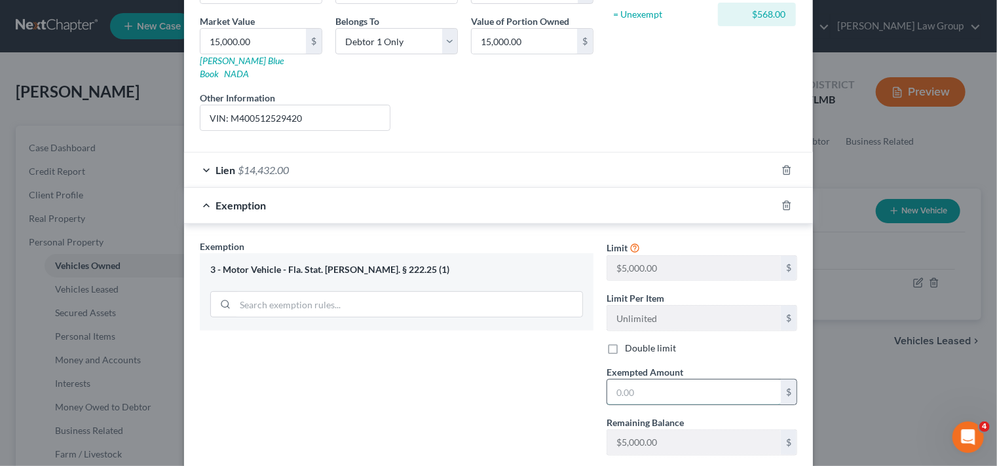
click at [677, 385] on input "text" at bounding box center [694, 392] width 174 height 25
click at [674, 386] on input "text" at bounding box center [694, 392] width 174 height 25
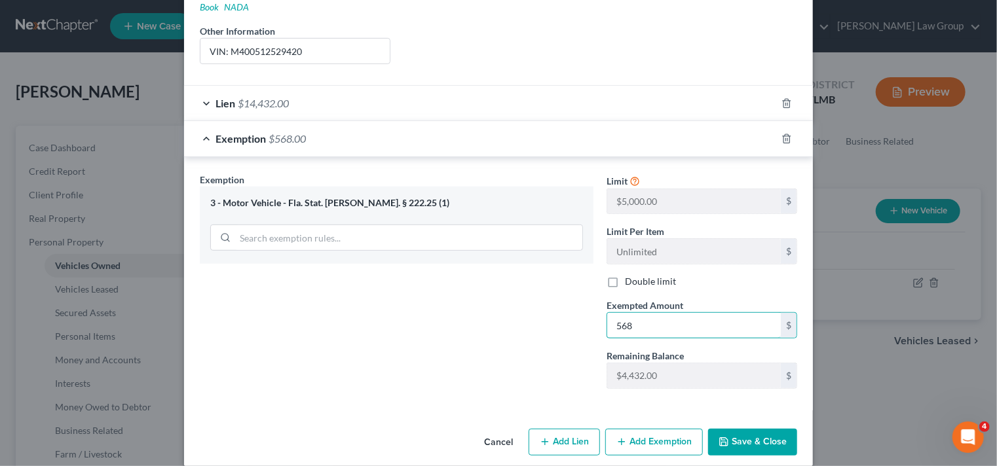
type input "568"
click at [746, 429] on button "Save & Close" at bounding box center [752, 443] width 89 height 28
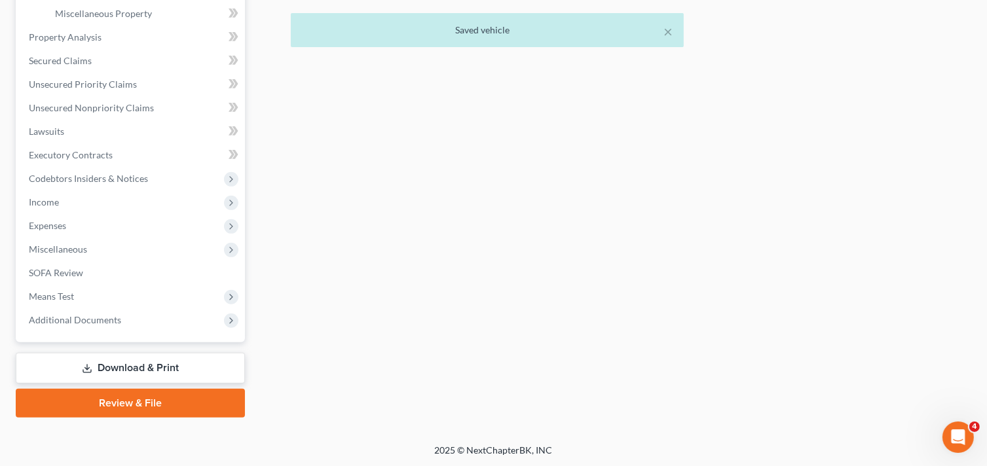
click at [136, 365] on link "Download & Print" at bounding box center [130, 368] width 229 height 31
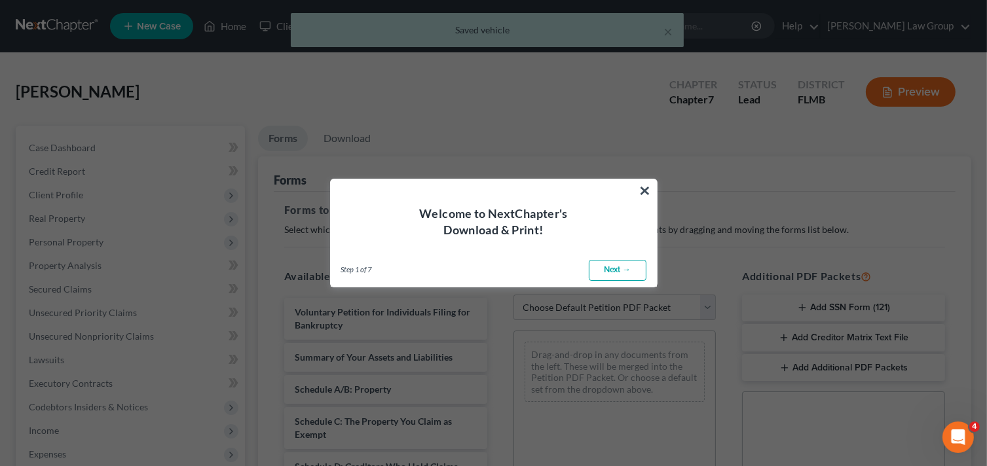
click at [607, 269] on link "Next →" at bounding box center [618, 270] width 58 height 21
select select "0"
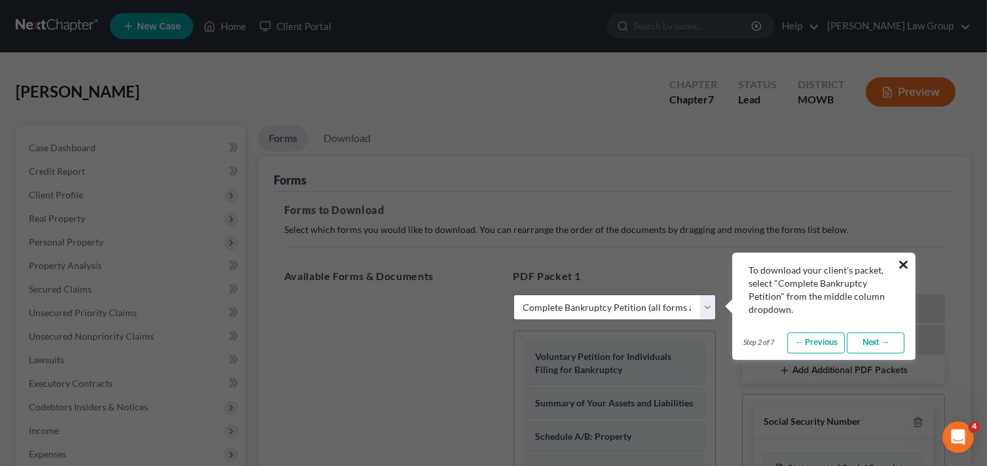
click at [904, 261] on button "×" at bounding box center [903, 264] width 12 height 21
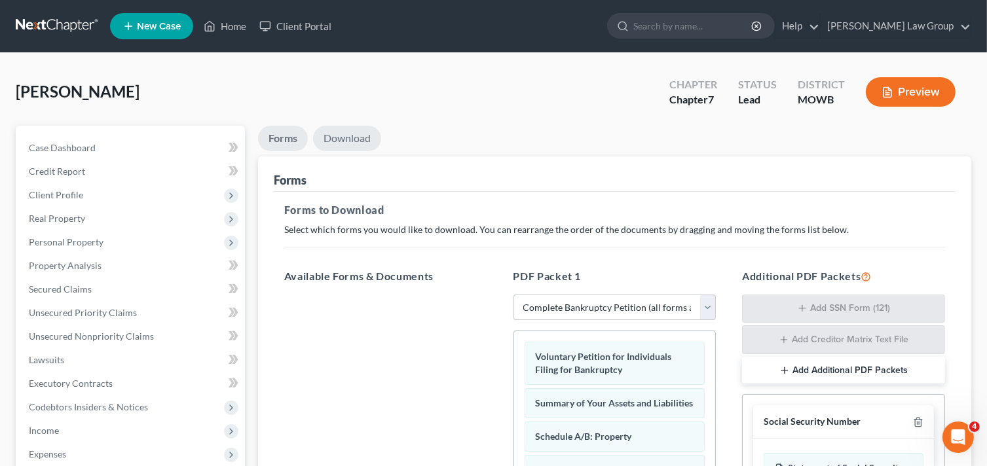
click at [352, 133] on link "Download" at bounding box center [347, 139] width 68 height 26
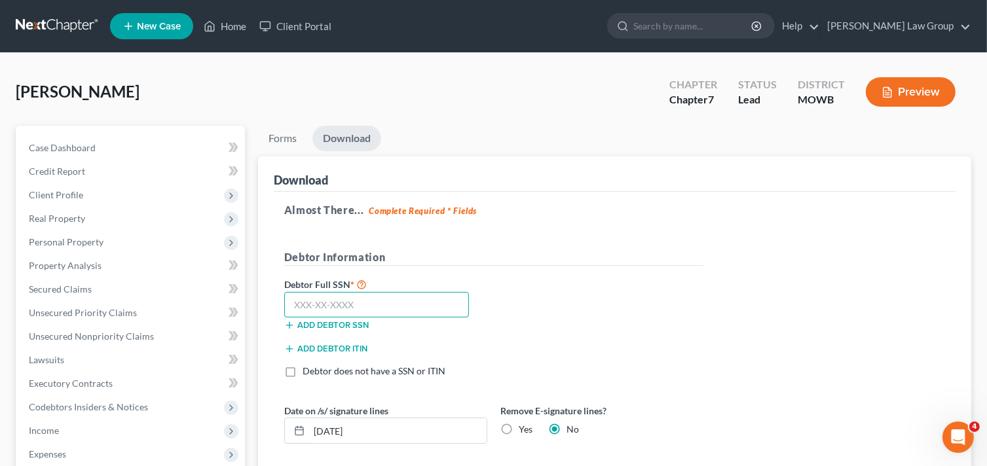
click at [356, 303] on input "text" at bounding box center [376, 305] width 185 height 26
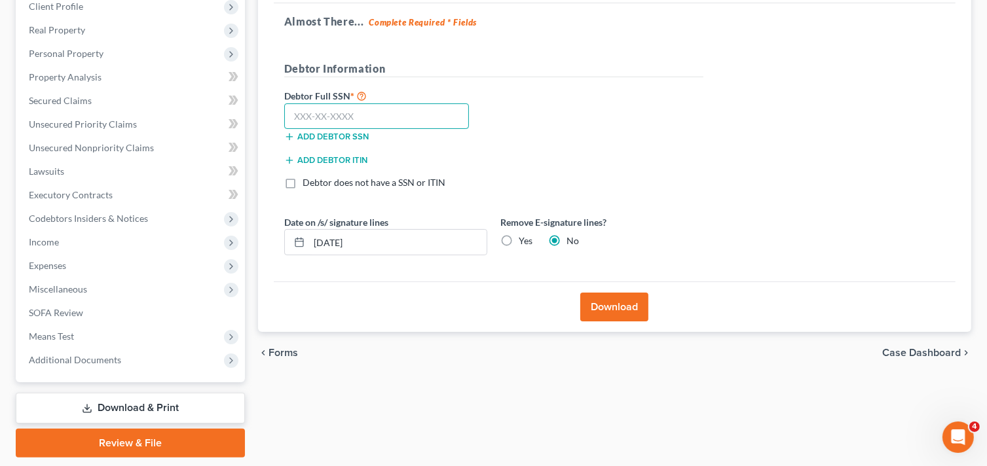
scroll to position [197, 0]
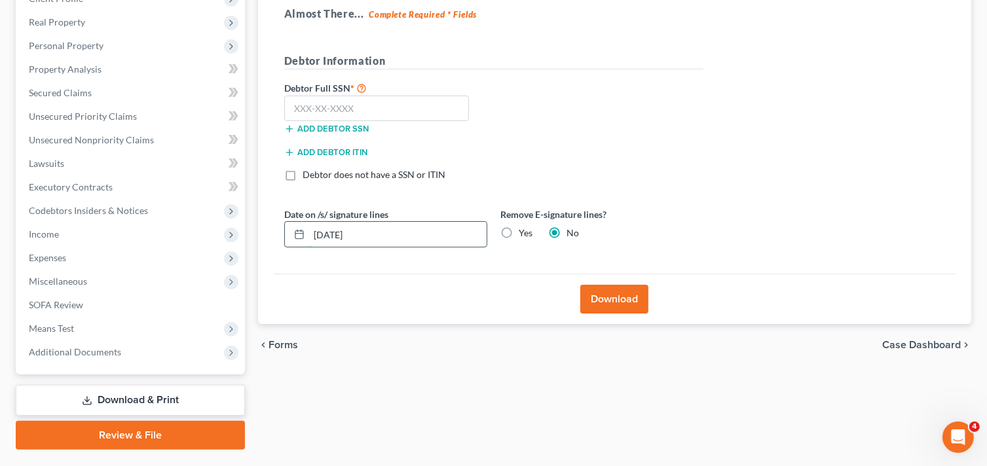
click at [354, 238] on input "[DATE]" at bounding box center [398, 234] width 178 height 25
click at [519, 234] on label "Yes" at bounding box center [526, 233] width 14 height 13
click at [524, 234] on input "Yes" at bounding box center [528, 231] width 9 height 9
radio input "true"
radio input "false"
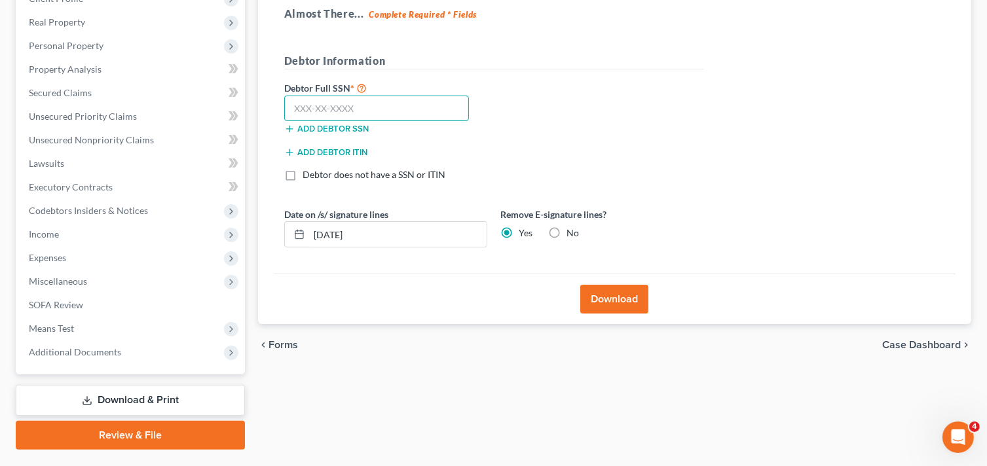
click at [380, 106] on input "text" at bounding box center [376, 109] width 185 height 26
type input "118-42-5655"
click at [639, 298] on button "Download" at bounding box center [614, 299] width 68 height 29
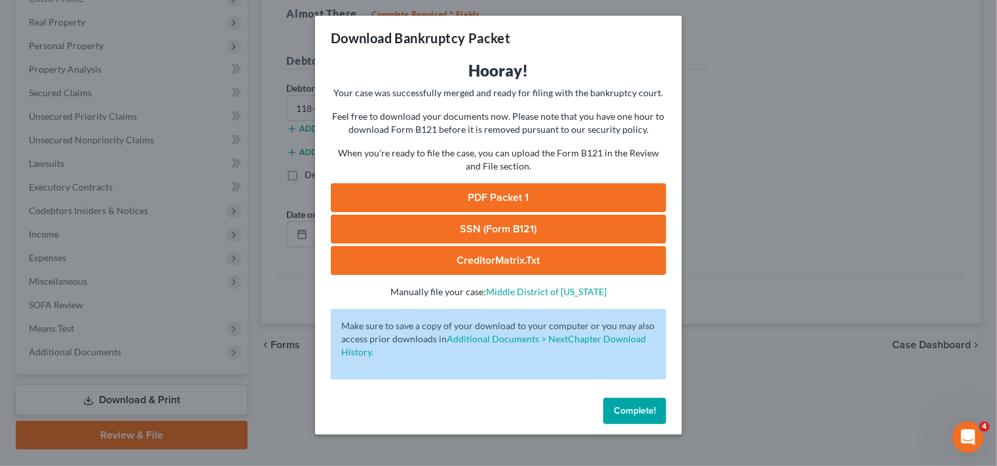
click at [604, 198] on link "PDF Packet 1" at bounding box center [498, 197] width 335 height 29
click at [547, 227] on link "SSN (Form B121)" at bounding box center [498, 229] width 335 height 29
